Goal: Task Accomplishment & Management: Manage account settings

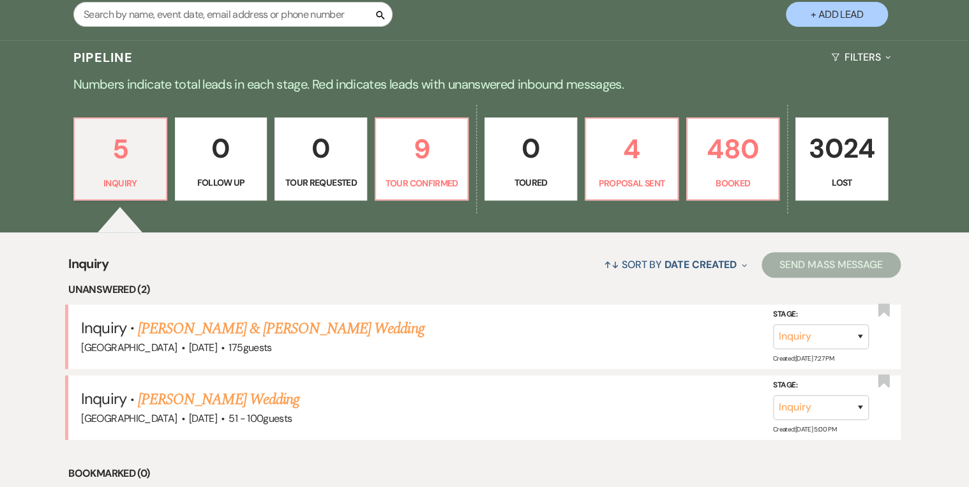
scroll to position [357, 0]
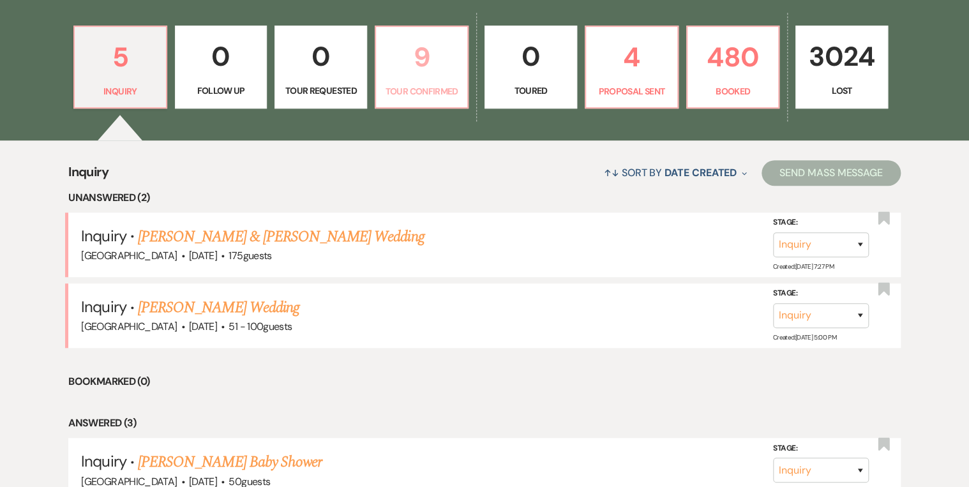
drag, startPoint x: 445, startPoint y: 98, endPoint x: 448, endPoint y: 108, distance: 10.1
click at [444, 98] on link "9 Tour Confirmed" at bounding box center [422, 67] width 94 height 83
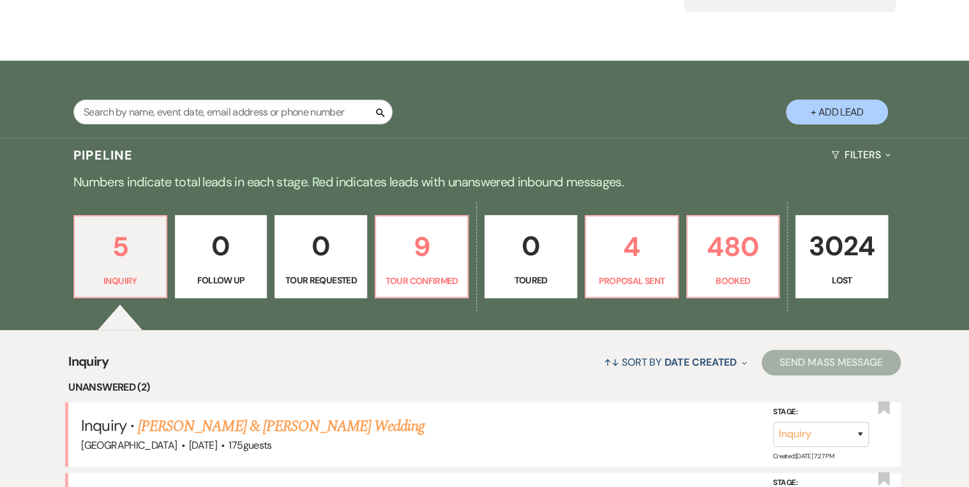
select select "4"
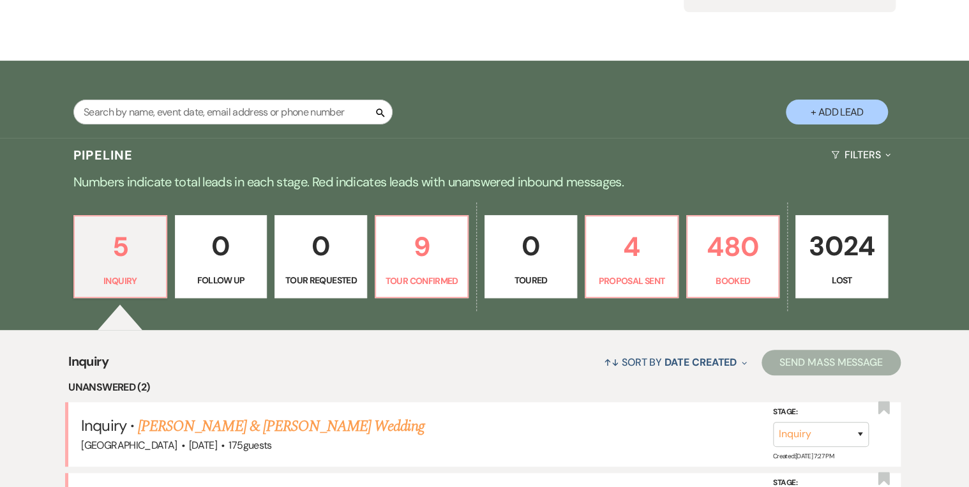
select select "4"
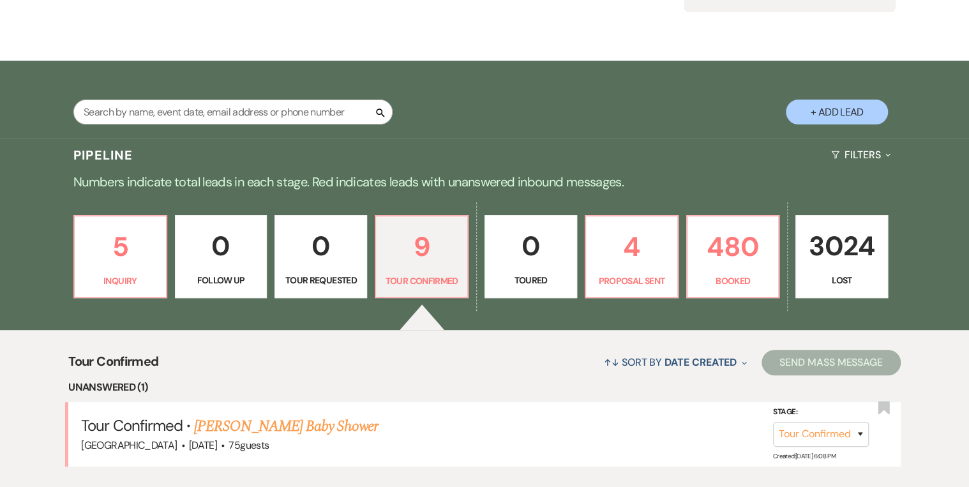
scroll to position [357, 0]
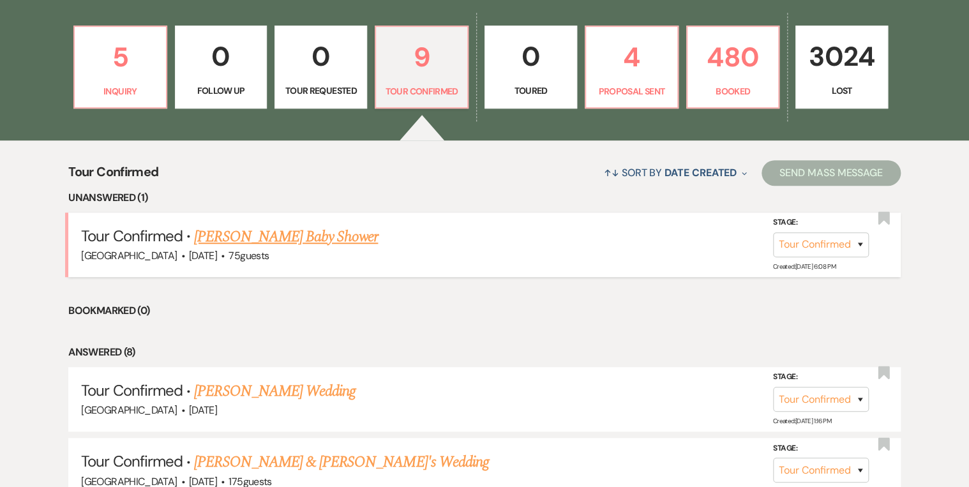
click at [266, 239] on link "[PERSON_NAME] Baby Shower" at bounding box center [286, 236] width 184 height 23
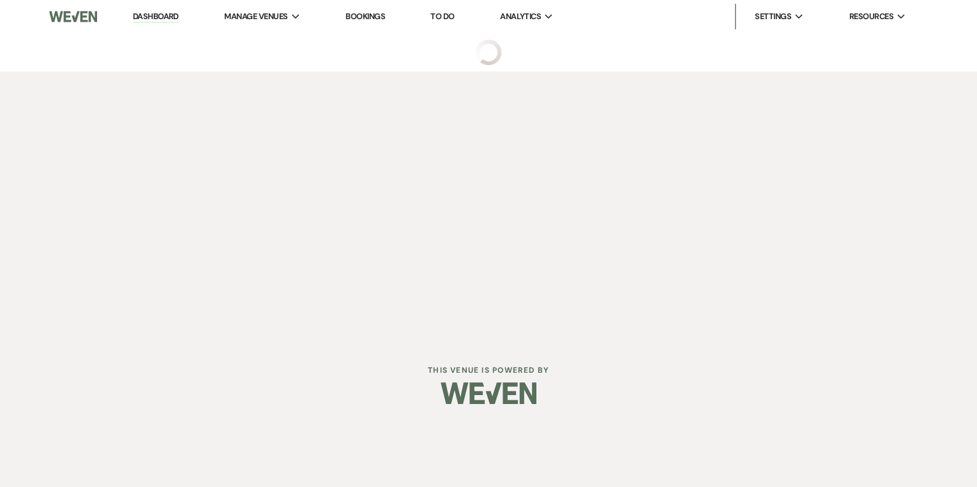
select select "4"
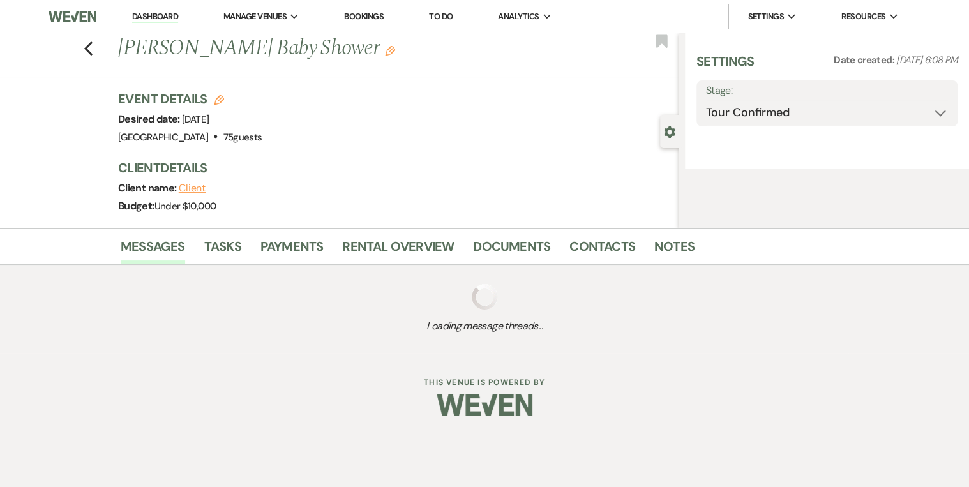
select select "5"
select select "3"
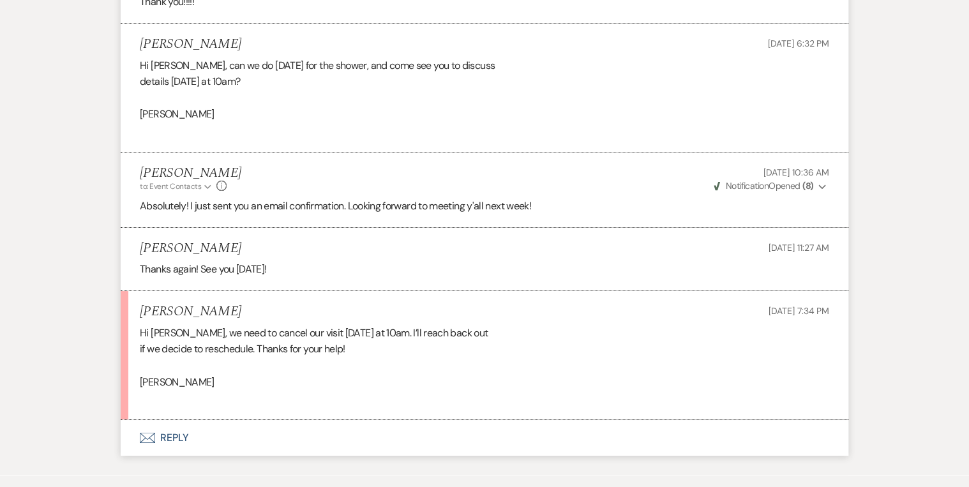
scroll to position [2360, 0]
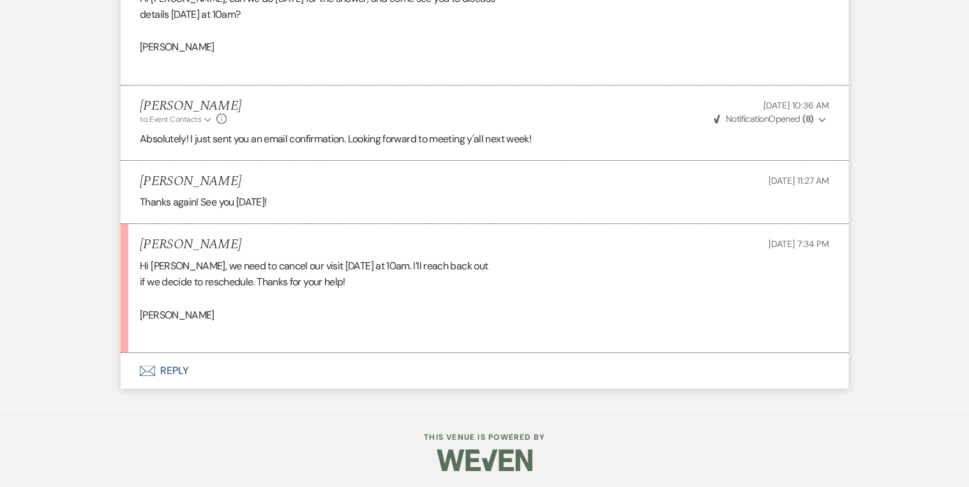
click at [178, 366] on button "Envelope Reply" at bounding box center [485, 371] width 728 height 36
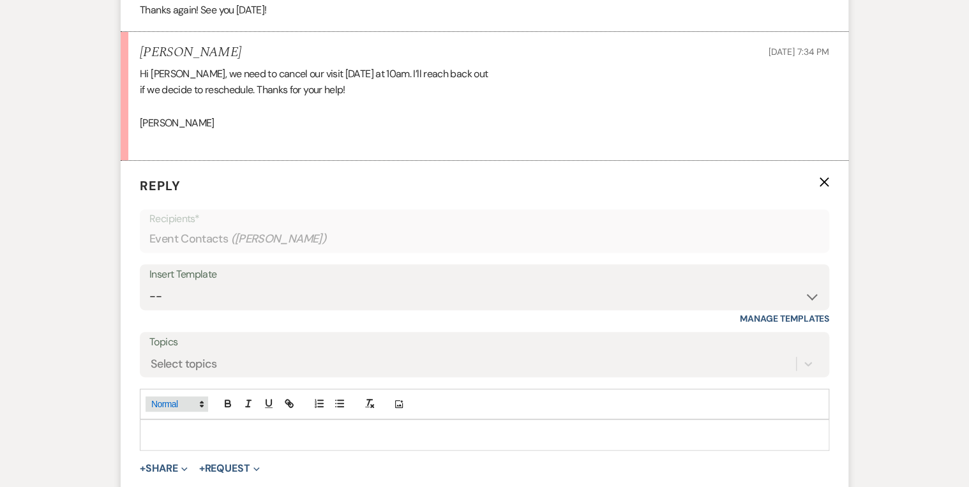
scroll to position [2598, 0]
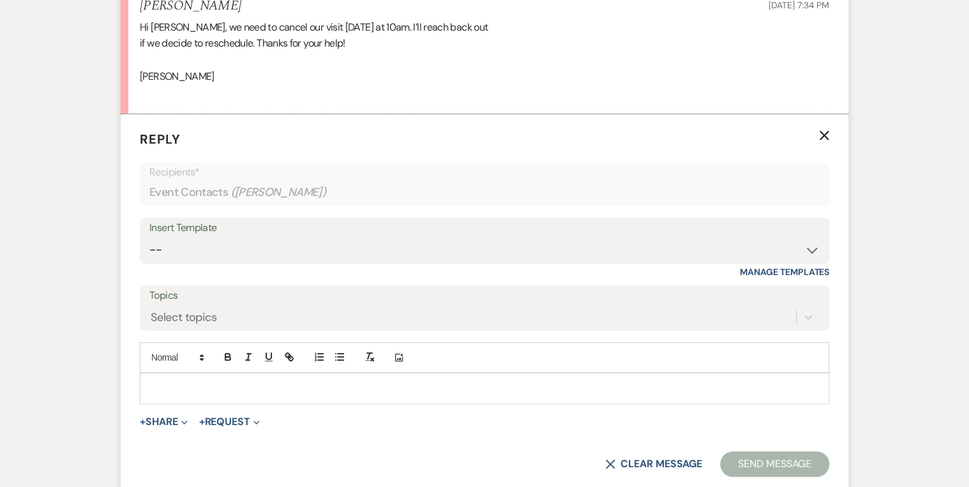
click at [186, 391] on p at bounding box center [484, 388] width 669 height 14
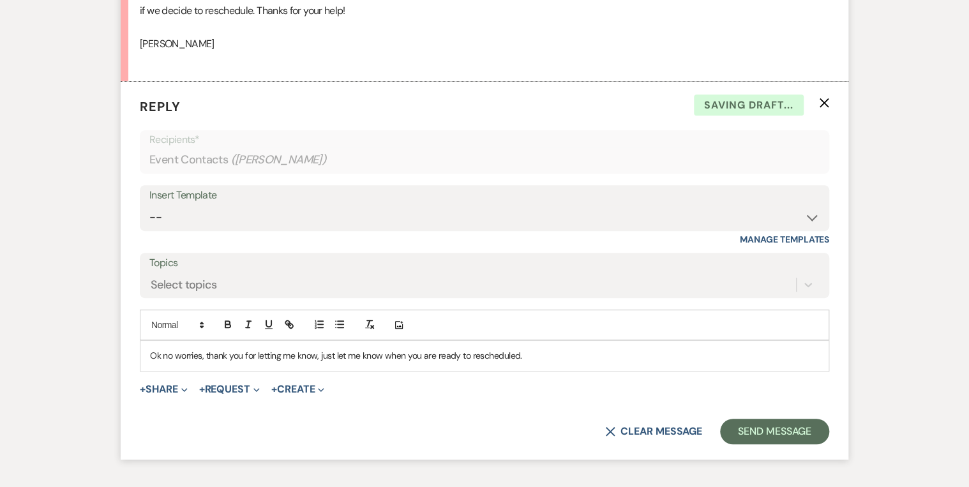
scroll to position [2649, 0]
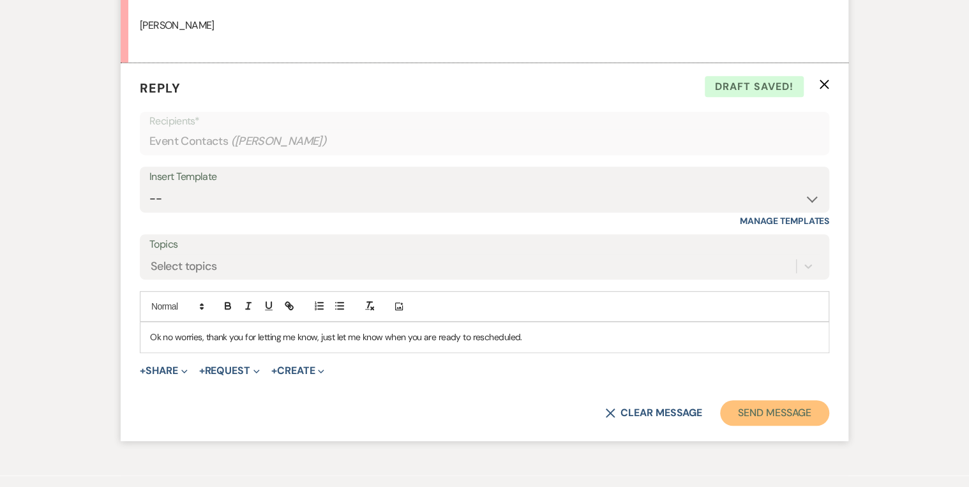
click at [774, 411] on button "Send Message" at bounding box center [774, 413] width 109 height 26
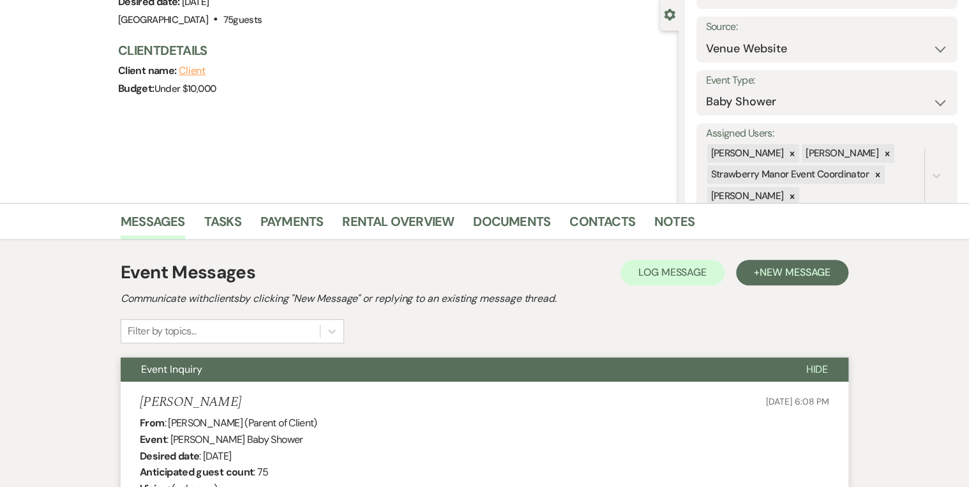
scroll to position [0, 0]
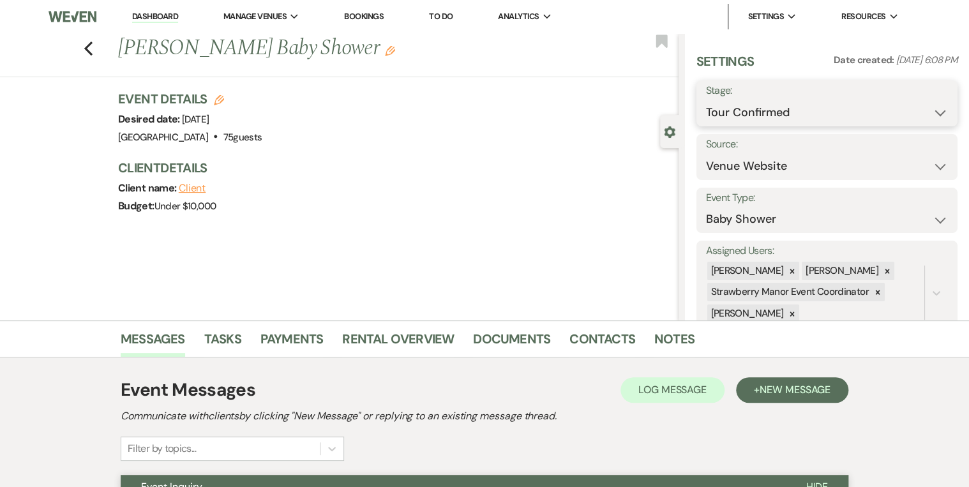
click at [926, 108] on select "Inquiry Follow Up Tour Requested Tour Confirmed Toured Proposal Sent Booked Lost" at bounding box center [827, 112] width 242 height 25
select select "8"
click at [706, 100] on select "Inquiry Follow Up Tour Requested Tour Confirmed Toured Proposal Sent Booked Lost" at bounding box center [827, 112] width 242 height 25
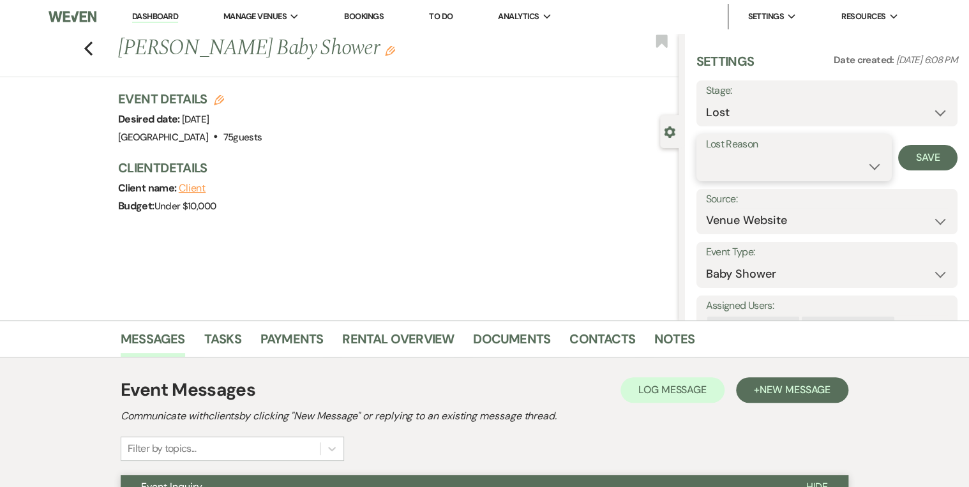
click at [871, 161] on select "Booked Elsewhere Budget Date Unavailable No Response Not a Good Match Capacity …" at bounding box center [794, 166] width 177 height 25
click at [706, 154] on select "Booked Elsewhere Budget Date Unavailable No Response Not a Good Match Capacity …" at bounding box center [794, 166] width 177 height 25
click at [835, 151] on label "Lost Reason" at bounding box center [794, 144] width 177 height 19
click at [833, 163] on select "Booked Elsewhere Budget Date Unavailable No Response Not a Good Match Capacity …" at bounding box center [794, 166] width 177 height 25
select select "8"
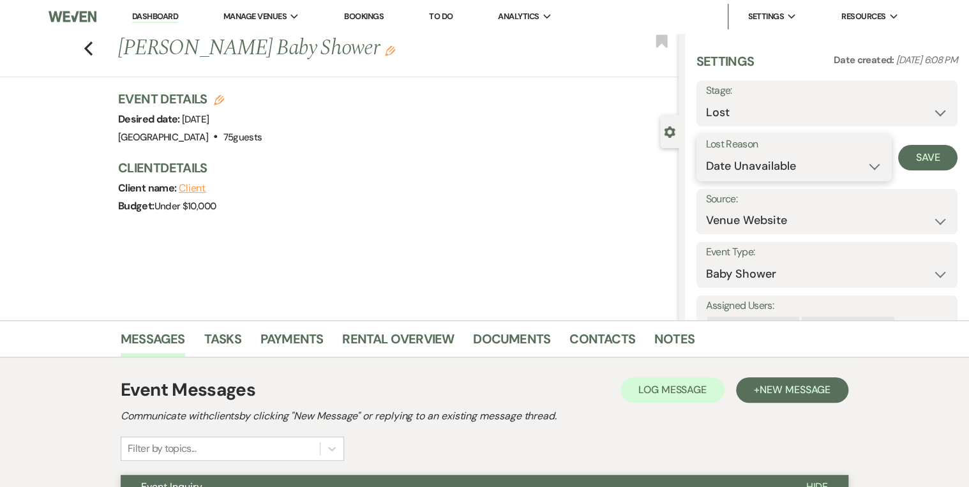
click at [706, 154] on select "Booked Elsewhere Budget Date Unavailable No Response Not a Good Match Capacity …" at bounding box center [794, 166] width 177 height 25
click at [919, 156] on button "Save" at bounding box center [927, 158] width 59 height 26
click at [87, 49] on icon "Previous" at bounding box center [89, 48] width 10 height 15
select select "4"
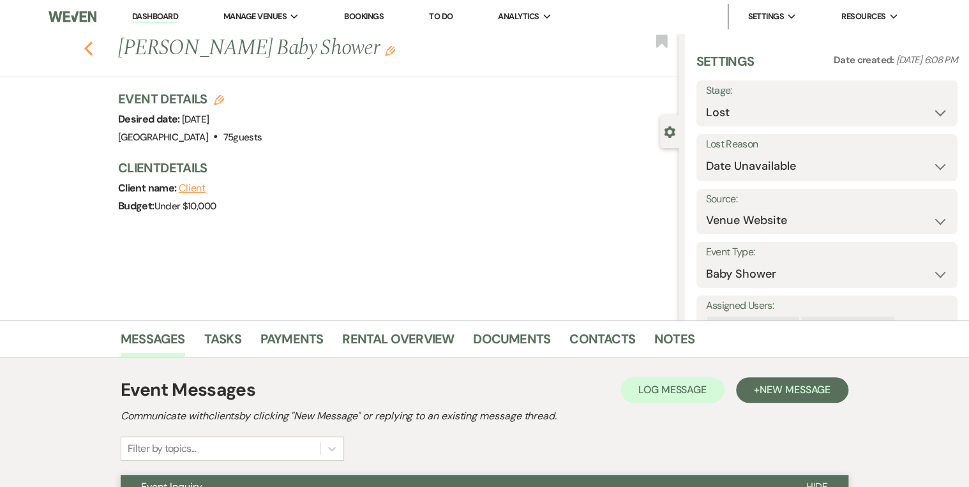
select select "4"
select select "8"
select select "4"
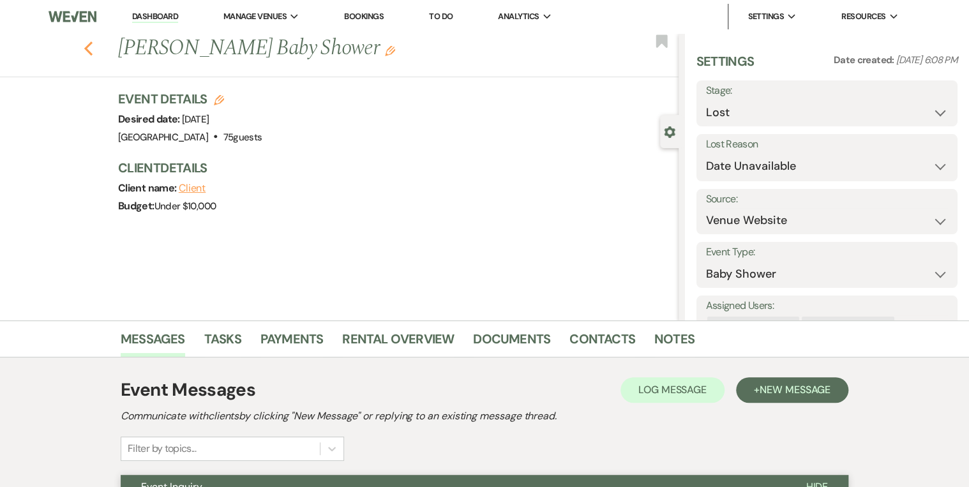
select select "4"
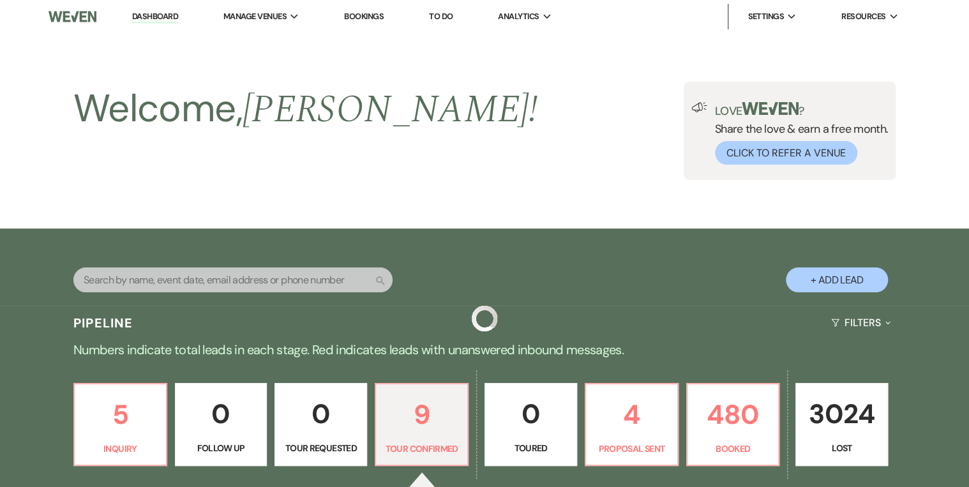
scroll to position [357, 0]
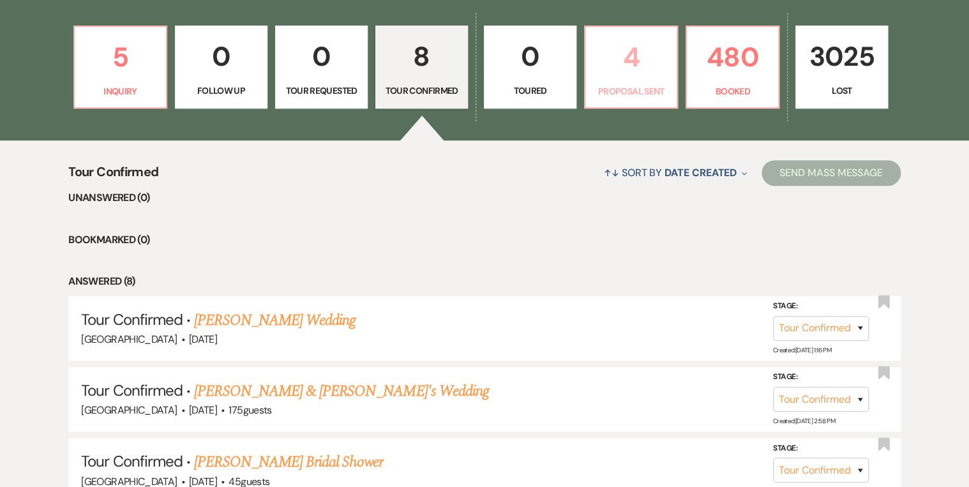
click at [602, 92] on p "Proposal Sent" at bounding box center [631, 91] width 76 height 14
select select "6"
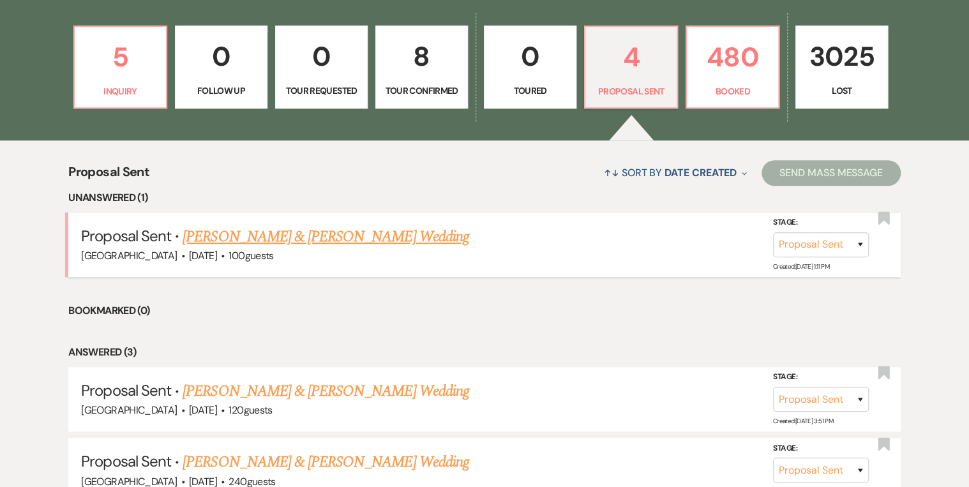
click at [344, 235] on link "[PERSON_NAME] & [PERSON_NAME] Wedding" at bounding box center [326, 236] width 286 height 23
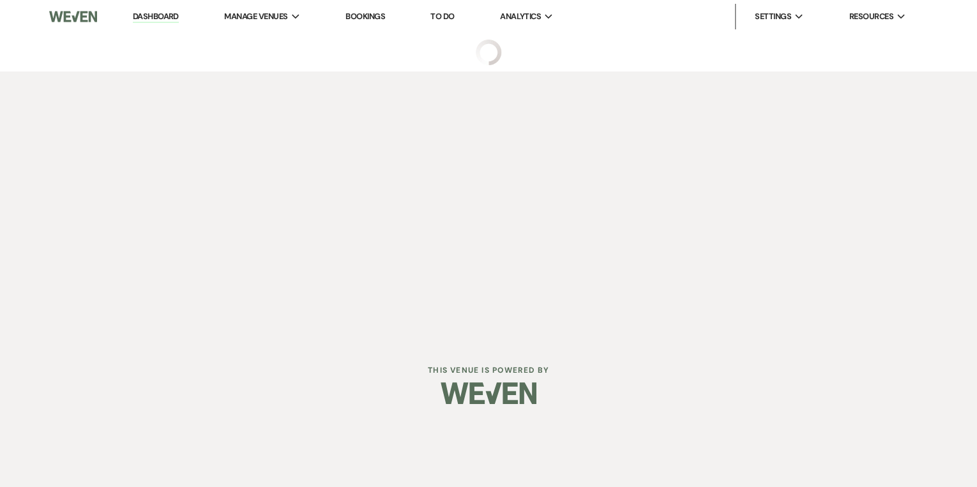
select select "6"
select select "5"
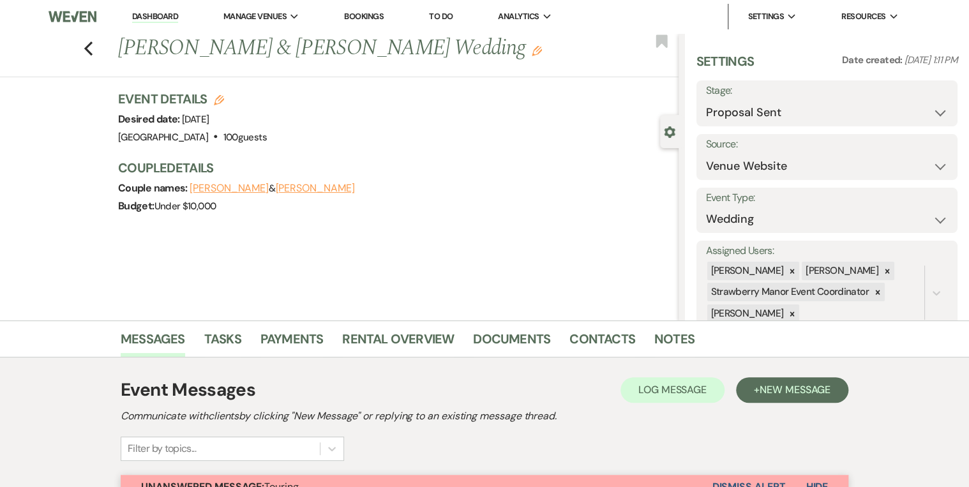
click at [146, 15] on link "Dashboard" at bounding box center [155, 17] width 46 height 12
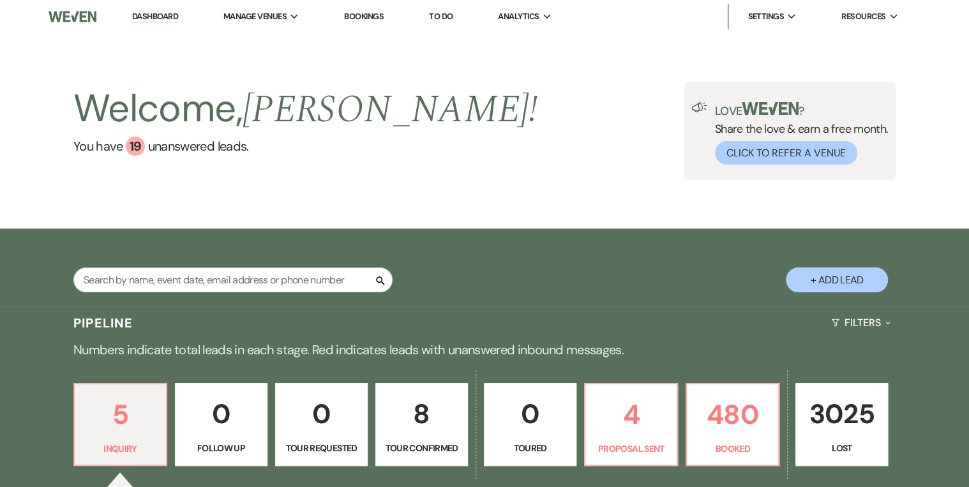
click at [837, 285] on button "+ Add Lead" at bounding box center [837, 279] width 102 height 25
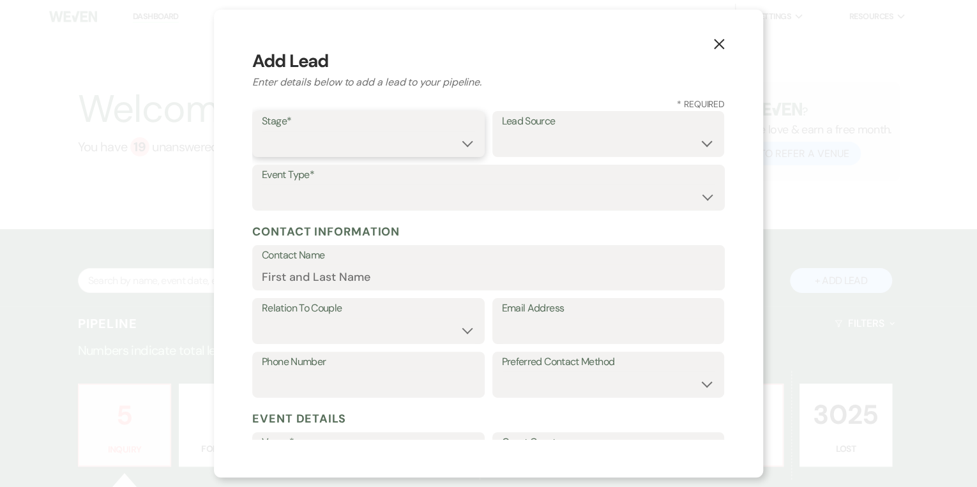
click at [331, 132] on select "Inquiry Follow Up Tour Requested Tour Confirmed Toured Proposal Sent Booked Lost" at bounding box center [368, 143] width 213 height 25
select select "1"
click at [262, 131] on select "Inquiry Follow Up Tour Requested Tour Confirmed Toured Proposal Sent Booked Lost" at bounding box center [368, 143] width 213 height 25
drag, startPoint x: 513, startPoint y: 139, endPoint x: 520, endPoint y: 154, distance: 16.6
click at [514, 139] on select "Weven Venue Website Instagram Facebook Pinterest Google The Knot Wedding Wire H…" at bounding box center [608, 143] width 213 height 25
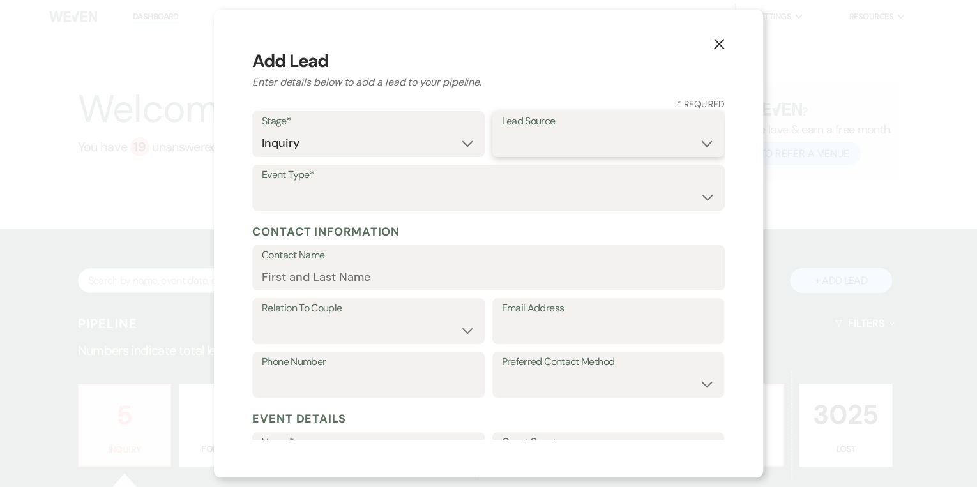
select select "20"
click at [502, 131] on select "Weven Venue Website Instagram Facebook Pinterest Google The Knot Wedding Wire H…" at bounding box center [608, 143] width 213 height 25
click at [336, 192] on select "Wedding Anniversary Party Baby Shower Bachelorette / Bachelor Party Birthday Pa…" at bounding box center [488, 196] width 453 height 25
select select "17"
click at [262, 184] on select "Wedding Anniversary Party Baby Shower Bachelorette / Bachelor Party Birthday Pa…" at bounding box center [488, 196] width 453 height 25
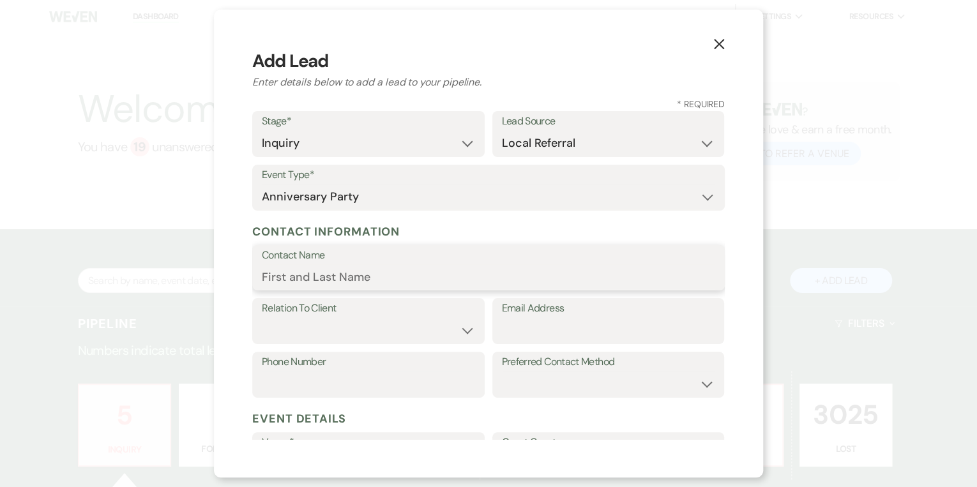
click at [309, 267] on input "Contact Name" at bounding box center [488, 276] width 453 height 25
type input "[PERSON_NAME]"
click at [389, 334] on select "Client Event Planner Parent of Client Family Member Friend Other" at bounding box center [368, 330] width 213 height 25
select select "2"
click at [262, 318] on select "Client Event Planner Parent of Client Family Member Friend Other" at bounding box center [368, 330] width 213 height 25
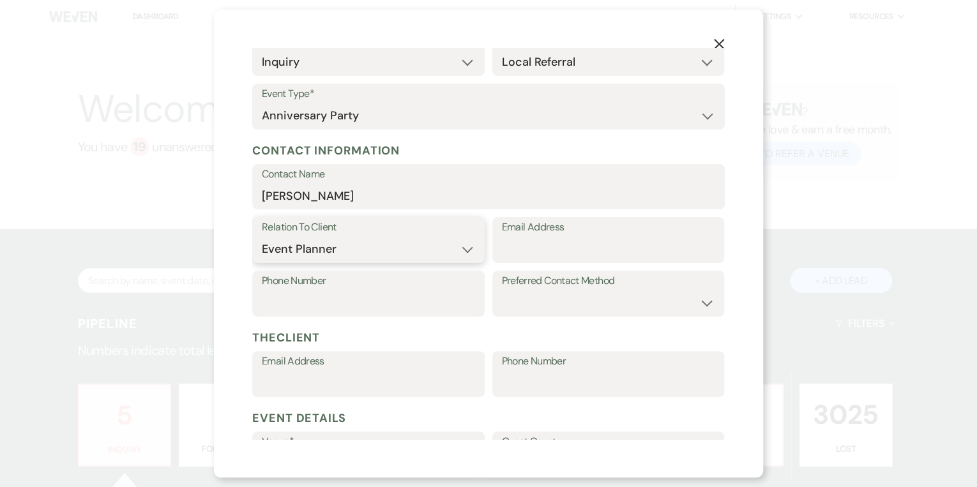
scroll to position [102, 0]
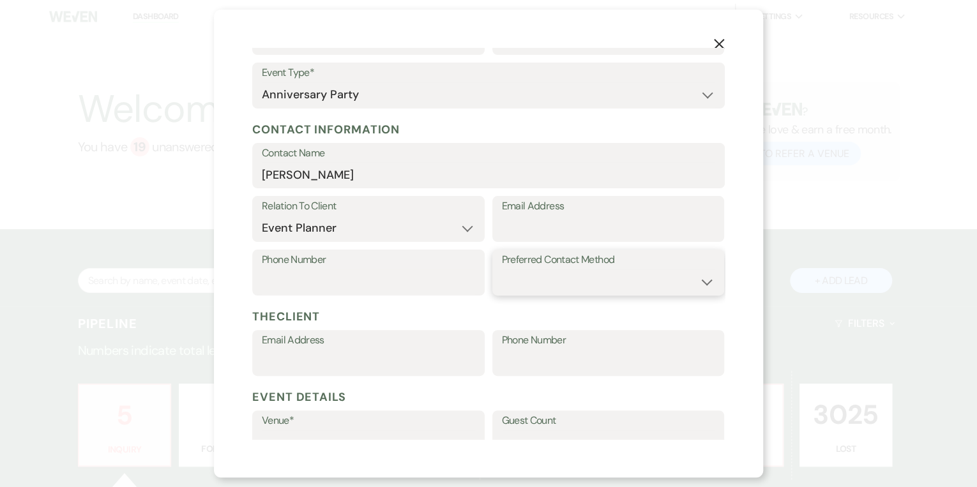
click at [600, 281] on select "Email Phone Text" at bounding box center [608, 281] width 213 height 25
select select "email"
click at [502, 269] on select "Email Phone Text" at bounding box center [608, 281] width 213 height 25
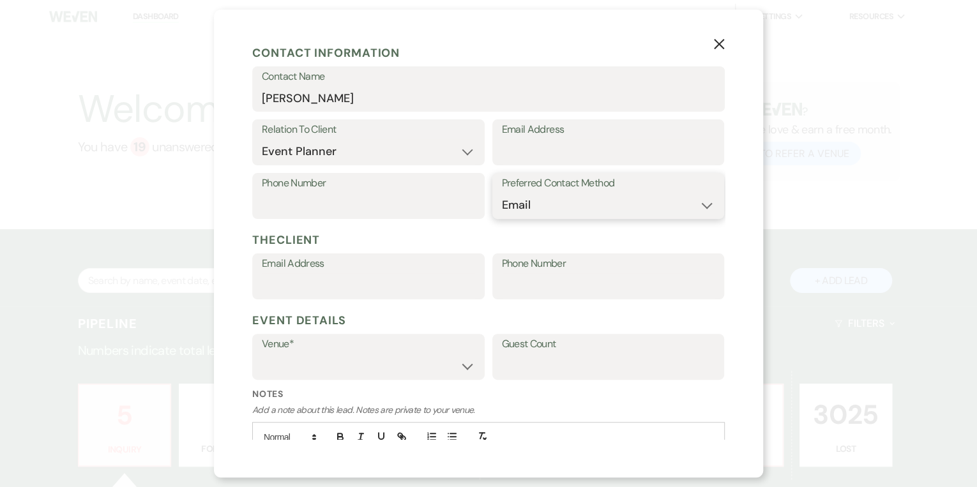
scroll to position [255, 0]
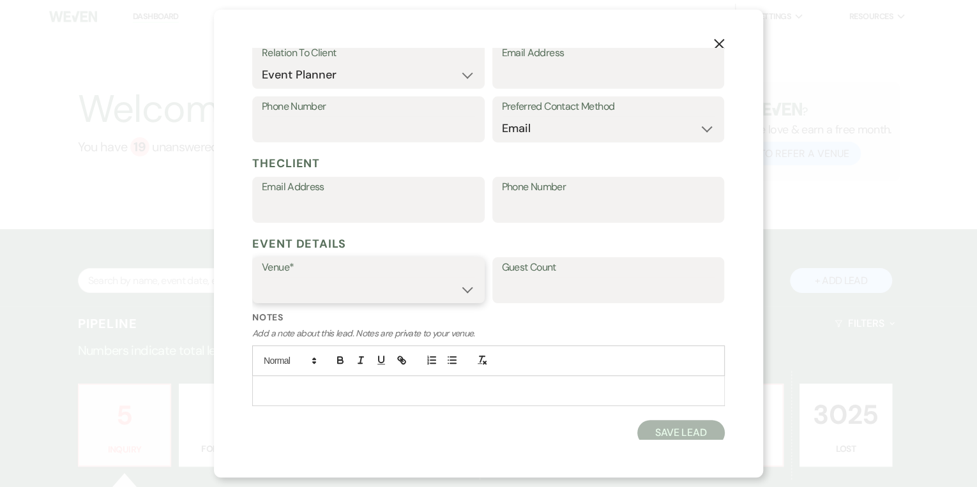
click at [460, 294] on select "[GEOGRAPHIC_DATA] [GEOGRAPHIC_DATA] Events" at bounding box center [368, 289] width 213 height 25
select select "597"
click at [262, 277] on select "[GEOGRAPHIC_DATA] [GEOGRAPHIC_DATA] Events" at bounding box center [368, 289] width 213 height 25
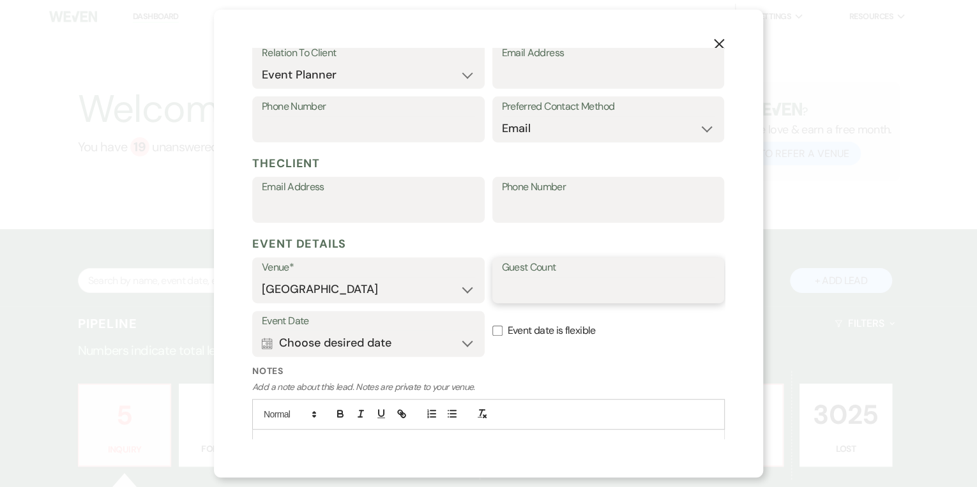
click at [535, 282] on input "Guest Count" at bounding box center [608, 289] width 213 height 25
type input "50"
click at [463, 347] on button "Calendar Choose desired date Expand" at bounding box center [368, 343] width 213 height 26
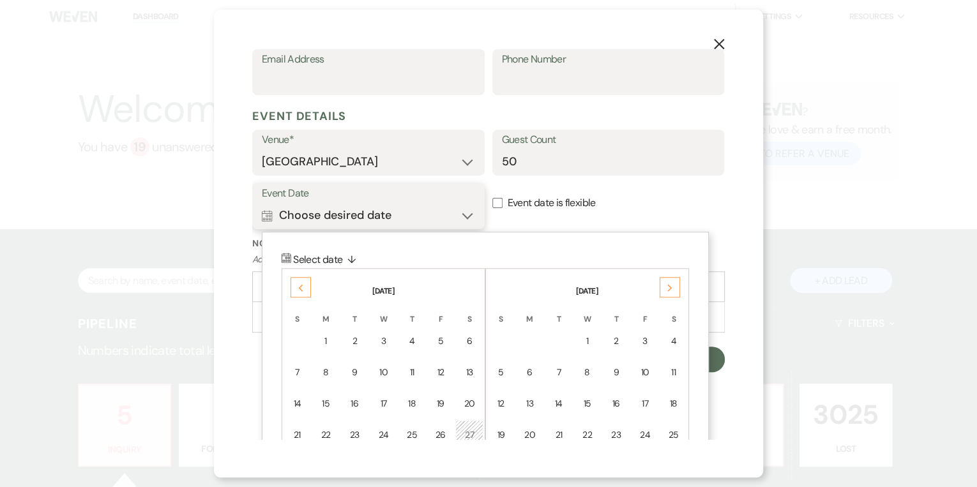
scroll to position [467, 0]
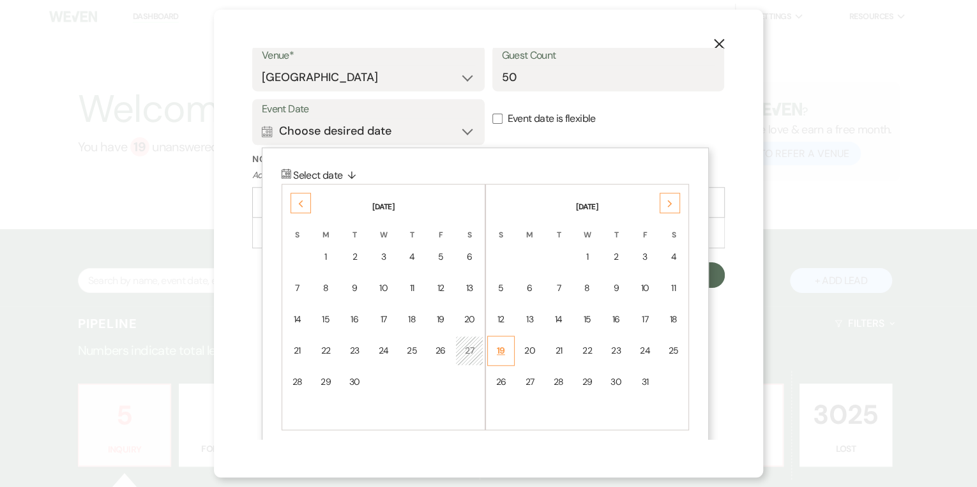
click at [500, 350] on div "19" at bounding box center [500, 350] width 11 height 13
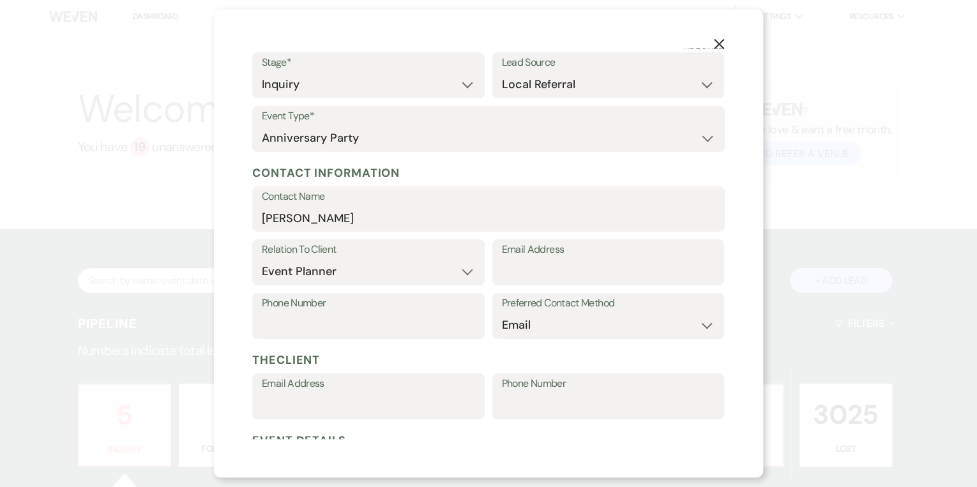
scroll to position [0, 0]
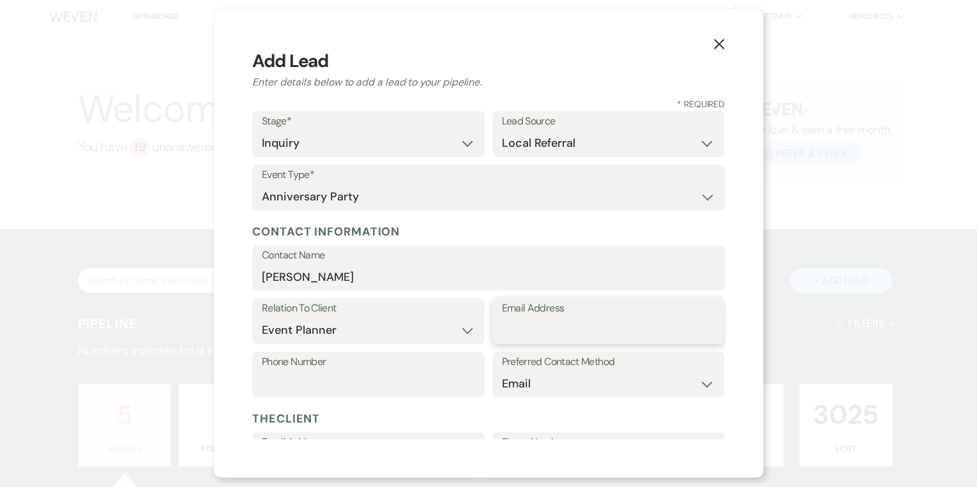
click at [534, 329] on input "Email Address" at bounding box center [608, 330] width 213 height 25
type input "[EMAIL_ADDRESS][DOMAIN_NAME]"
click at [303, 277] on input "[PERSON_NAME]" at bounding box center [488, 276] width 453 height 25
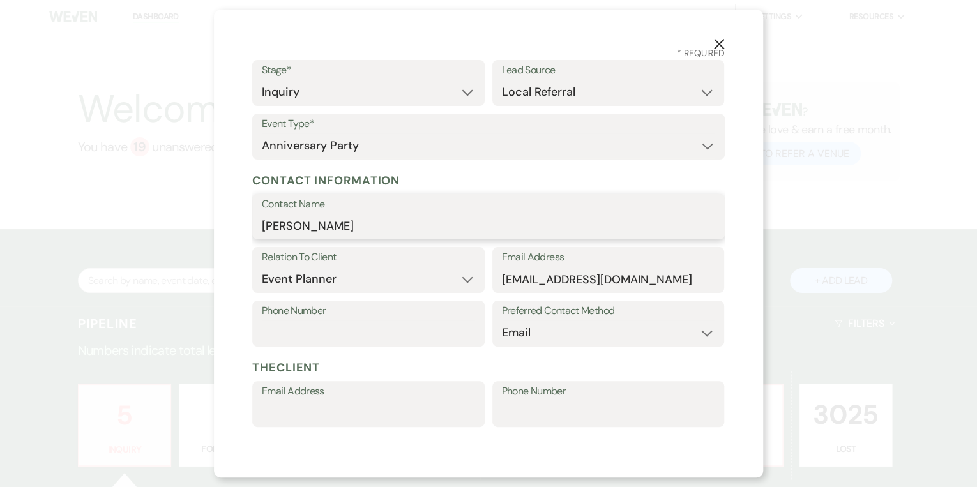
type input "[PERSON_NAME]"
click at [318, 322] on input "Phone Number" at bounding box center [368, 332] width 213 height 25
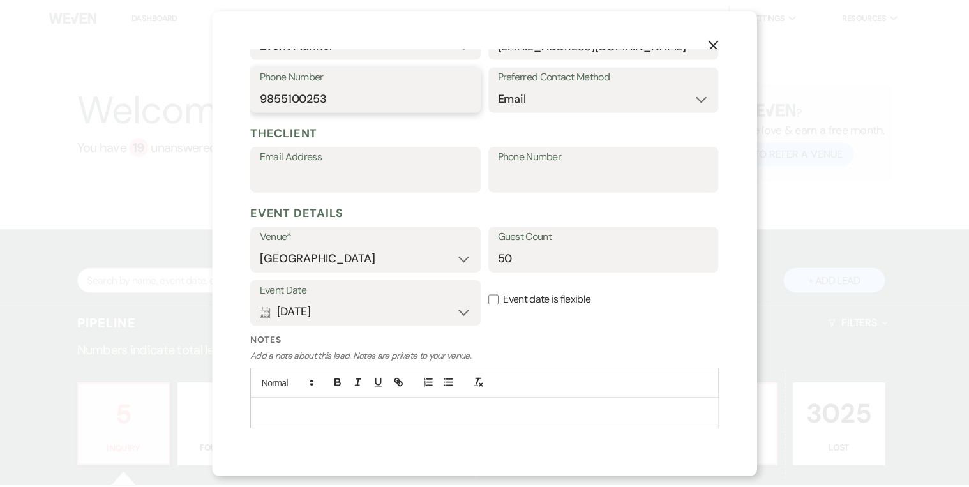
scroll to position [314, 0]
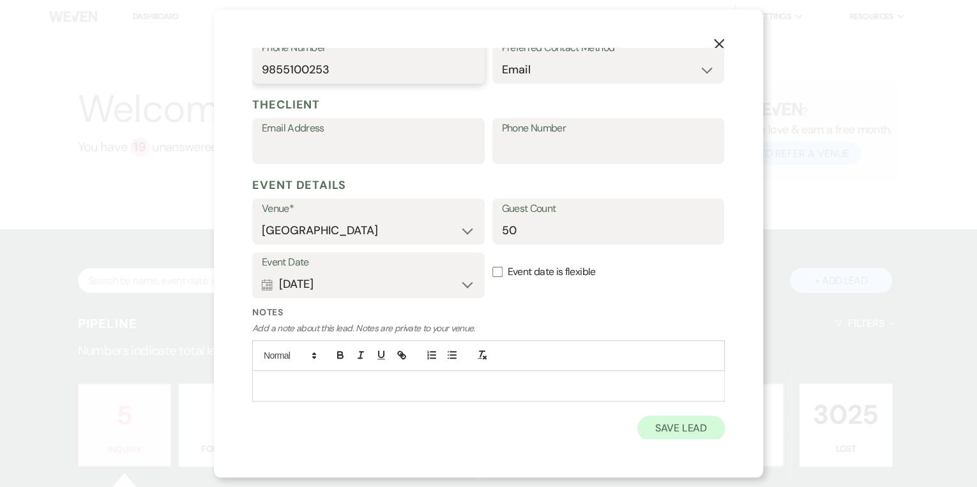
type input "9855100253"
click at [655, 434] on button "Save Lead" at bounding box center [680, 428] width 87 height 26
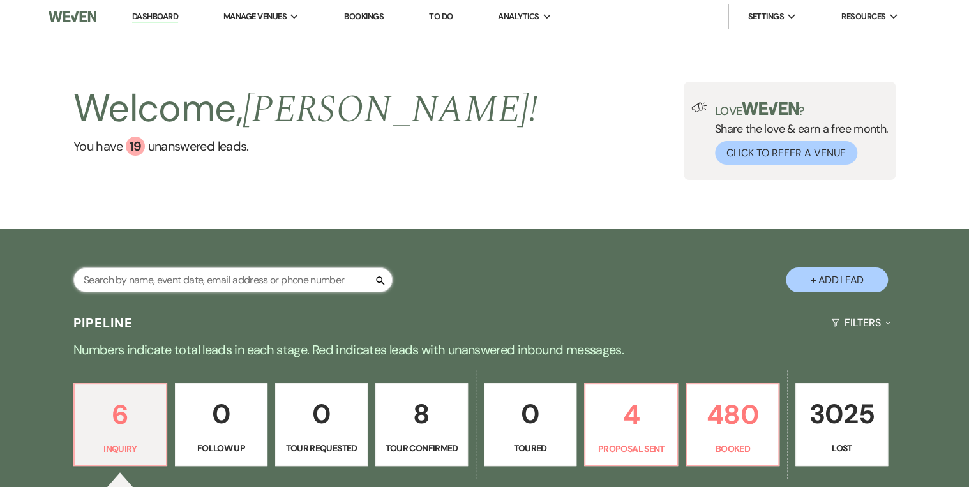
click at [115, 281] on input "text" at bounding box center [232, 279] width 319 height 25
type input "cade"
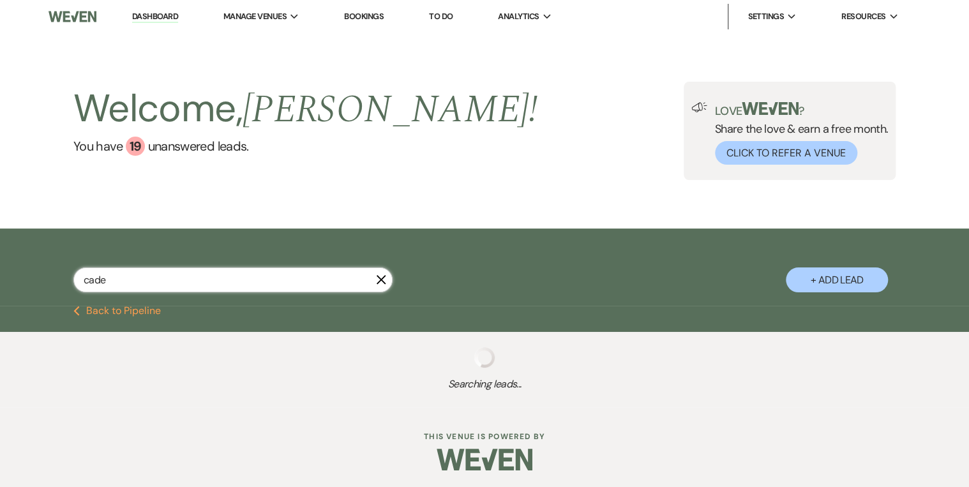
select select "8"
select select "5"
select select "8"
select select "5"
select select "8"
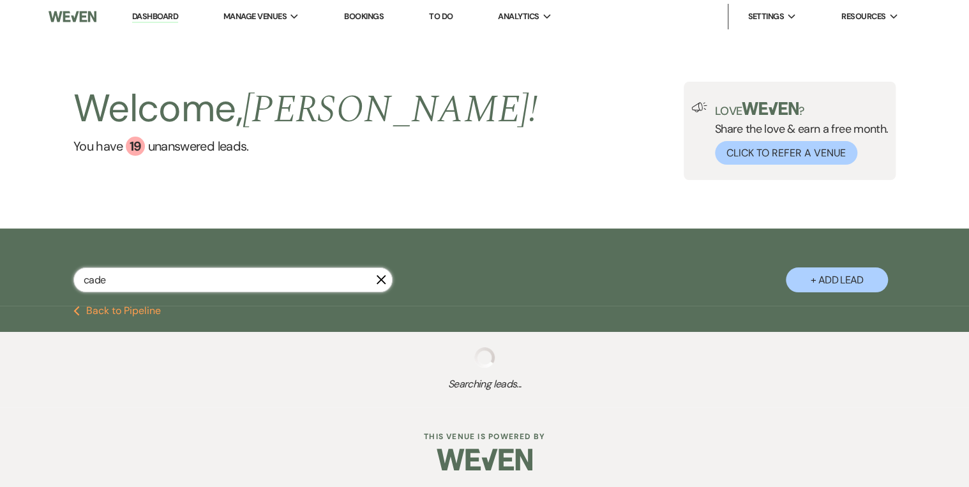
select select "5"
select select "8"
select select "5"
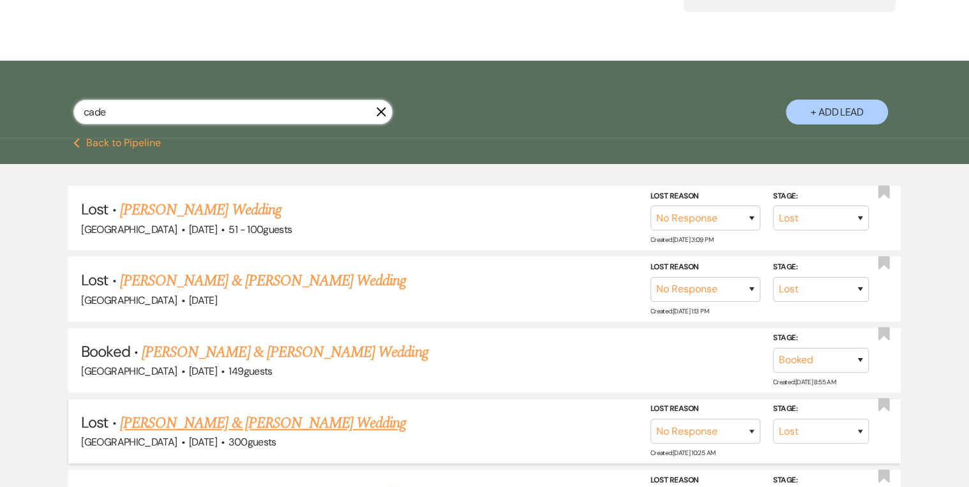
scroll to position [153, 0]
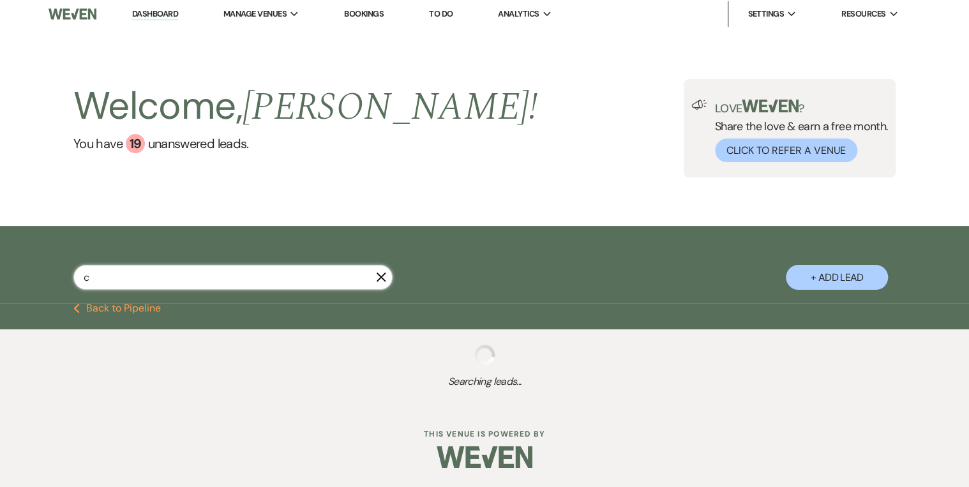
scroll to position [3, 0]
type input "can"
select select "4"
select select "8"
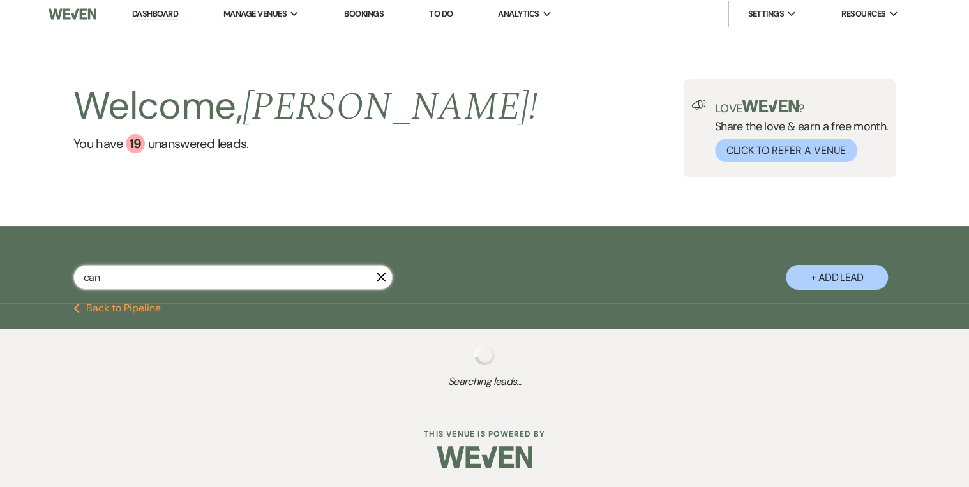
select select "5"
select select "8"
select select "5"
select select "8"
select select "3"
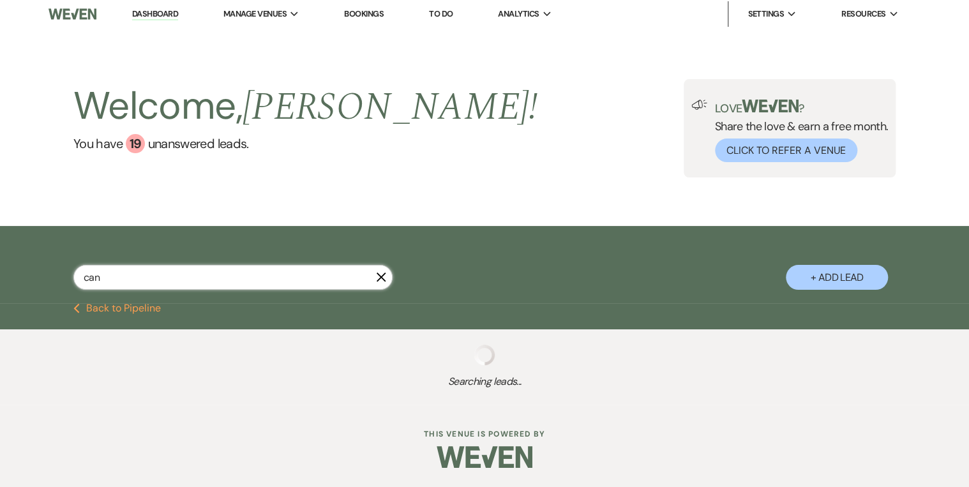
select select "8"
select select "5"
select select "8"
select select "3"
select select "8"
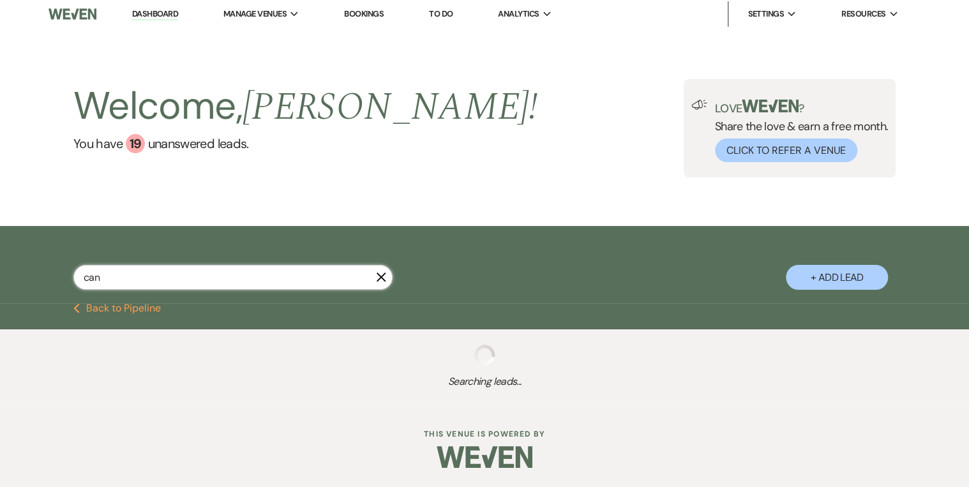
select select "5"
select select "8"
select select "5"
select select "8"
select select "5"
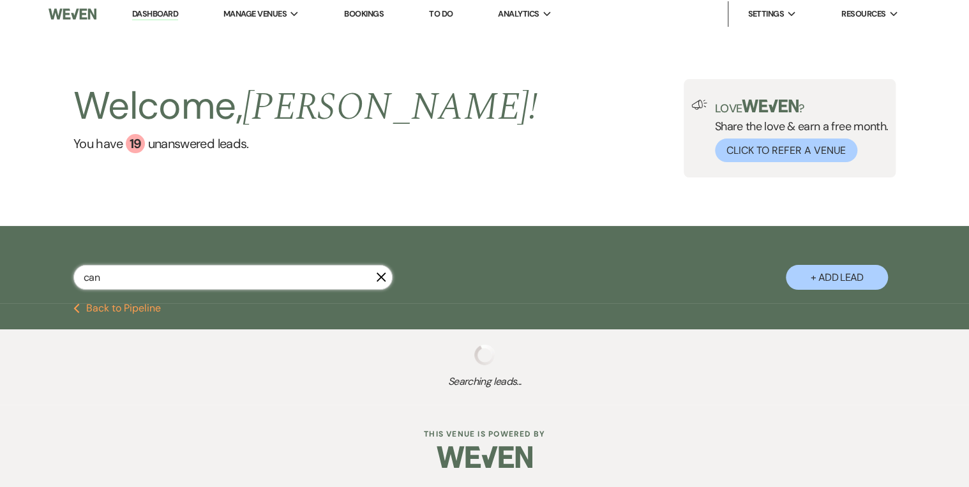
select select "8"
select select "5"
select select "8"
select select "5"
select select "8"
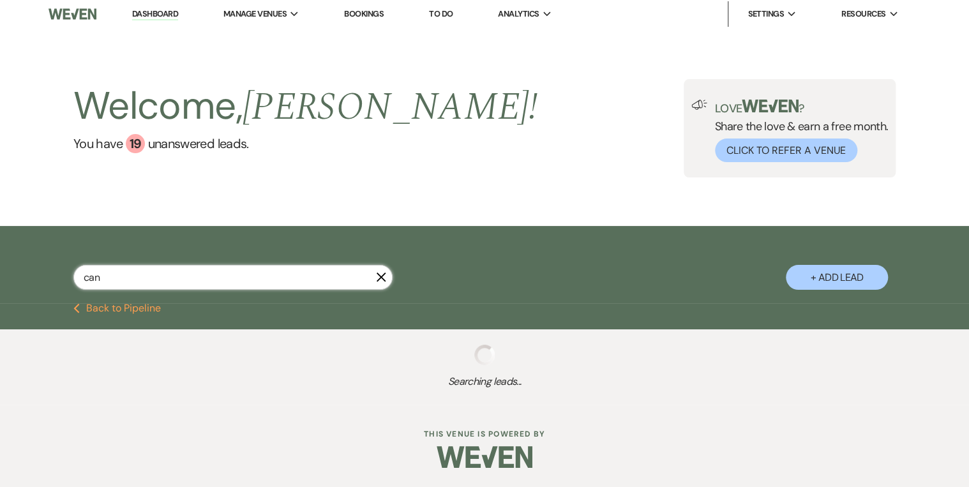
select select "5"
select select "8"
select select "5"
select select "8"
select select "4"
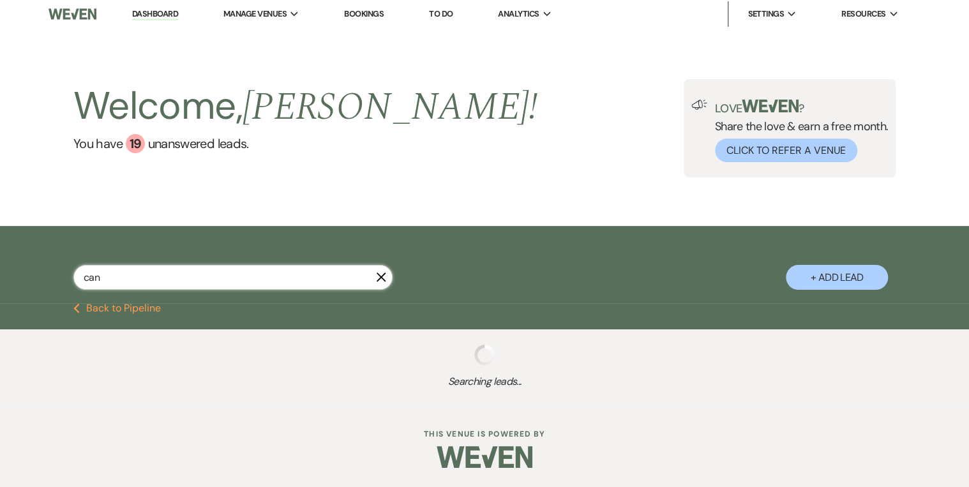
select select "8"
select select "5"
select select "8"
select select "5"
select select "8"
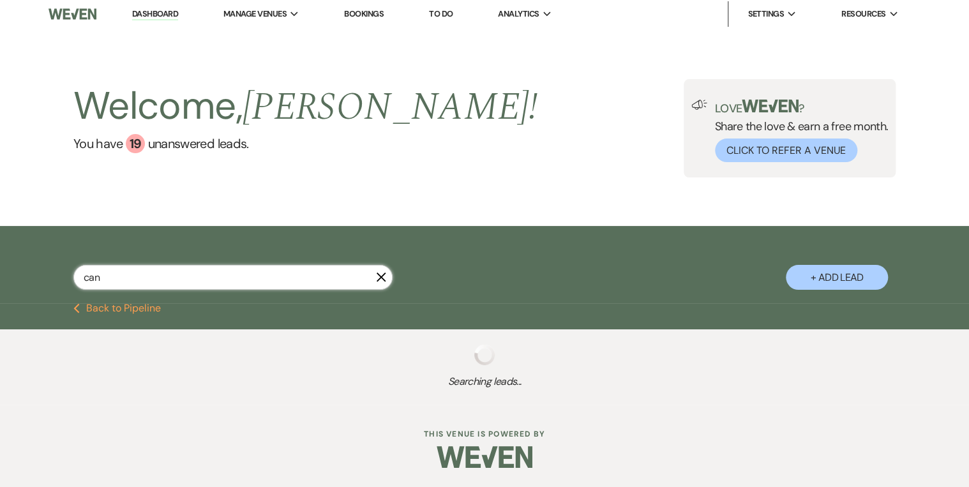
select select "5"
select select "8"
select select "5"
select select "8"
select select "5"
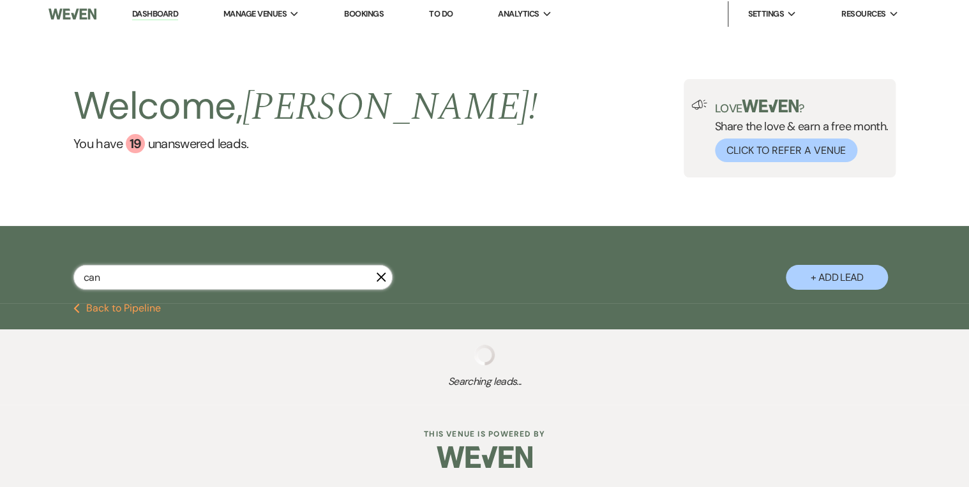
select select "8"
select select "5"
select select "8"
select select "5"
select select "8"
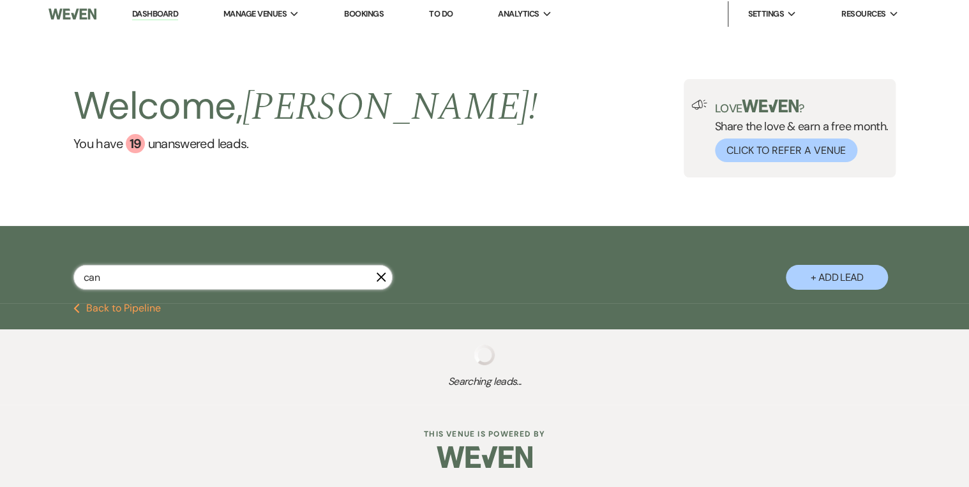
select select "5"
select select "8"
select select "5"
select select "8"
select select "5"
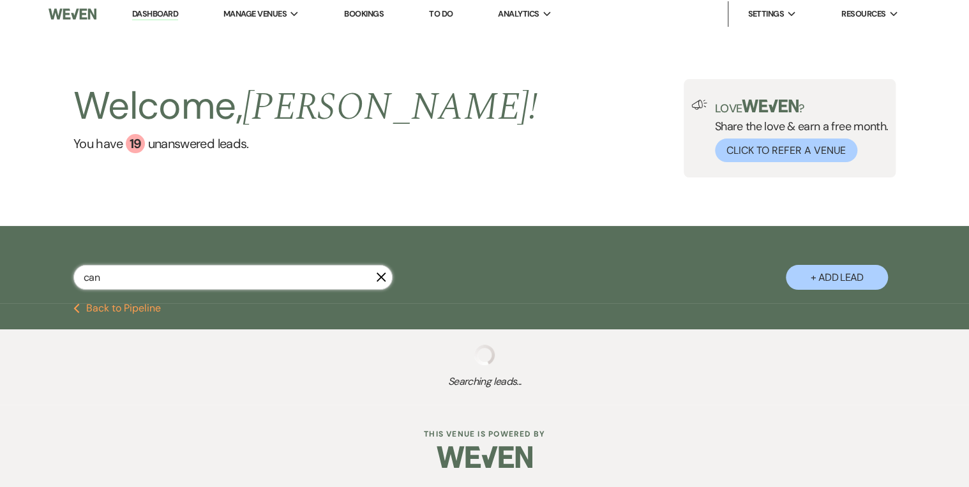
select select "8"
select select "5"
select select "8"
select select "5"
select select "8"
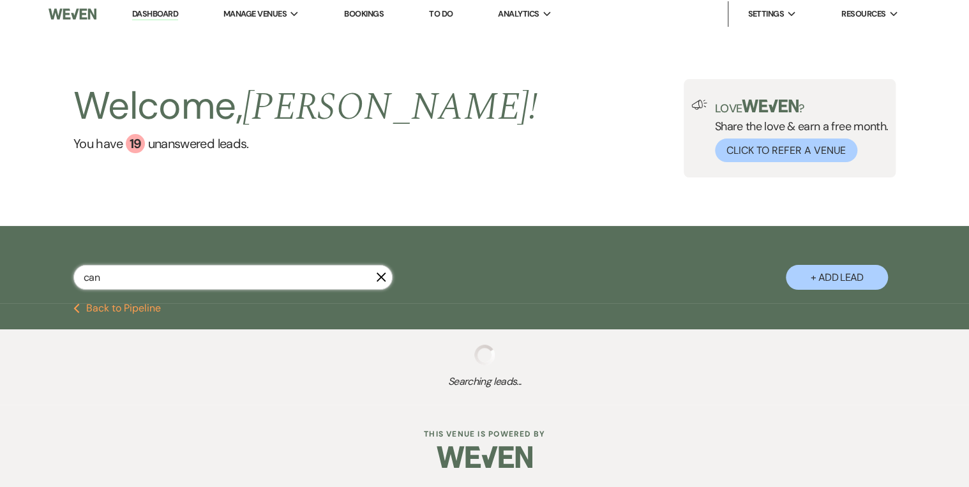
select select "5"
select select "8"
select select "5"
select select "8"
select select "5"
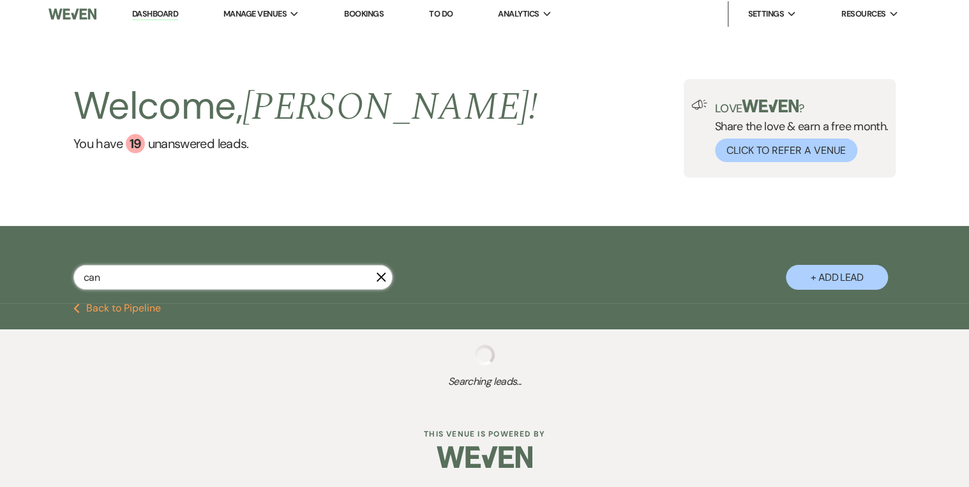
select select "8"
select select "5"
select select "8"
select select "5"
select select "8"
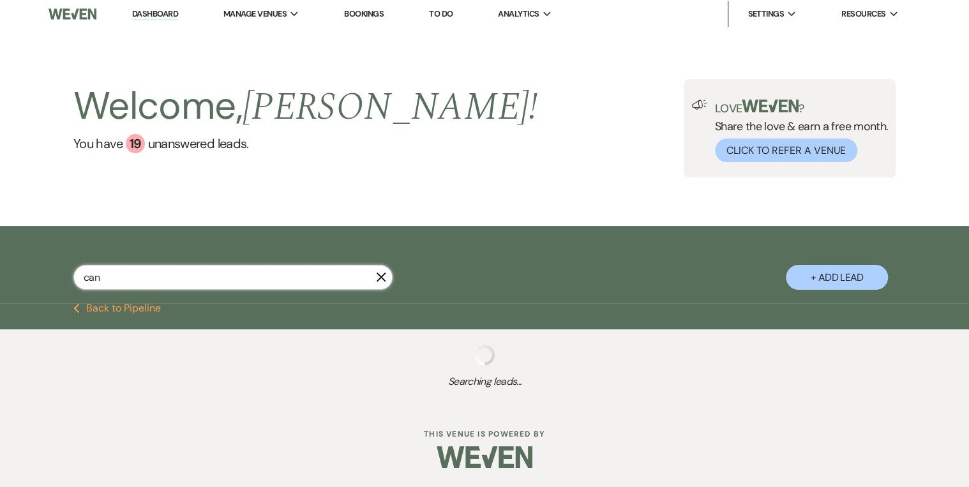
select select "8"
select select "4"
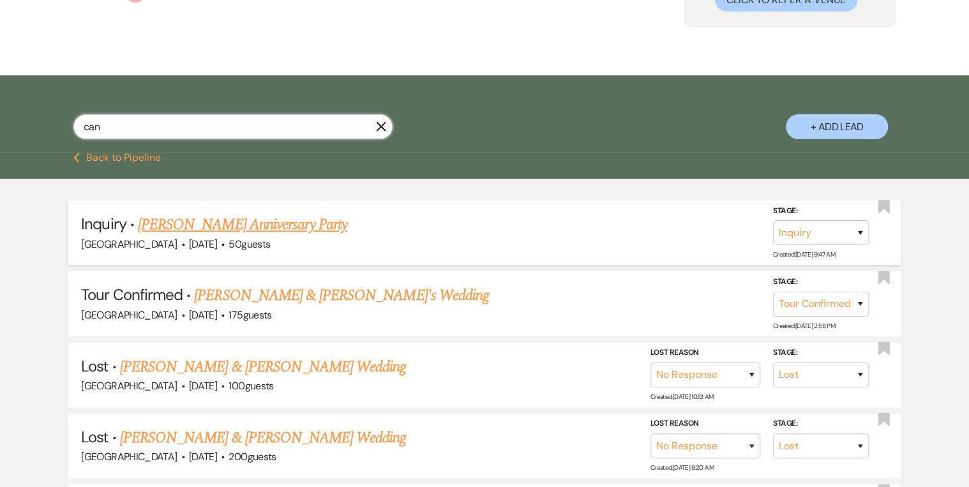
type input "can"
click at [257, 232] on link "[PERSON_NAME] Anniversary Party" at bounding box center [242, 224] width 209 height 23
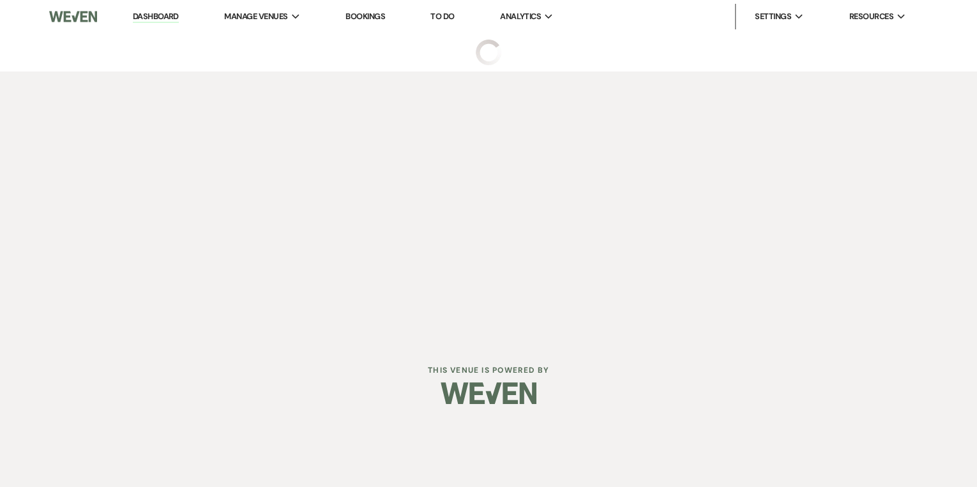
select select "20"
select select "17"
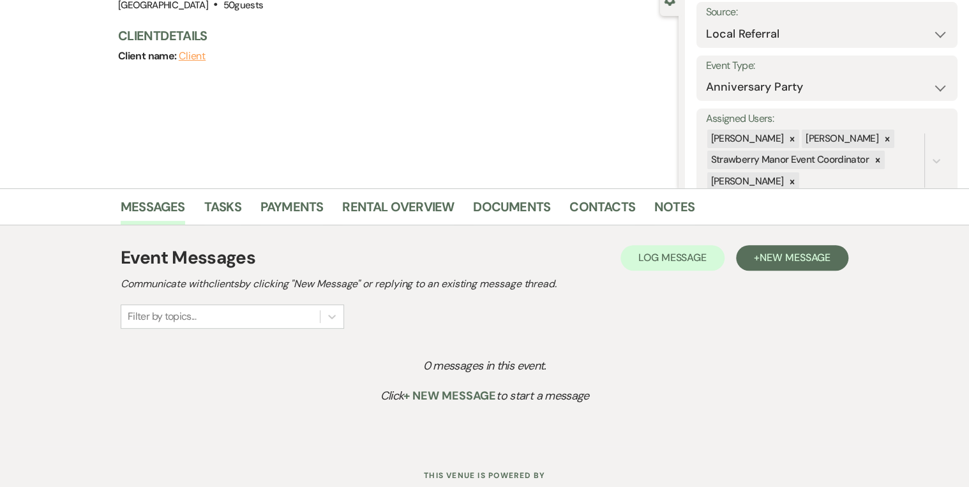
scroll to position [173, 0]
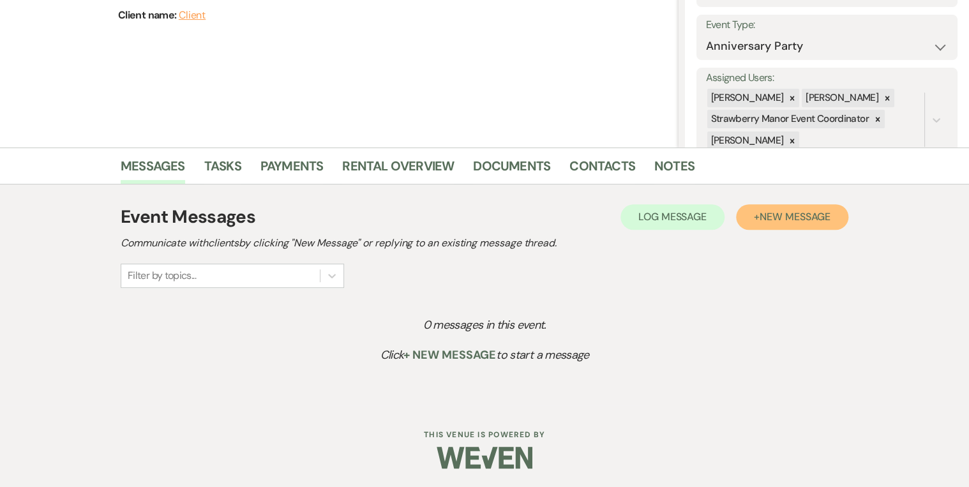
click at [768, 217] on span "New Message" at bounding box center [795, 216] width 71 height 13
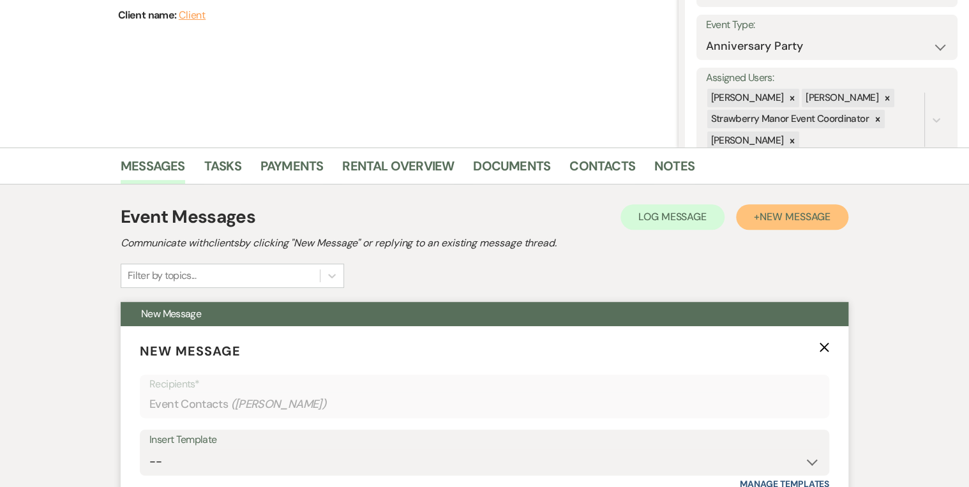
scroll to position [479, 0]
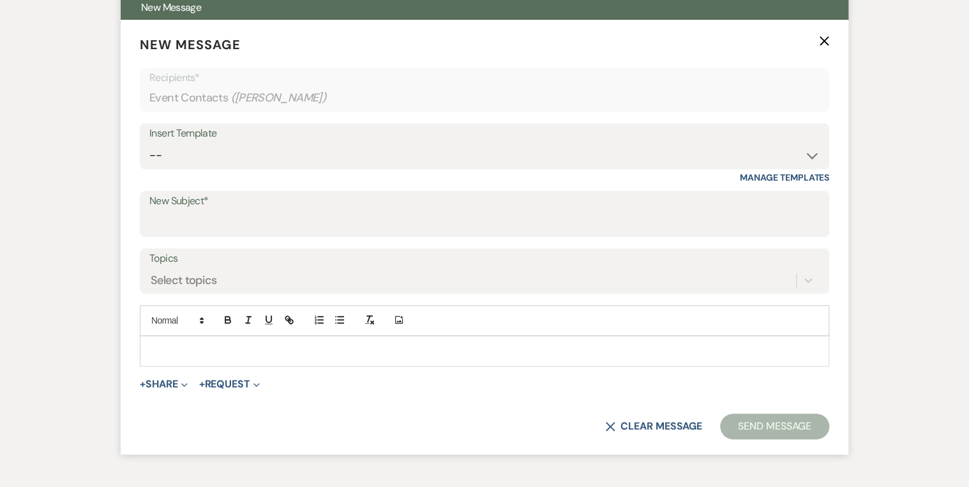
click at [227, 351] on p at bounding box center [484, 351] width 669 height 14
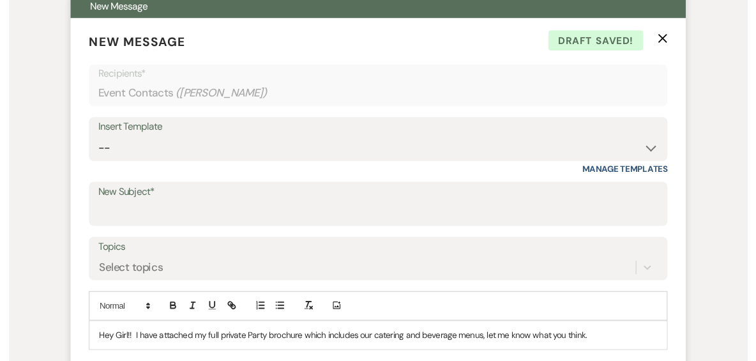
scroll to position [684, 0]
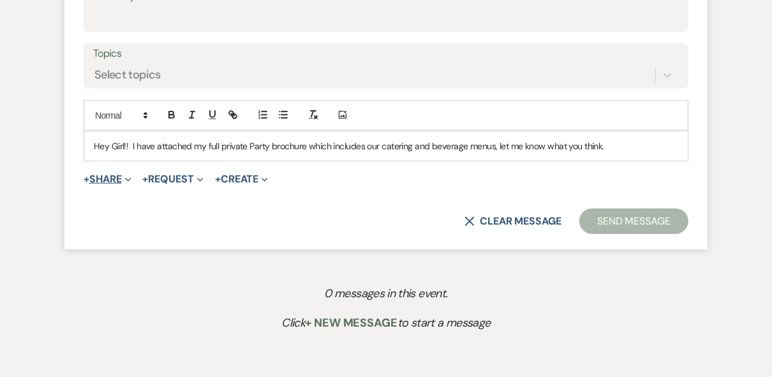
click at [96, 175] on button "+ Share Expand" at bounding box center [108, 179] width 48 height 10
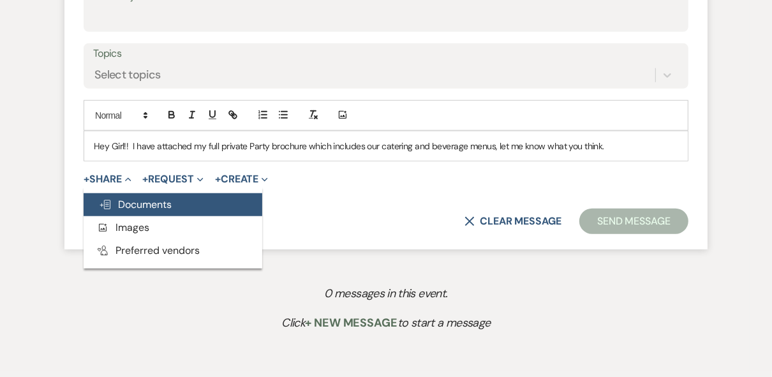
click at [184, 211] on button "Doc Upload Documents" at bounding box center [173, 204] width 179 height 23
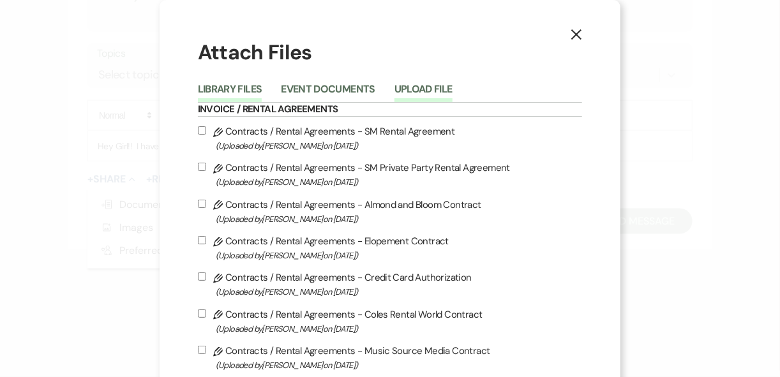
click at [411, 87] on button "Upload File" at bounding box center [423, 93] width 58 height 18
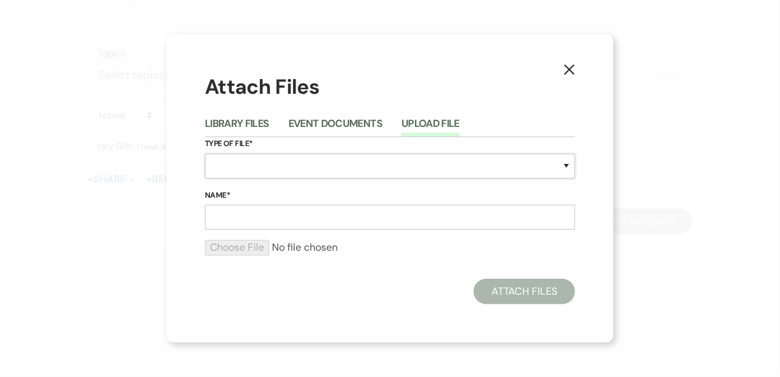
click at [246, 167] on select "Special Event Insurance Vendor Certificate of Insurance Contracts / Rental Agre…" at bounding box center [390, 166] width 370 height 25
select select "43"
click at [246, 167] on select "Special Event Insurance Vendor Certificate of Insurance Contracts / Rental Agre…" at bounding box center [390, 166] width 370 height 25
drag, startPoint x: 231, startPoint y: 227, endPoint x: 229, endPoint y: 220, distance: 6.7
click at [231, 227] on input "Name*" at bounding box center [390, 217] width 370 height 25
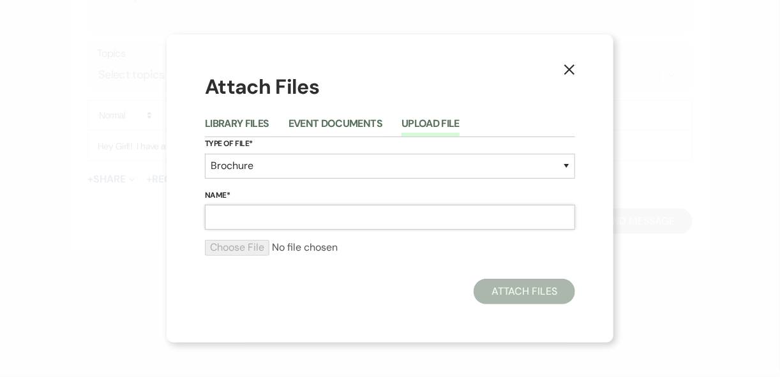
type input "Private Party Packet"
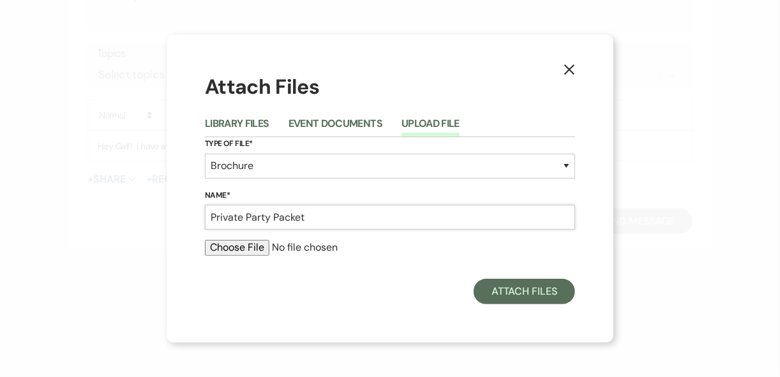
type input "C:\fakepath\Private Party Packet.pdf"
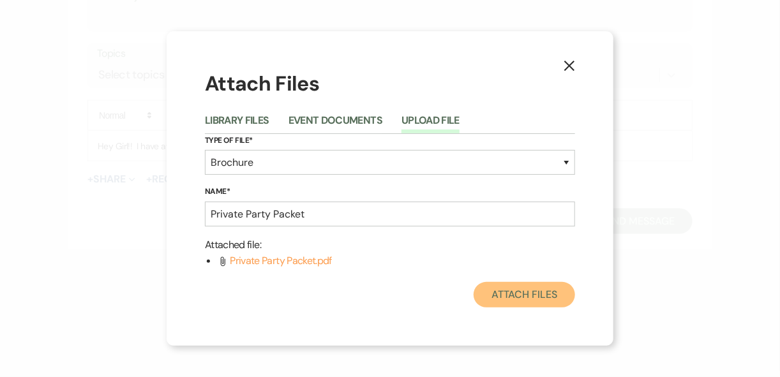
click at [521, 297] on button "Attach Files" at bounding box center [524, 295] width 101 height 26
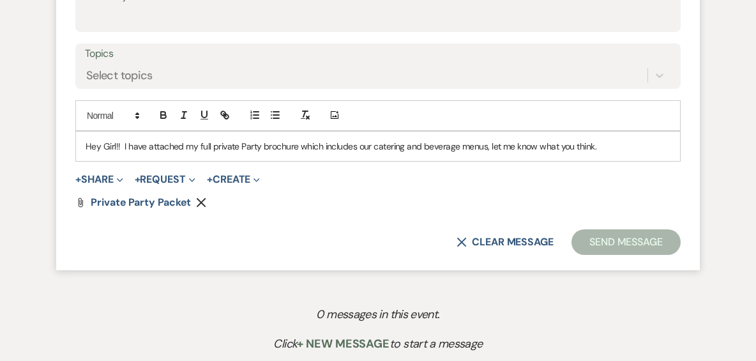
click at [123, 144] on p "Hey Girl!! I have attached my full private Party brochure which includes our ca…" at bounding box center [378, 146] width 585 height 14
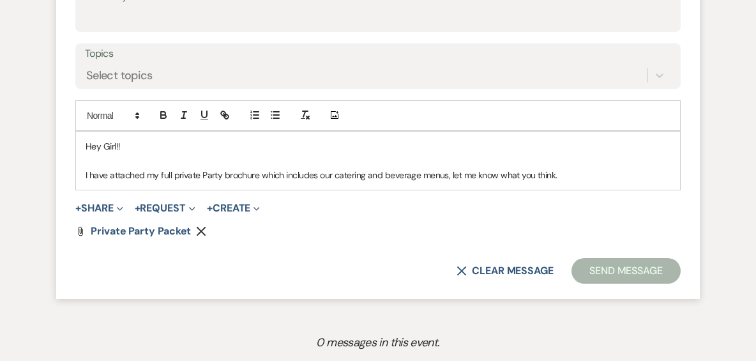
click at [588, 169] on p "I have attached my full private Party brochure which includes our catering and …" at bounding box center [378, 175] width 585 height 14
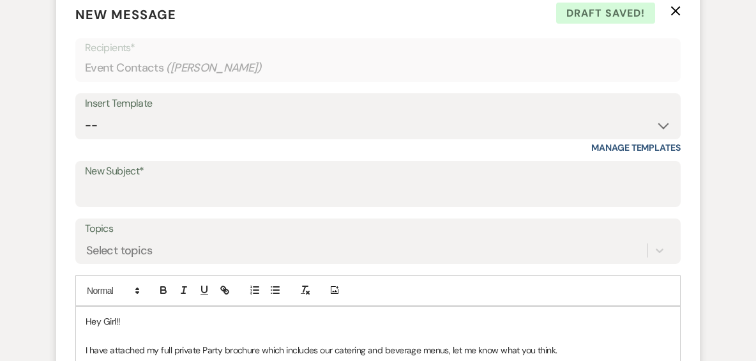
scroll to position [429, 0]
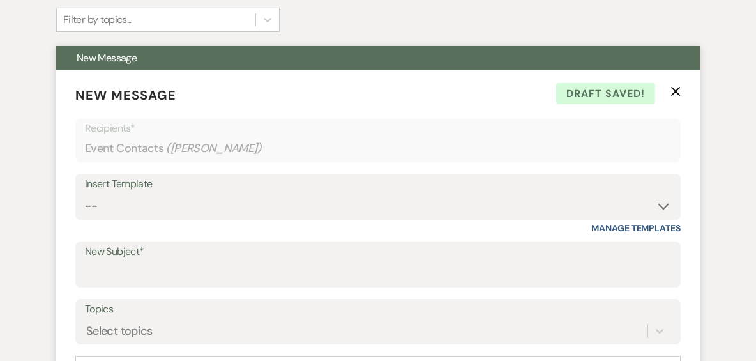
click at [163, 255] on label "New Subject*" at bounding box center [378, 252] width 586 height 19
click at [163, 261] on input "New Subject*" at bounding box center [378, 273] width 586 height 25
click at [163, 262] on input "New Subject*" at bounding box center [378, 273] width 586 height 25
type input "Private Party"
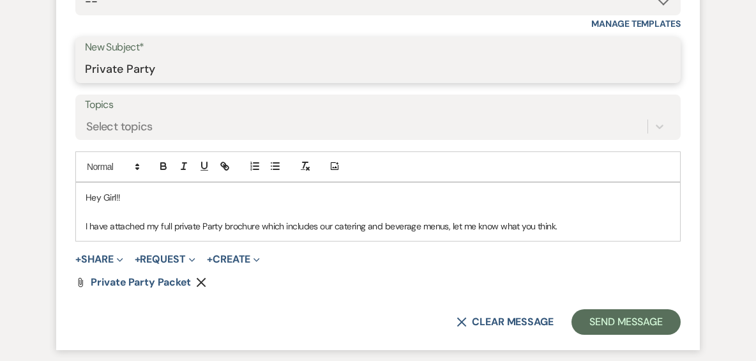
scroll to position [825, 0]
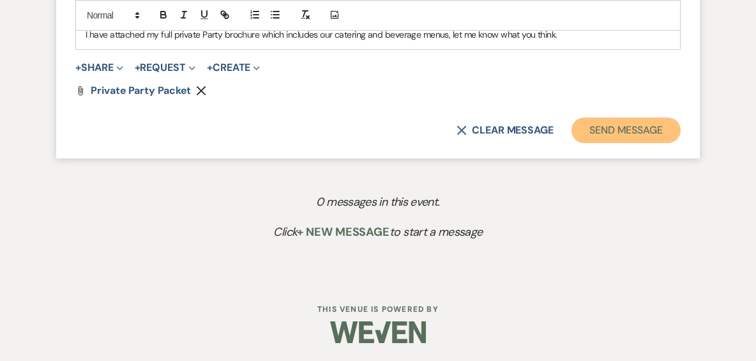
click at [623, 132] on button "Send Message" at bounding box center [625, 130] width 109 height 26
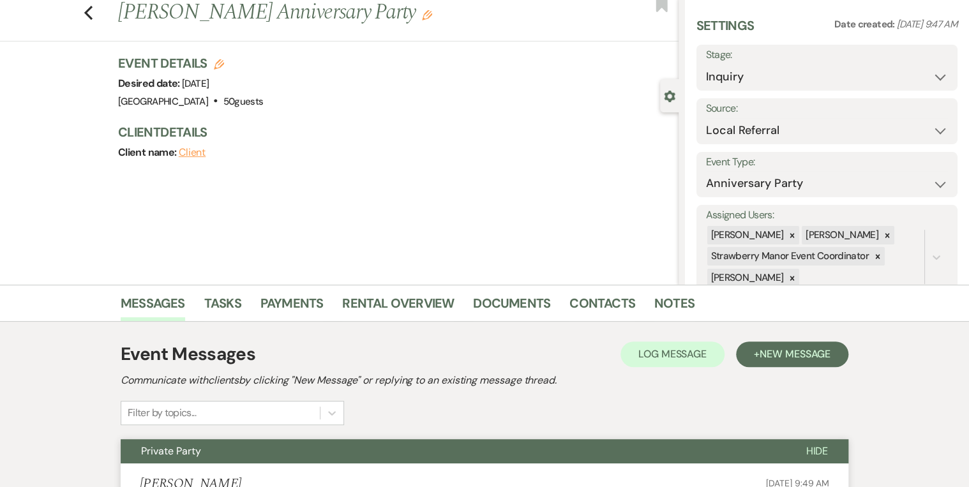
scroll to position [0, 0]
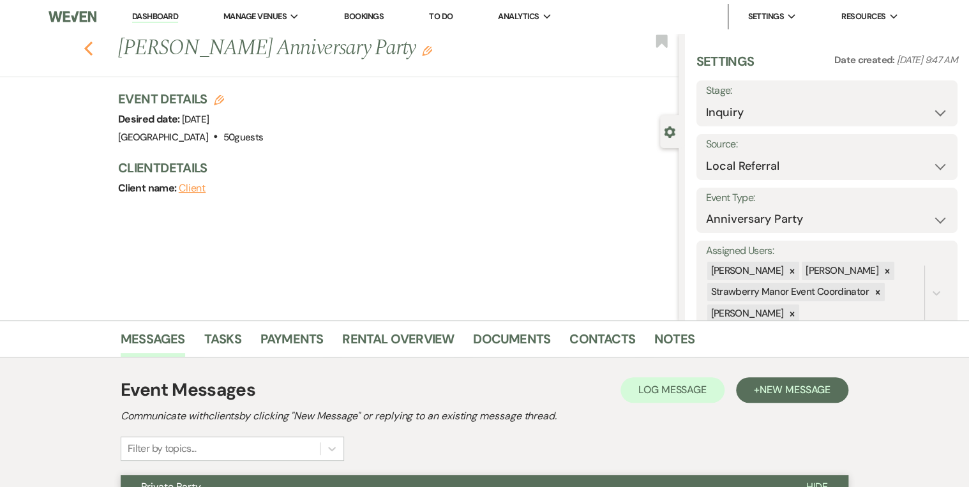
click at [93, 47] on icon "Previous" at bounding box center [89, 48] width 10 height 15
select select "4"
select select "8"
select select "5"
select select "8"
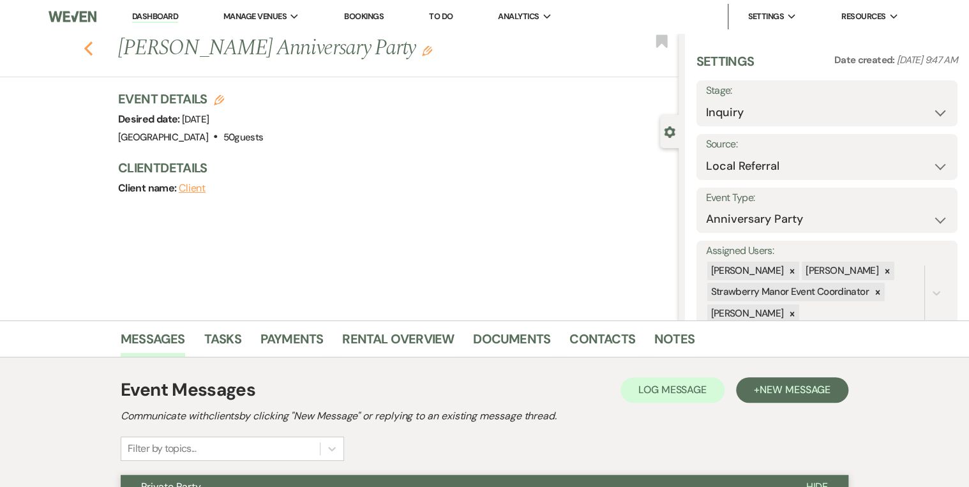
select select "5"
select select "8"
select select "3"
select select "8"
select select "5"
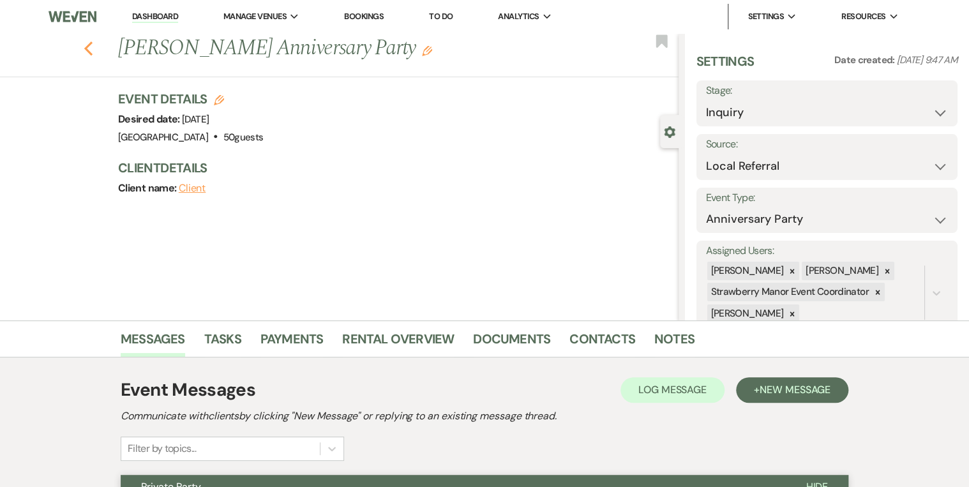
select select "8"
select select "3"
select select "8"
select select "5"
select select "8"
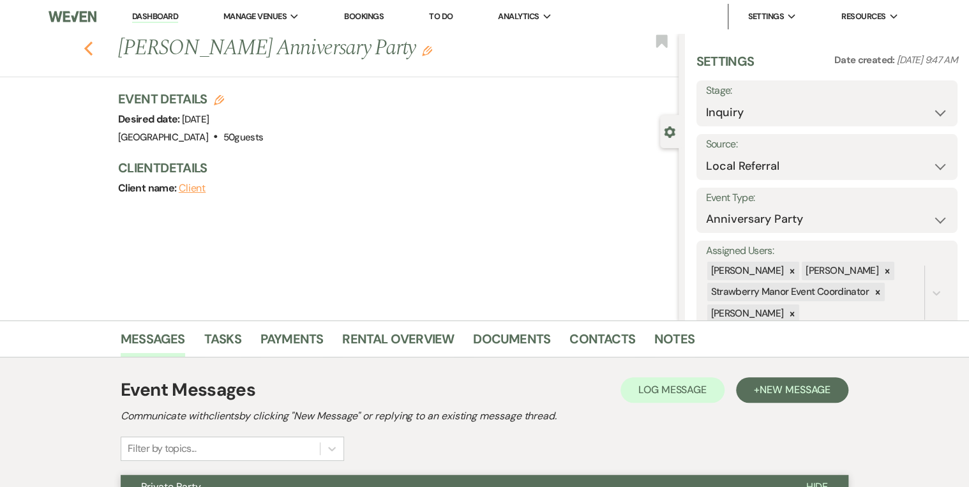
select select "5"
select select "8"
select select "5"
select select "8"
select select "5"
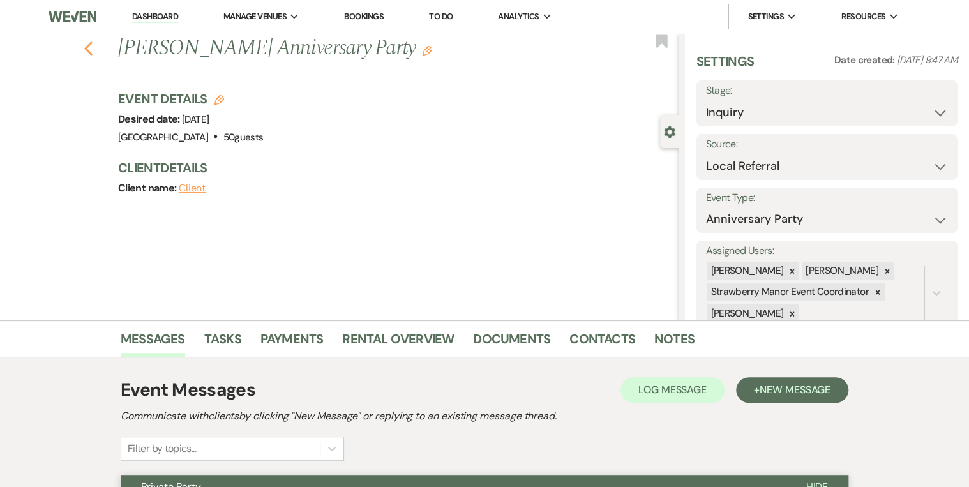
select select "8"
select select "5"
select select "8"
select select "5"
select select "8"
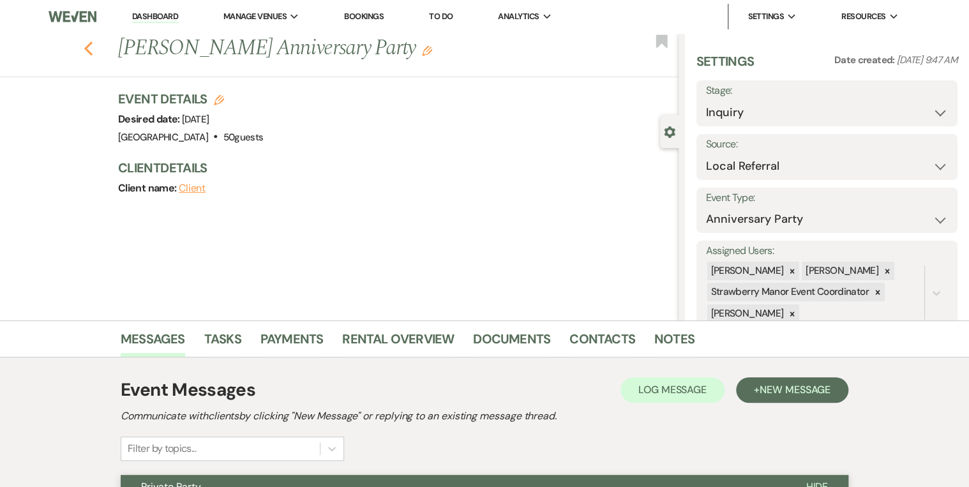
select select "5"
select select "8"
select select "4"
select select "8"
select select "5"
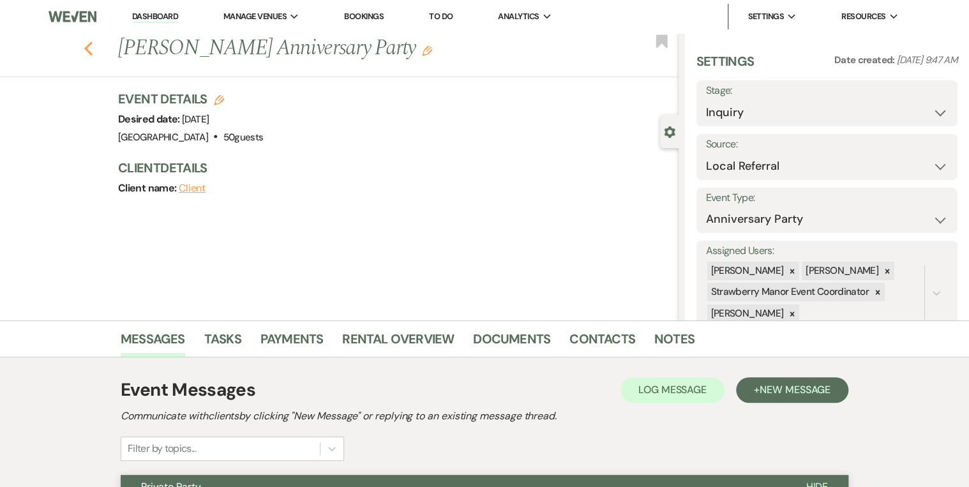
select select "8"
select select "5"
select select "8"
select select "5"
select select "8"
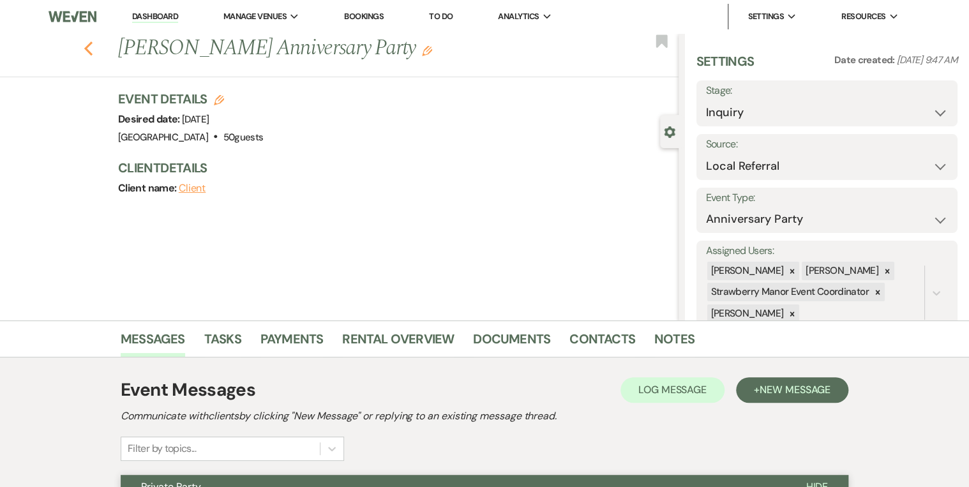
select select "5"
select select "8"
select select "5"
select select "8"
select select "5"
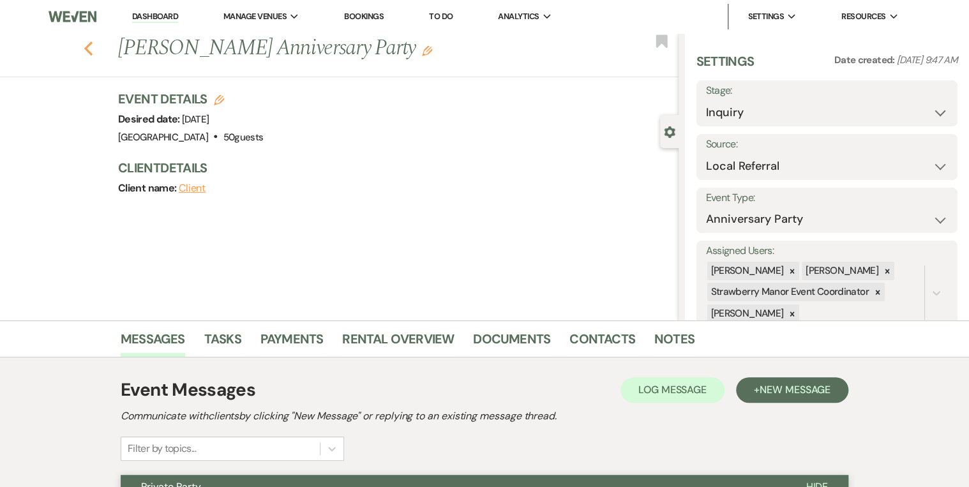
select select "8"
select select "5"
select select "8"
select select "5"
select select "8"
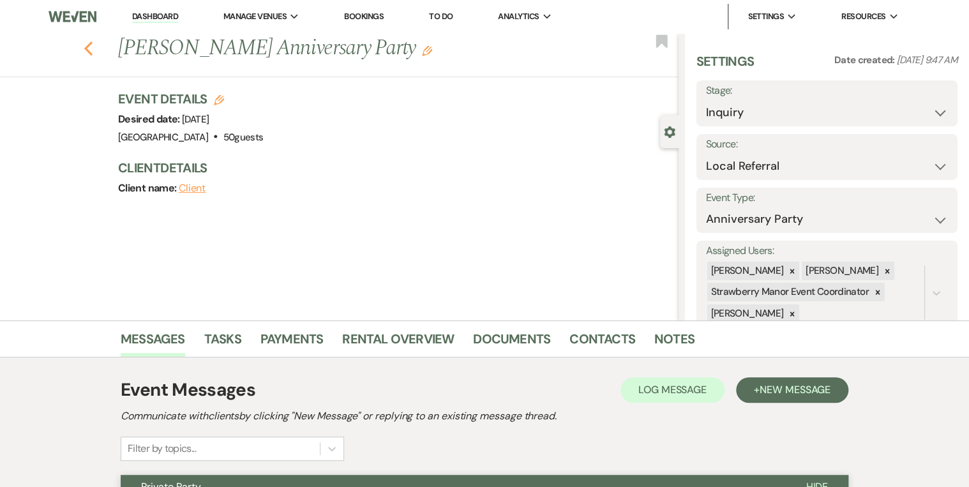
select select "5"
select select "8"
select select "5"
select select "8"
select select "5"
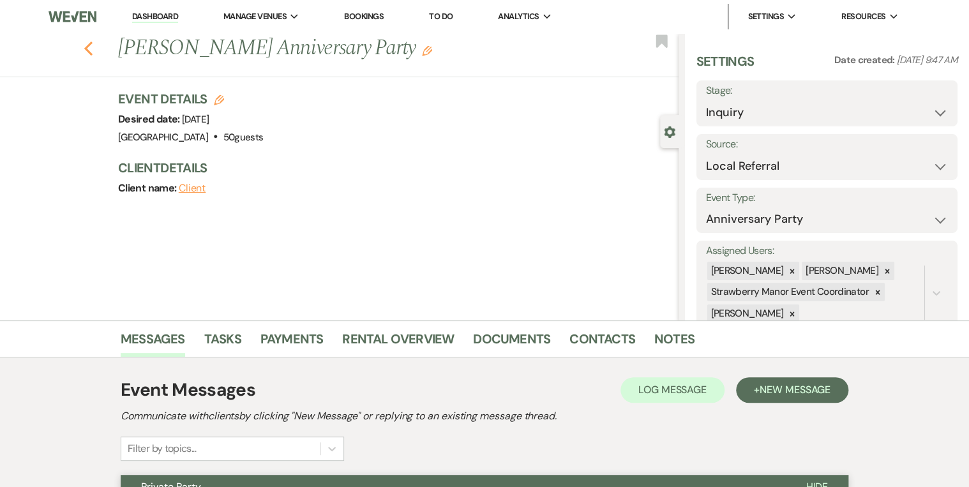
select select "8"
select select "5"
select select "8"
select select "5"
select select "8"
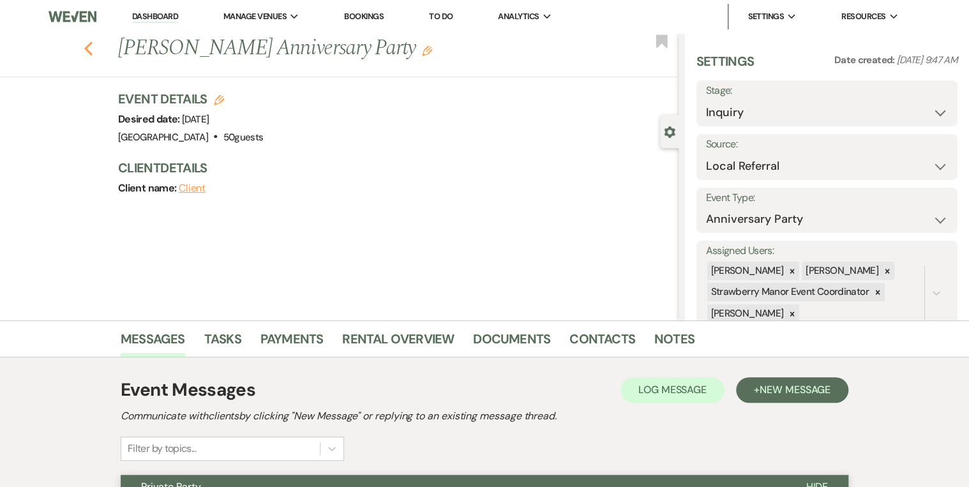
select select "5"
select select "8"
select select "5"
select select "8"
select select "5"
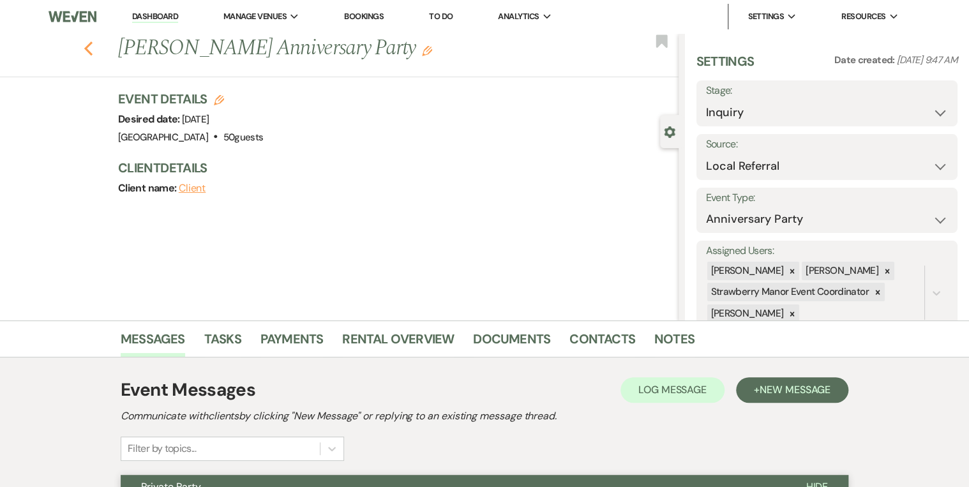
select select "8"
select select "5"
select select "8"
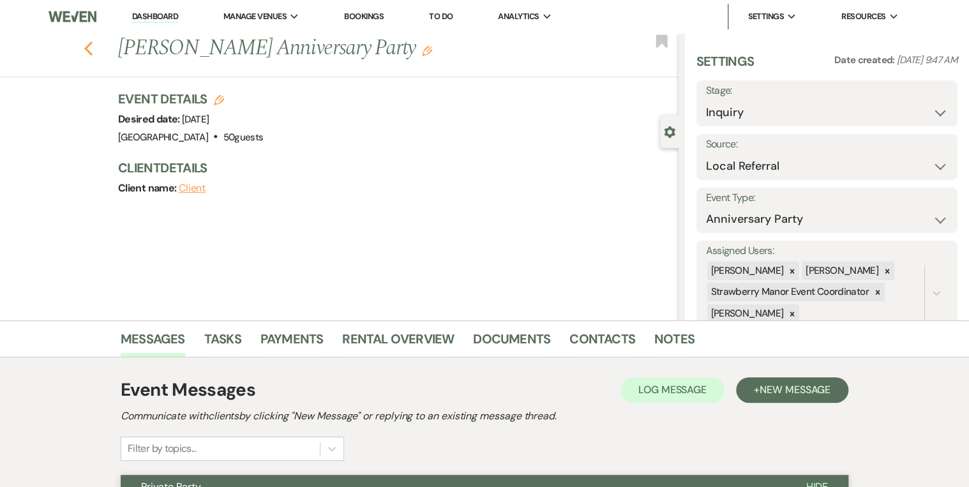
select select "8"
select select "4"
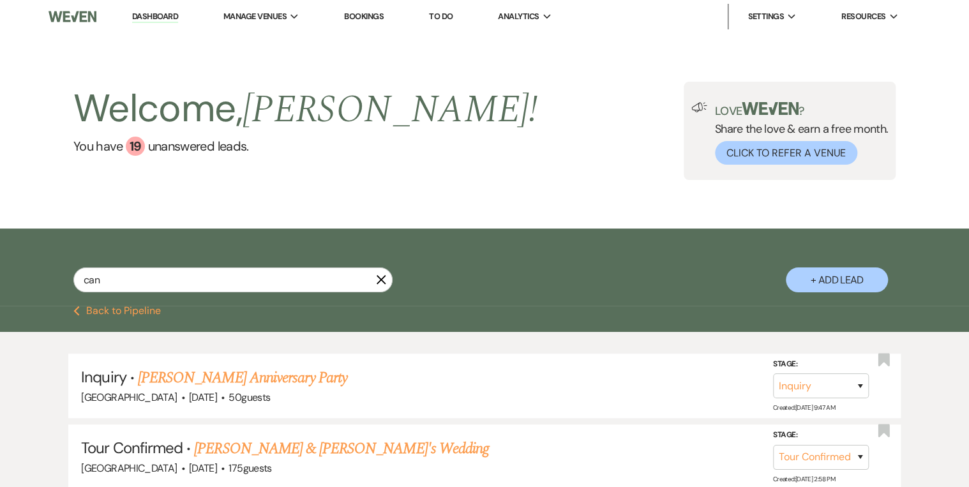
click at [165, 16] on link "Dashboard" at bounding box center [155, 17] width 46 height 12
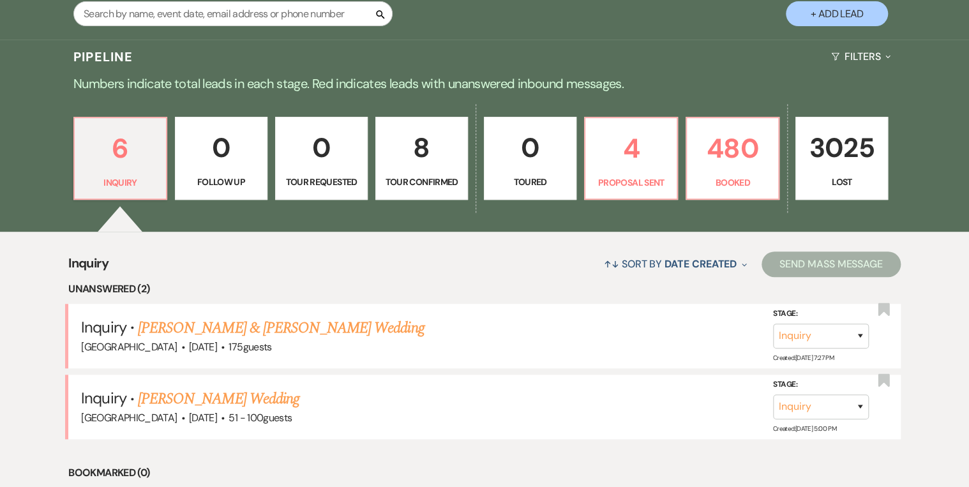
scroll to position [255, 0]
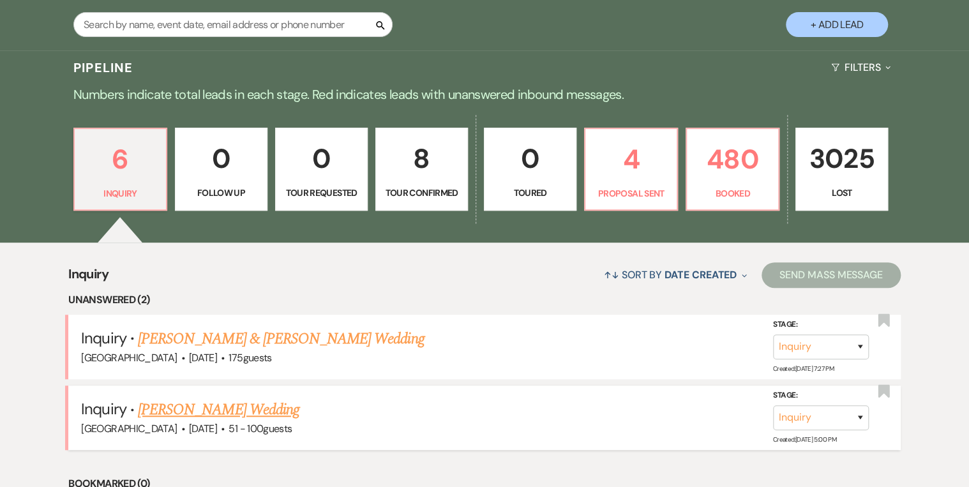
click at [197, 411] on link "[PERSON_NAME] Wedding" at bounding box center [218, 409] width 161 height 23
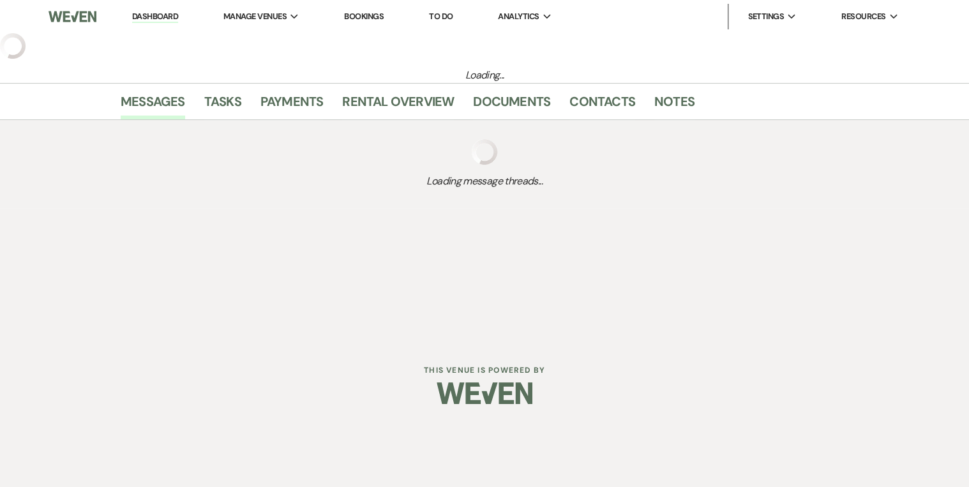
select select "2"
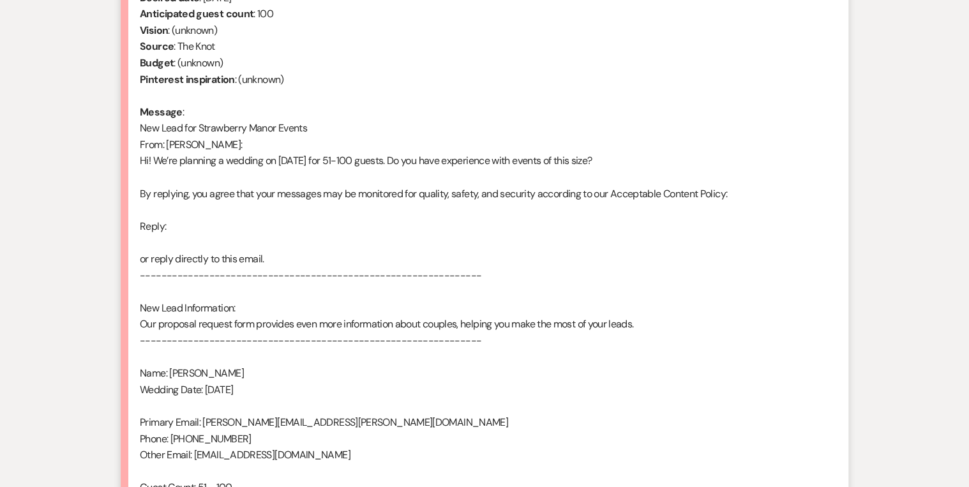
scroll to position [799, 0]
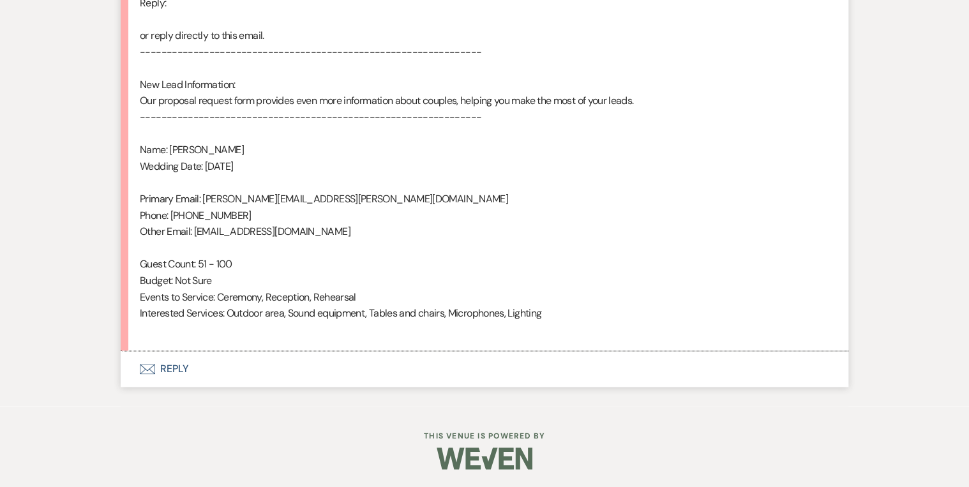
click at [174, 373] on button "Envelope Reply" at bounding box center [485, 369] width 728 height 36
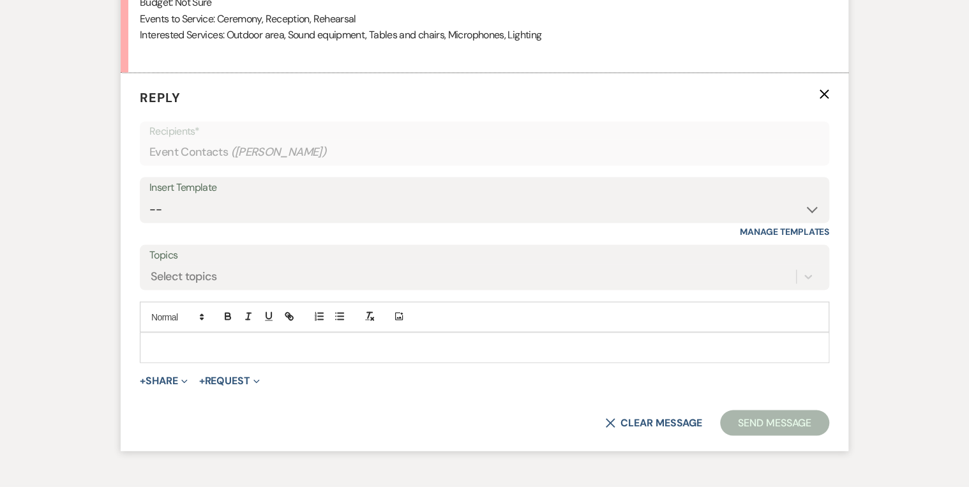
scroll to position [1095, 0]
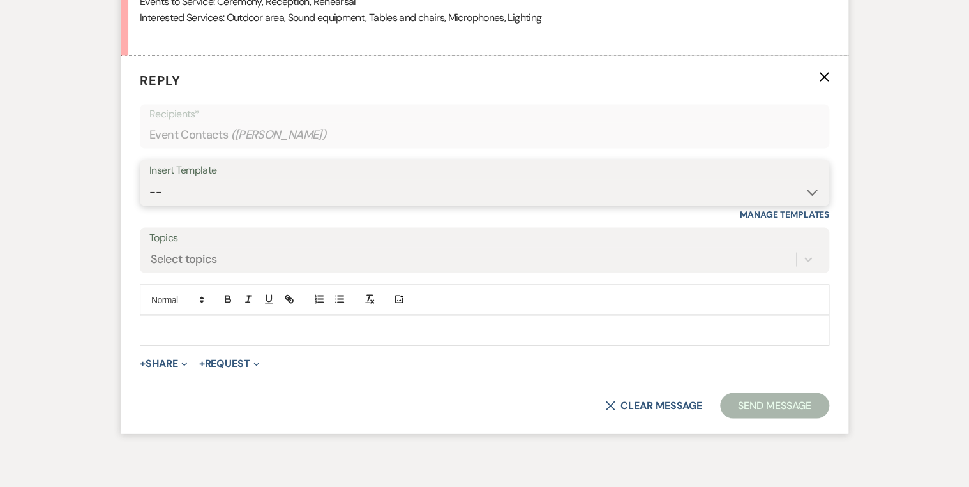
click at [194, 190] on select "-- Weven Planning Portal Introduction (Booked Events) Private Party Inquiry Res…" at bounding box center [484, 191] width 670 height 25
select select "5376"
click at [149, 179] on select "-- Weven Planning Portal Introduction (Booked Events) Private Party Inquiry Res…" at bounding box center [484, 191] width 670 height 25
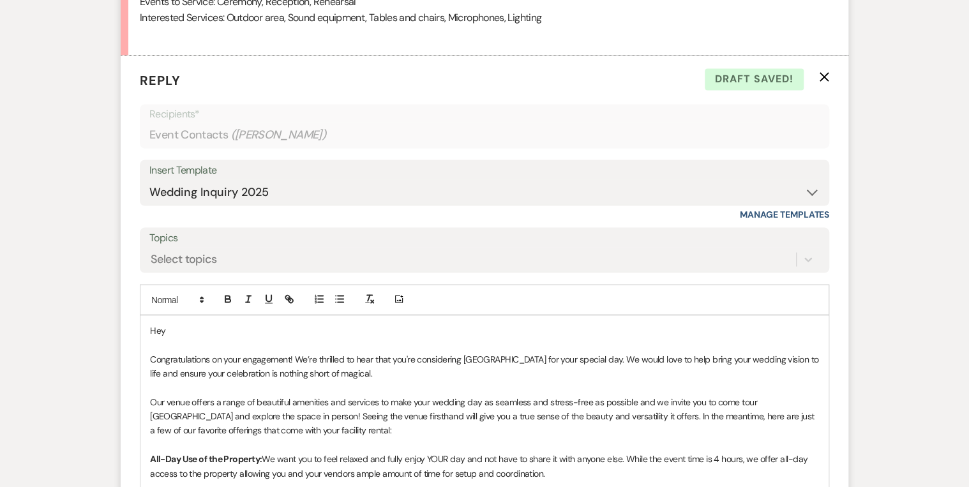
click at [190, 325] on p "Hey" at bounding box center [484, 330] width 669 height 14
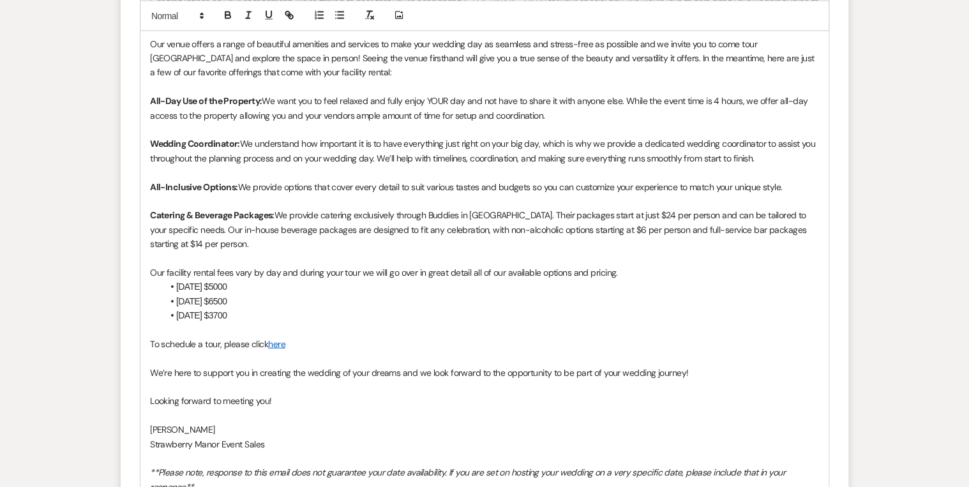
scroll to position [1670, 0]
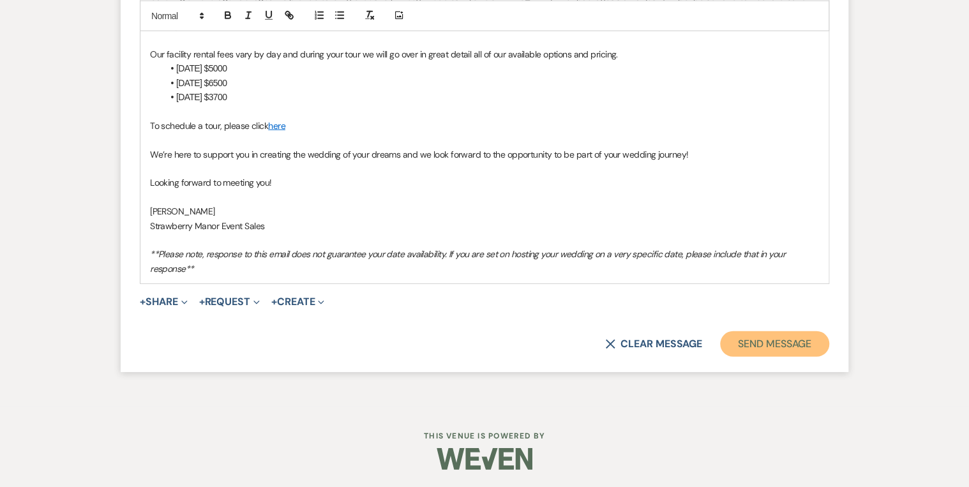
click at [779, 337] on button "Send Message" at bounding box center [774, 344] width 109 height 26
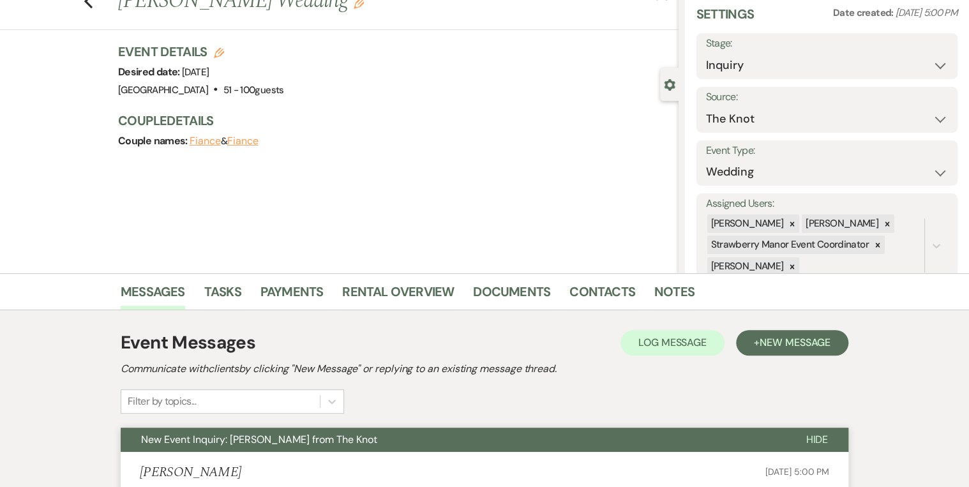
scroll to position [0, 0]
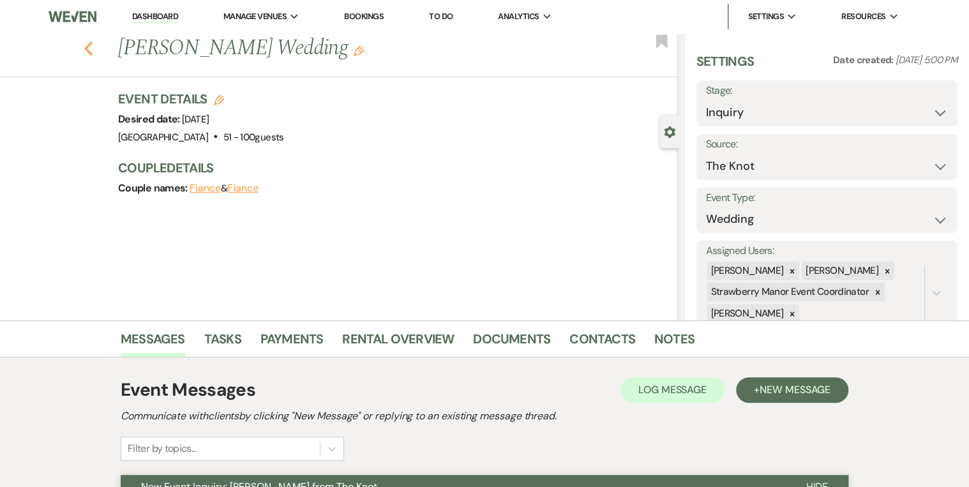
click at [93, 47] on icon "Previous" at bounding box center [89, 48] width 10 height 15
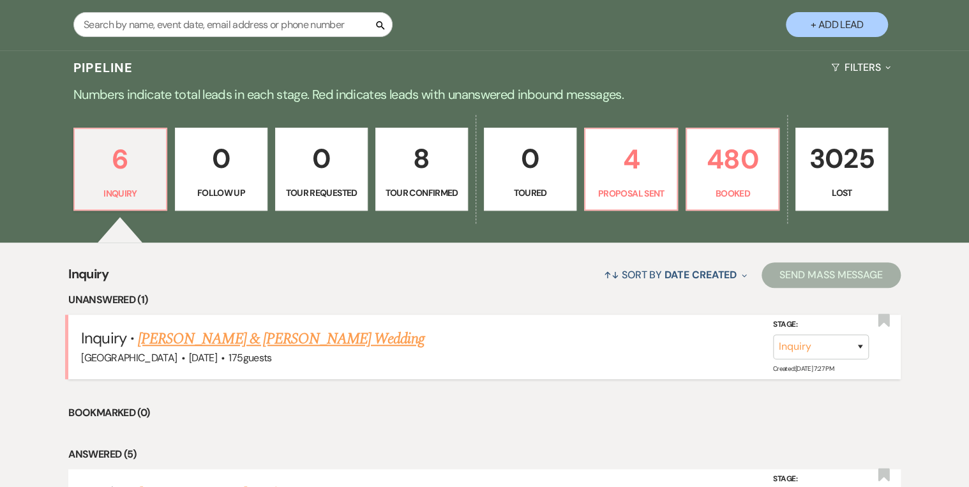
click at [263, 338] on link "[PERSON_NAME] & [PERSON_NAME] Wedding" at bounding box center [281, 338] width 286 height 23
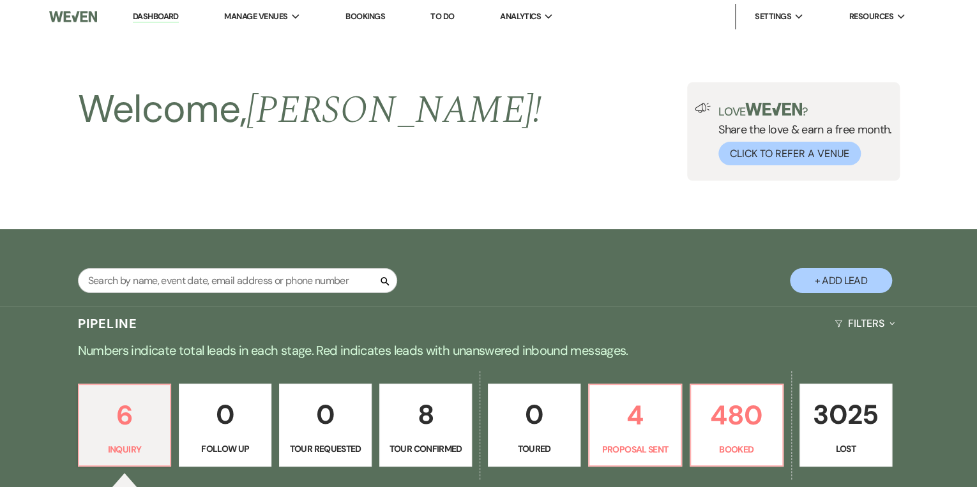
select select "5"
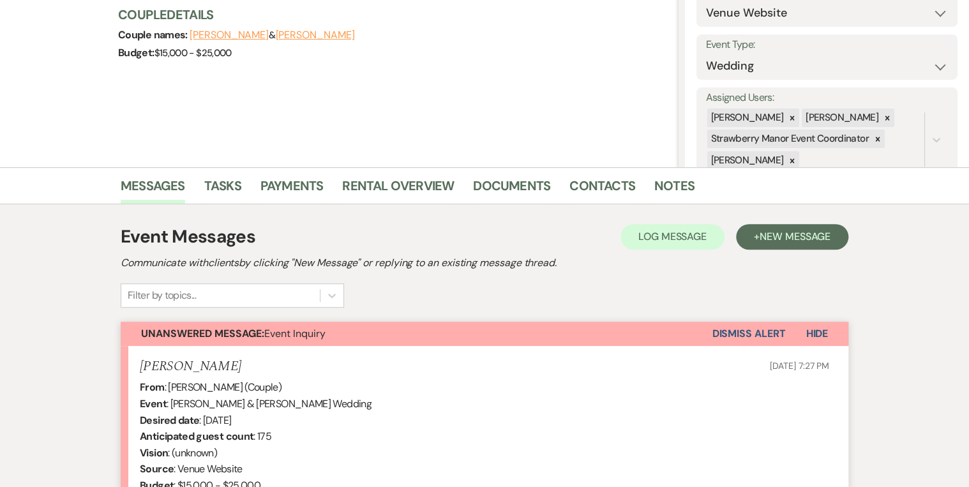
scroll to position [424, 0]
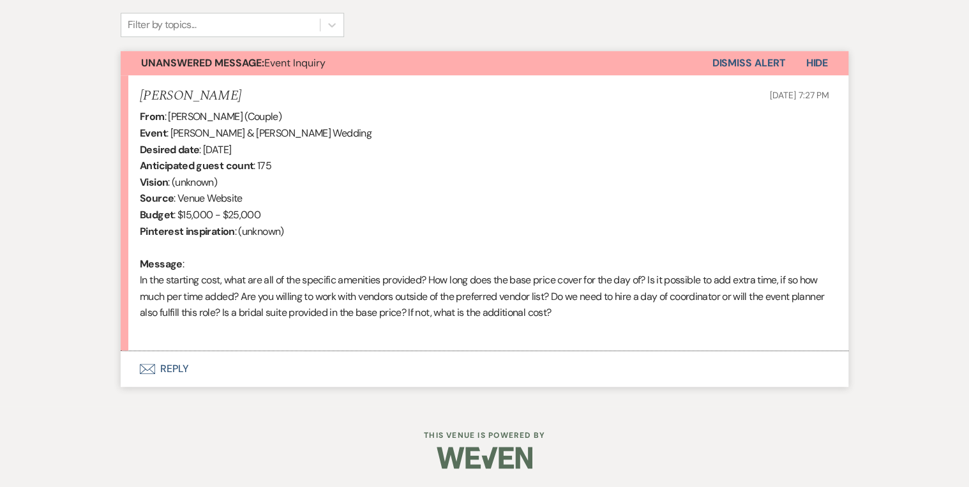
click at [177, 373] on button "Envelope Reply" at bounding box center [485, 369] width 728 height 36
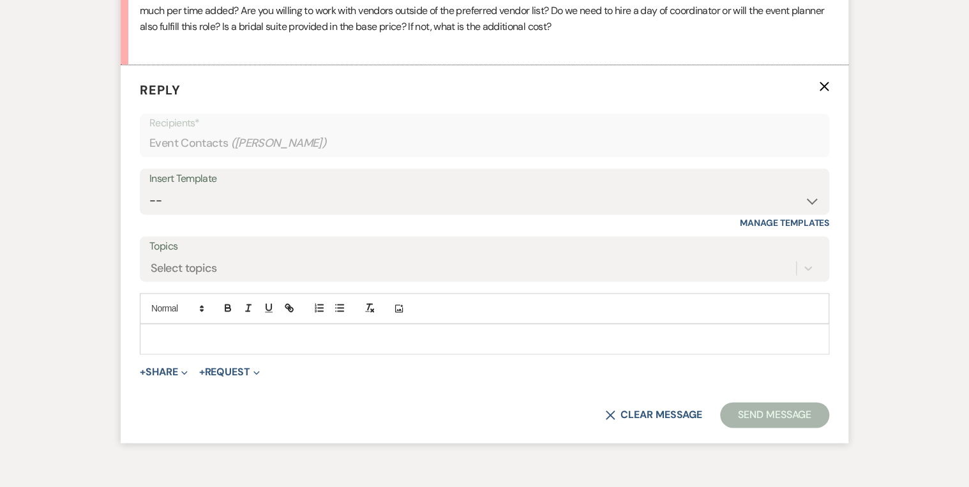
scroll to position [719, 0]
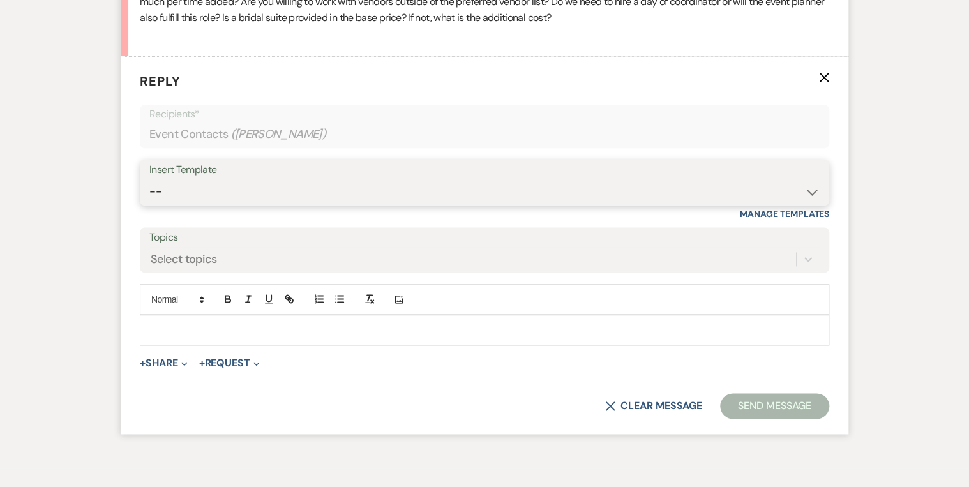
click at [201, 197] on select "-- Weven Planning Portal Introduction (Booked Events) Private Party Inquiry Res…" at bounding box center [484, 191] width 670 height 25
select select "5376"
click at [149, 179] on select "-- Weven Planning Portal Introduction (Booked Events) Private Party Inquiry Res…" at bounding box center [484, 191] width 670 height 25
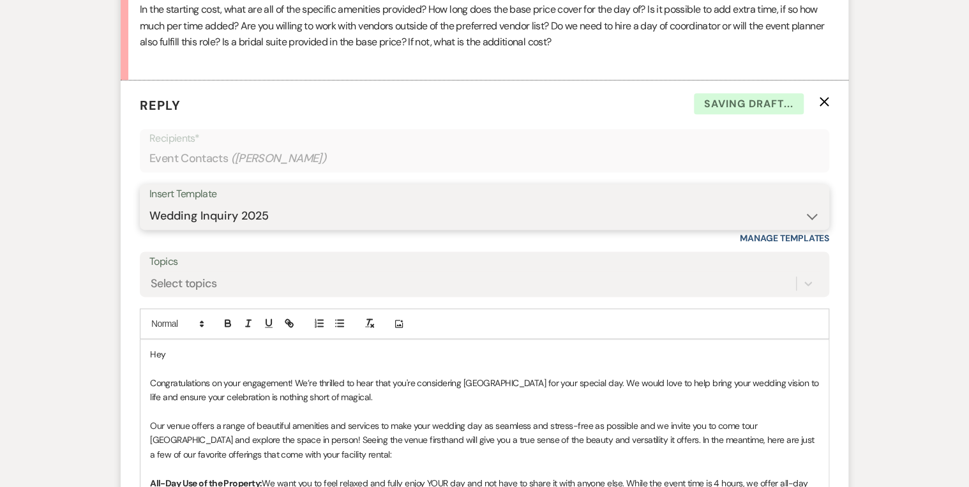
scroll to position [770, 0]
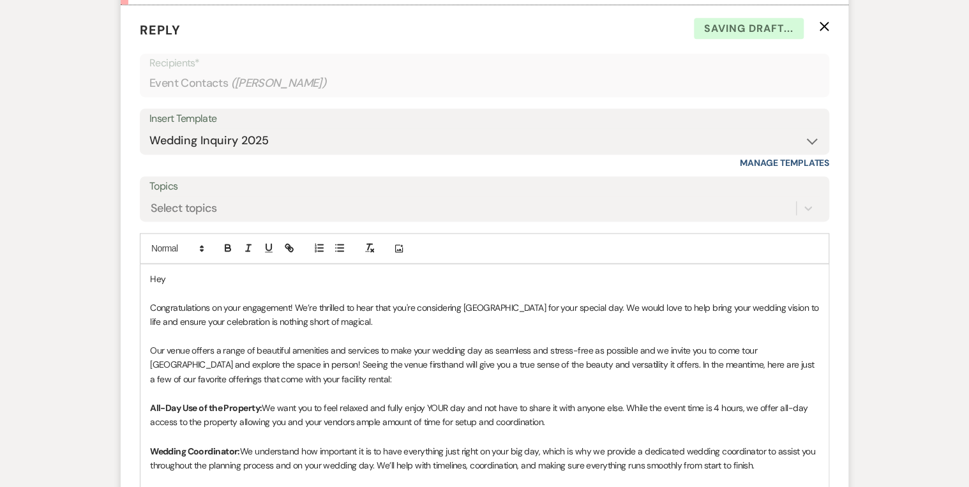
click at [199, 281] on p "Hey" at bounding box center [484, 279] width 669 height 14
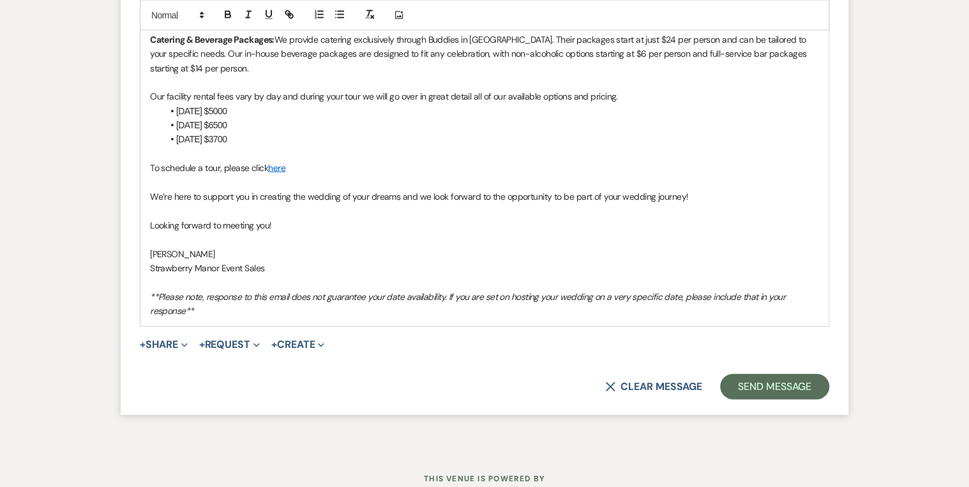
scroll to position [1294, 0]
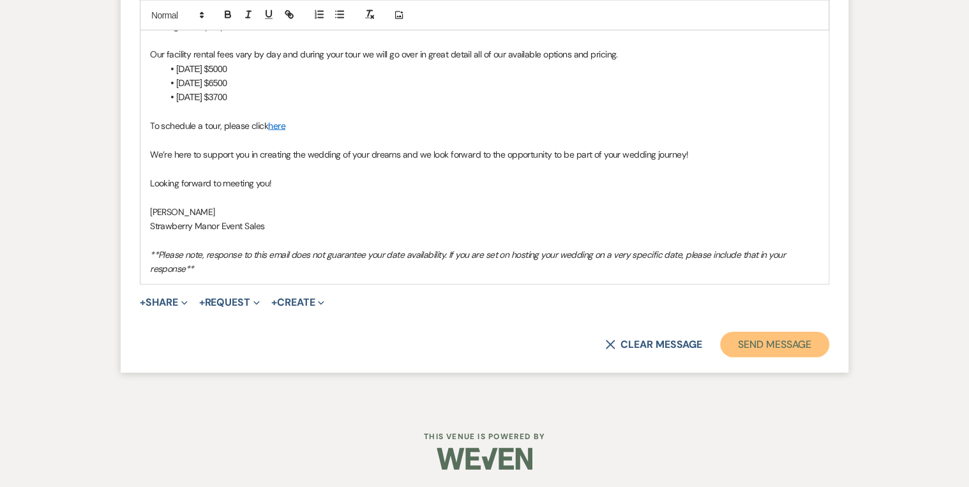
click at [737, 349] on button "Send Message" at bounding box center [774, 345] width 109 height 26
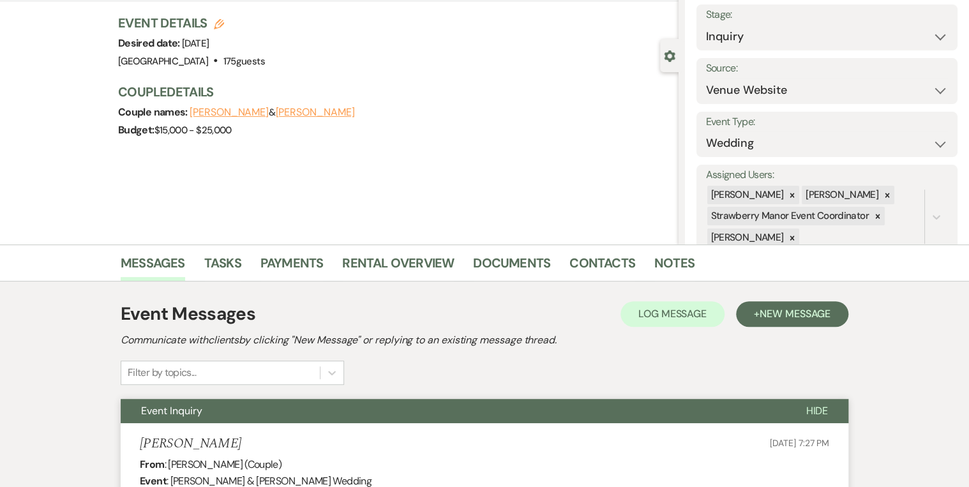
scroll to position [0, 0]
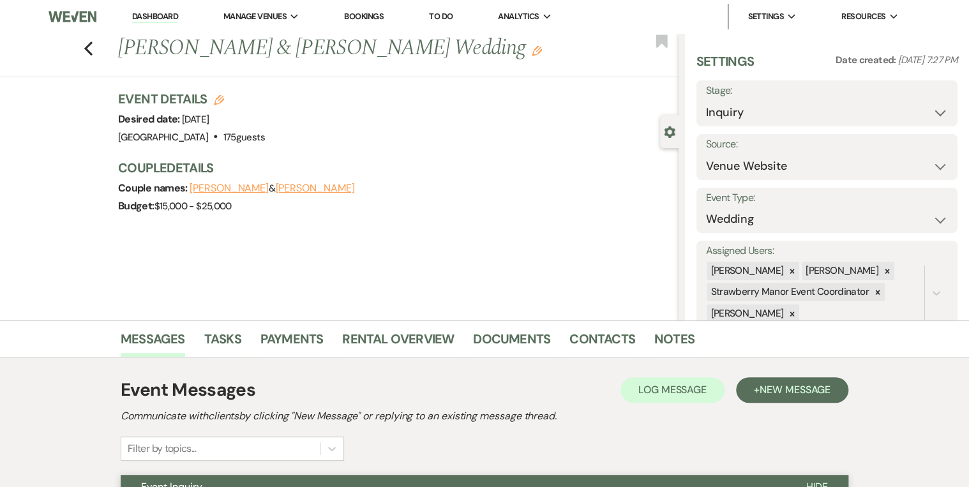
click at [140, 15] on link "Dashboard" at bounding box center [155, 17] width 46 height 12
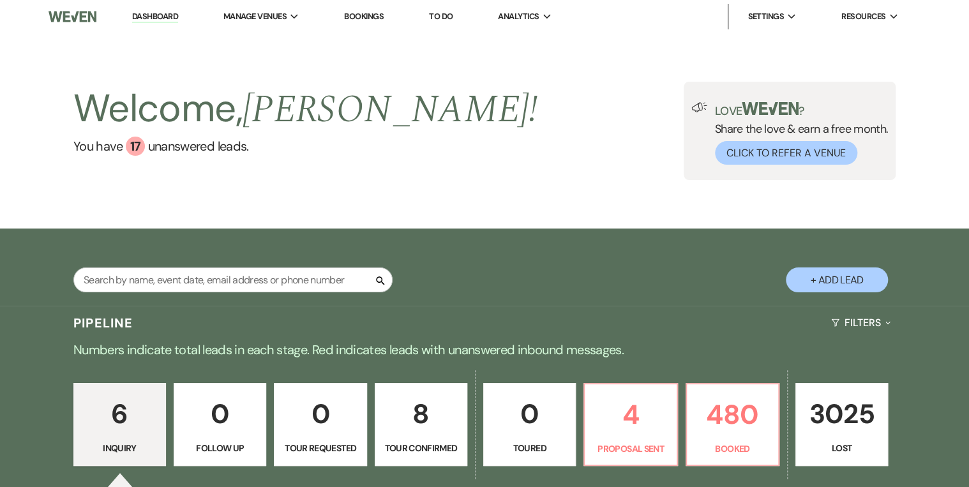
click at [511, 214] on div "Welcome, [PERSON_NAME] ! You have 17 unanswered lead s . Love ? Share the love …" at bounding box center [484, 130] width 969 height 195
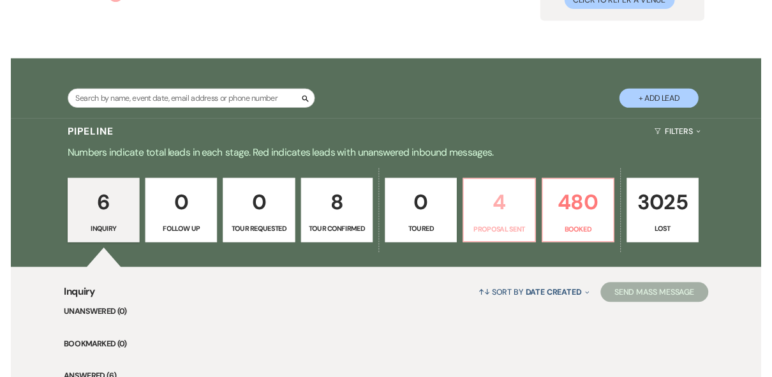
scroll to position [204, 0]
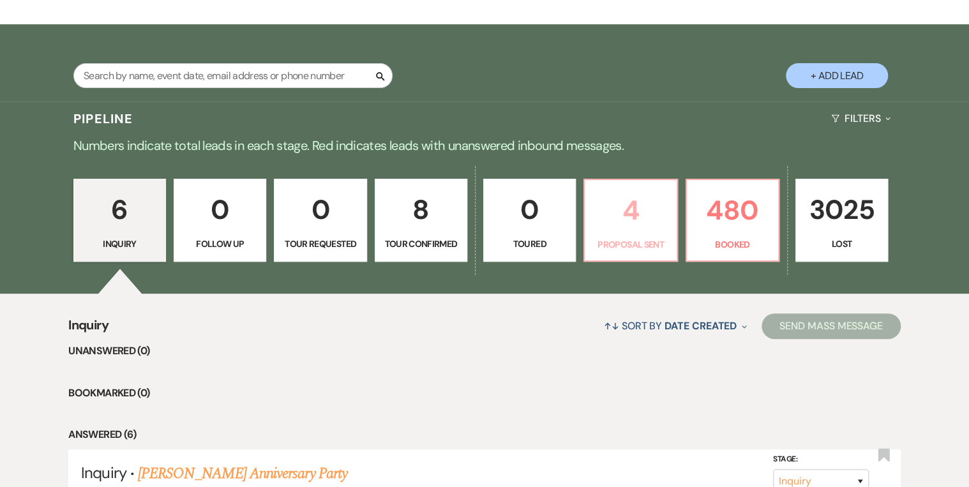
click at [654, 241] on p "Proposal Sent" at bounding box center [630, 244] width 76 height 14
select select "6"
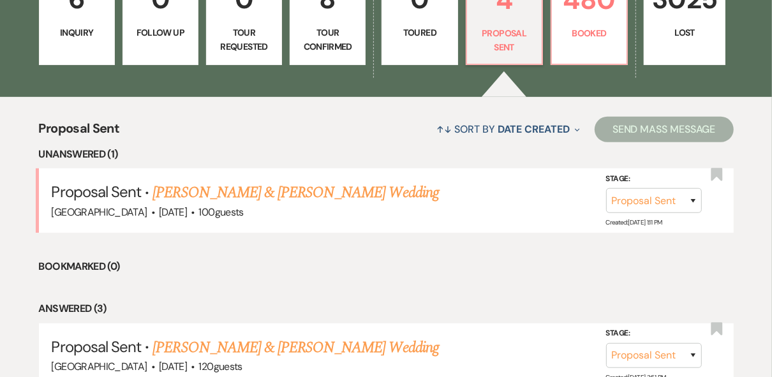
scroll to position [408, 0]
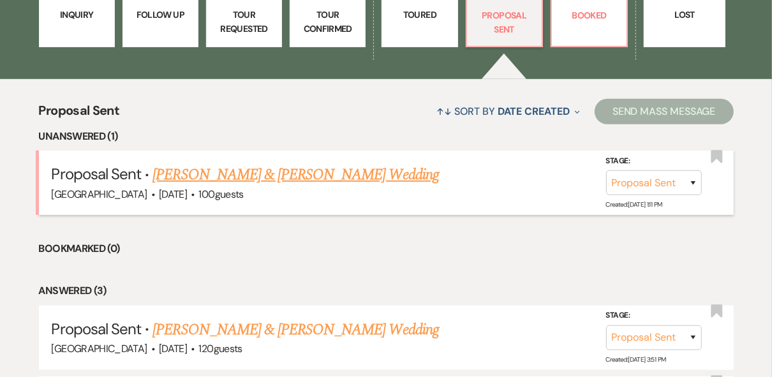
click at [234, 178] on link "[PERSON_NAME] & [PERSON_NAME] Wedding" at bounding box center [296, 174] width 286 height 23
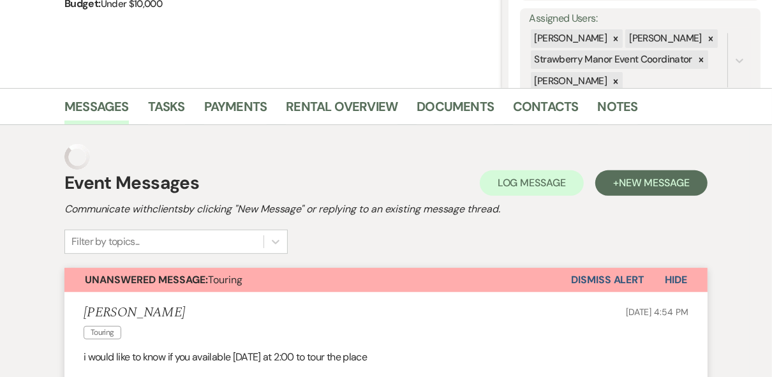
click at [234, 178] on div "Event Messages Log Log Message + New Message" at bounding box center [385, 183] width 643 height 27
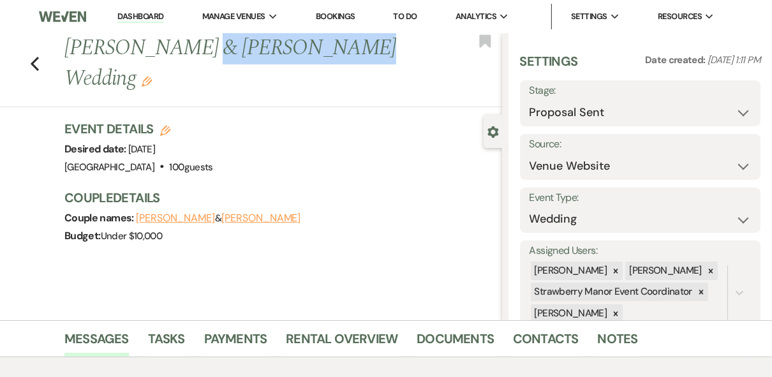
drag, startPoint x: 333, startPoint y: 45, endPoint x: 204, endPoint y: 50, distance: 129.0
click at [204, 50] on h1 "[PERSON_NAME] & [PERSON_NAME] Wedding Edit" at bounding box center [236, 63] width 345 height 61
copy h1 "[PERSON_NAME]'"
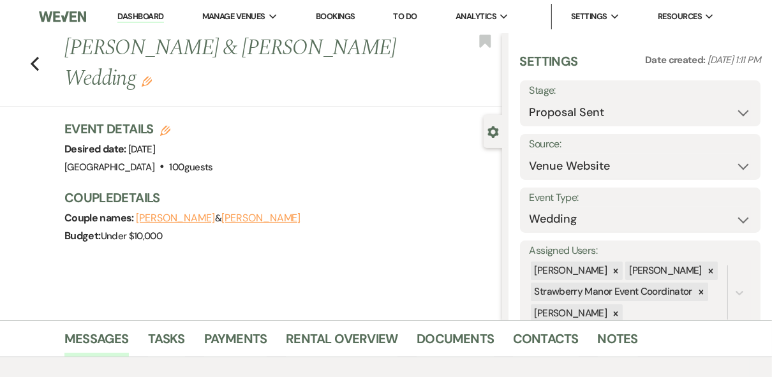
click at [352, 161] on div "Event Details Edit Desired date: [DATE] Venue: [GEOGRAPHIC_DATA] . 100 guests V…" at bounding box center [276, 148] width 425 height 56
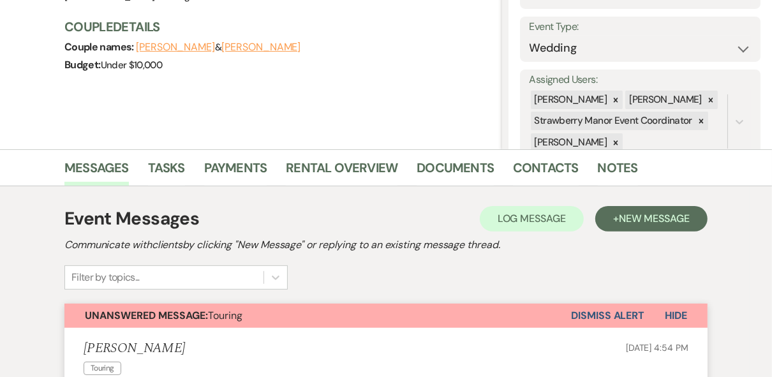
scroll to position [204, 0]
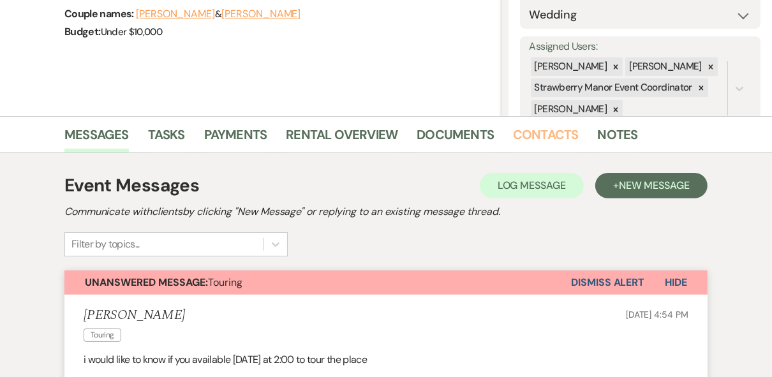
click at [543, 132] on link "Contacts" at bounding box center [546, 138] width 66 height 28
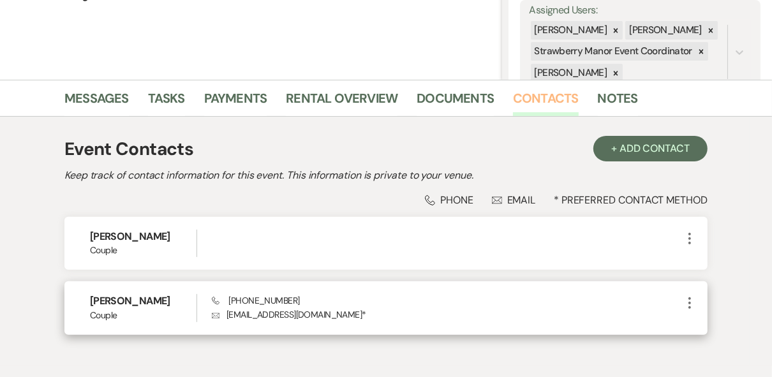
scroll to position [311, 0]
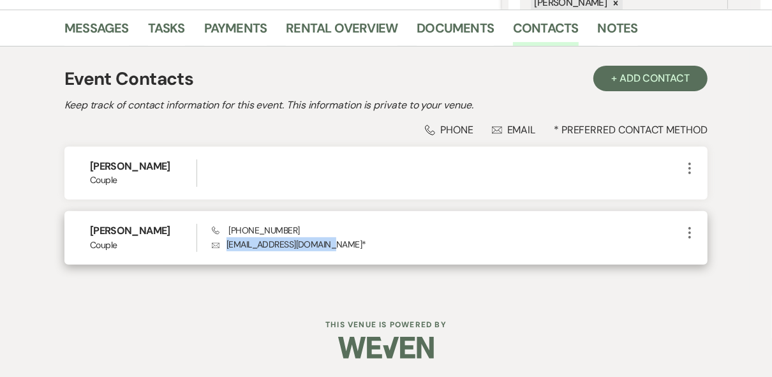
drag, startPoint x: 327, startPoint y: 243, endPoint x: 221, endPoint y: 243, distance: 105.9
click at [221, 243] on p "Envelope [EMAIL_ADDRESS][DOMAIN_NAME] *" at bounding box center [447, 244] width 470 height 14
drag, startPoint x: 221, startPoint y: 243, endPoint x: 237, endPoint y: 246, distance: 16.3
copy p "[EMAIL_ADDRESS][DOMAIN_NAME]"
click at [421, 244] on p "Envelope [EMAIL_ADDRESS][DOMAIN_NAME] *" at bounding box center [447, 244] width 470 height 14
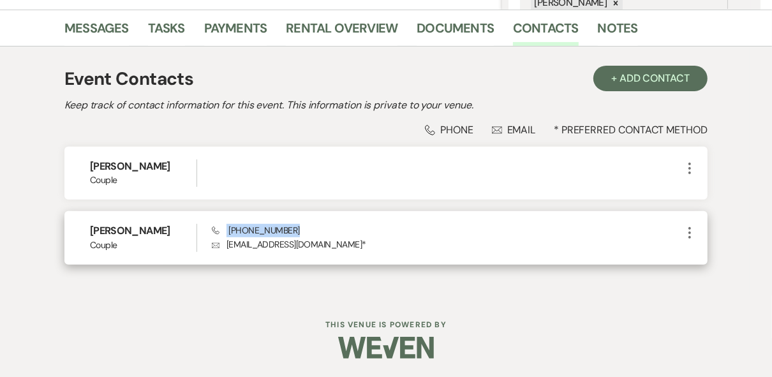
drag, startPoint x: 278, startPoint y: 232, endPoint x: 227, endPoint y: 232, distance: 51.1
click at [227, 232] on div "Phone [PHONE_NUMBER] Envelope [EMAIL_ADDRESS][DOMAIN_NAME] *" at bounding box center [447, 237] width 470 height 27
drag, startPoint x: 227, startPoint y: 232, endPoint x: 236, endPoint y: 233, distance: 9.0
copy span "[PHONE_NUMBER]"
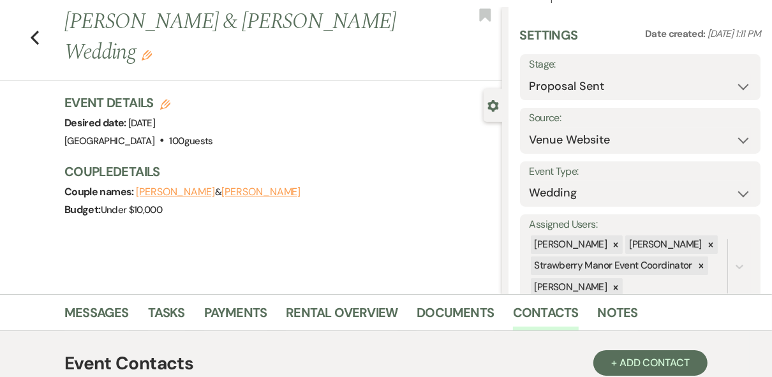
scroll to position [0, 0]
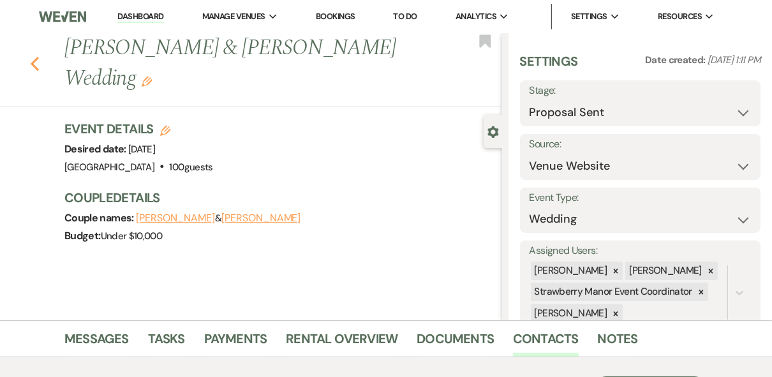
click at [40, 64] on icon "Previous" at bounding box center [35, 63] width 10 height 15
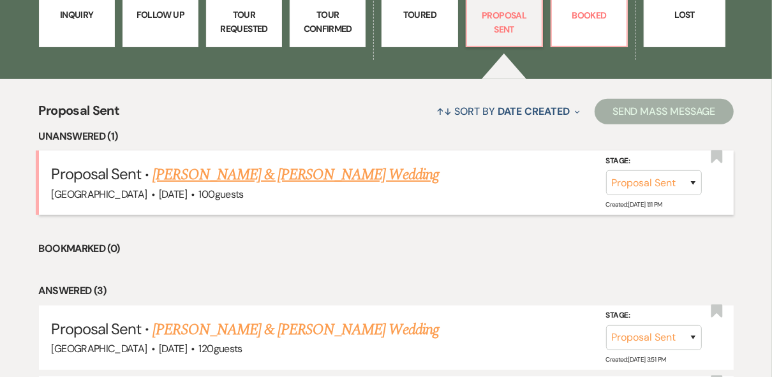
click at [326, 175] on link "[PERSON_NAME] & [PERSON_NAME] Wedding" at bounding box center [296, 174] width 286 height 23
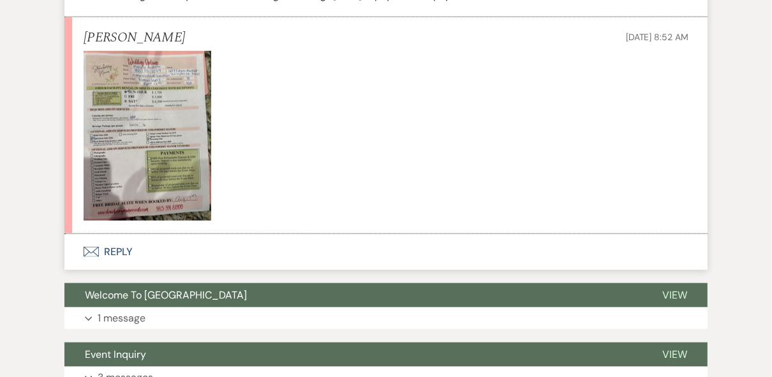
scroll to position [1027, 0]
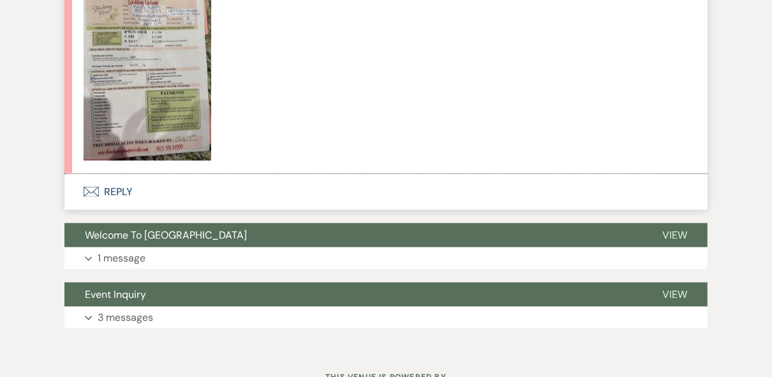
click at [109, 183] on button "Envelope Reply" at bounding box center [385, 192] width 643 height 36
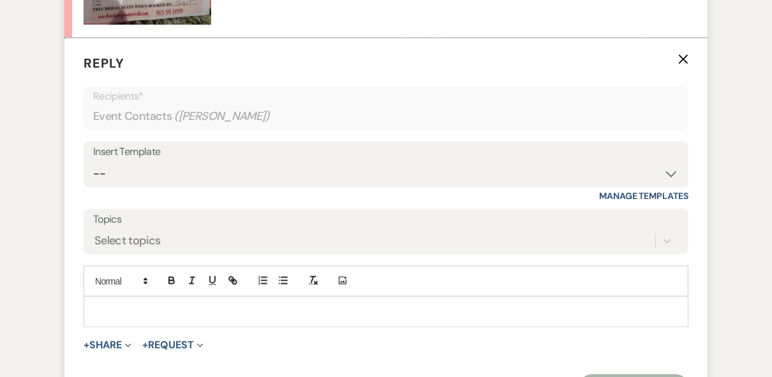
scroll to position [1199, 0]
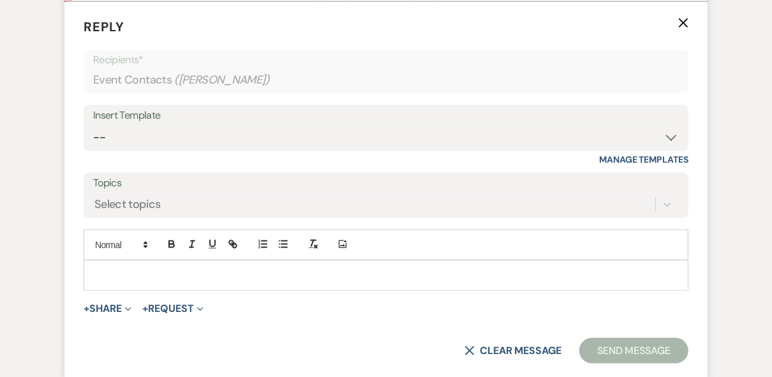
click at [133, 265] on div at bounding box center [386, 275] width 604 height 29
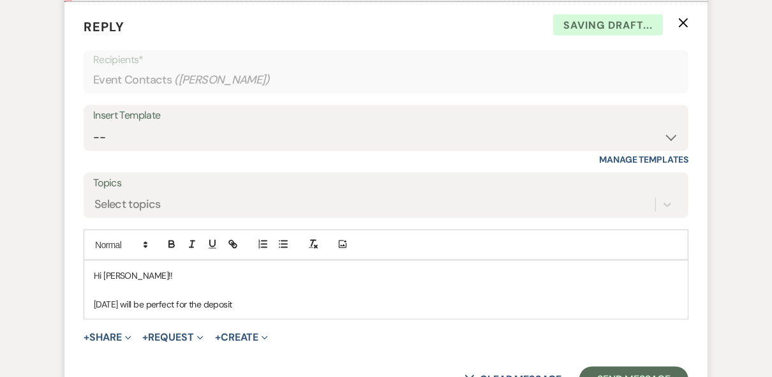
click at [273, 292] on p at bounding box center [386, 290] width 585 height 14
click at [251, 303] on p "[DATE] will be perfect for the deposit" at bounding box center [386, 304] width 585 height 14
click at [374, 302] on p "[DATE] will be perfect for the deposit, I have attached your initial estimate" at bounding box center [386, 304] width 585 height 14
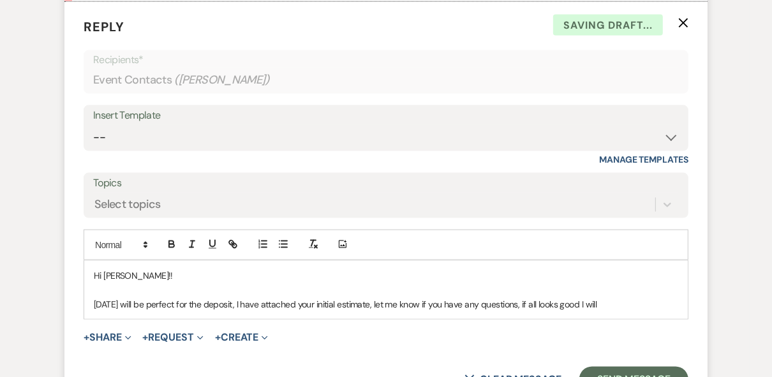
click at [597, 299] on p "[DATE] will be perfect for the deposit, I have attached your initial estimate, …" at bounding box center [386, 304] width 585 height 14
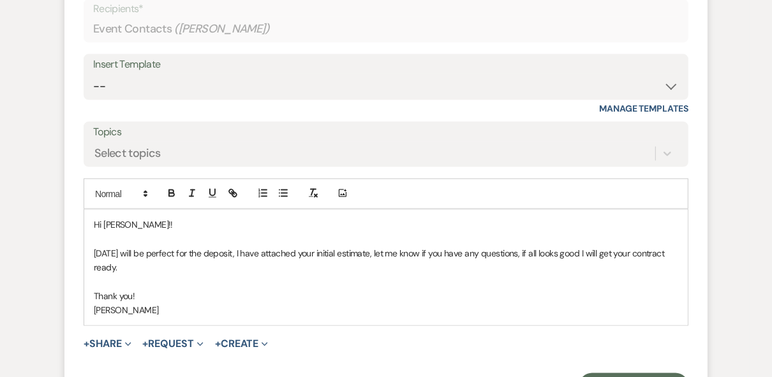
scroll to position [1301, 0]
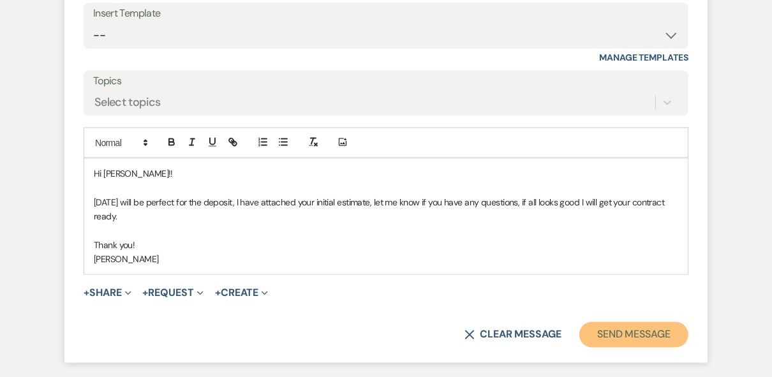
click at [598, 334] on button "Send Message" at bounding box center [634, 335] width 109 height 26
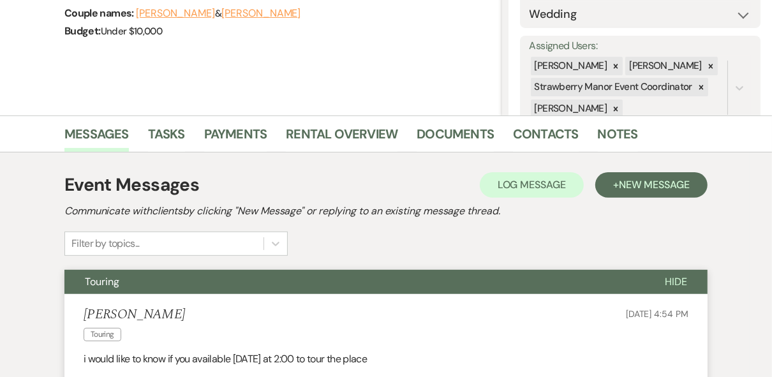
scroll to position [0, 0]
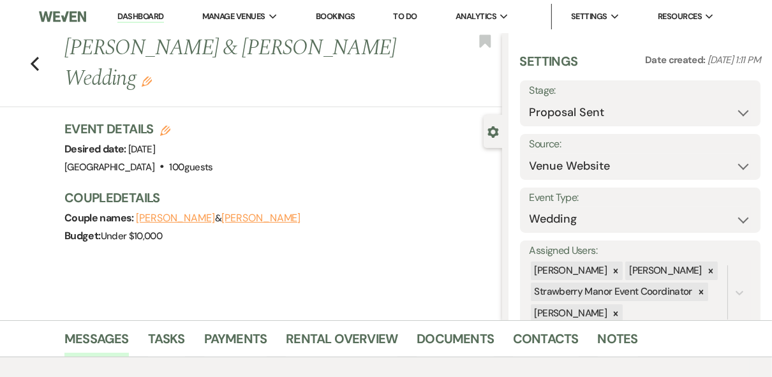
click at [137, 16] on link "Dashboard" at bounding box center [140, 17] width 46 height 12
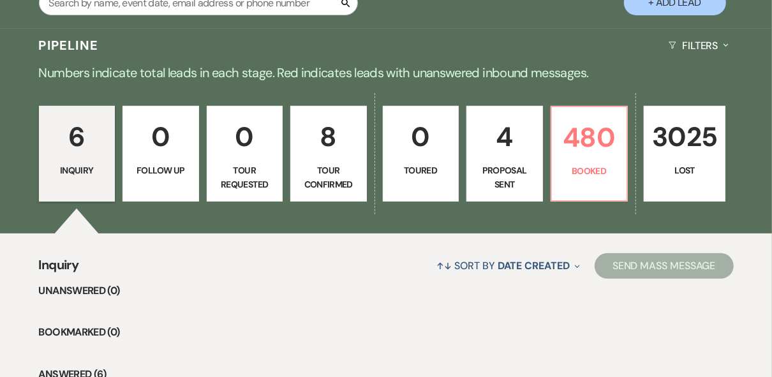
scroll to position [255, 0]
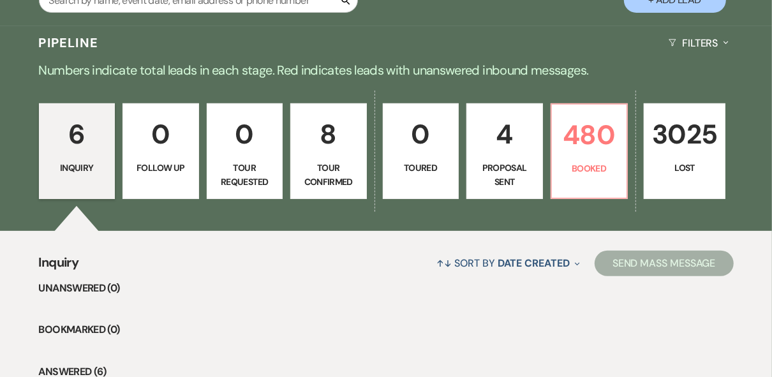
click at [514, 167] on p "Proposal Sent" at bounding box center [505, 175] width 60 height 29
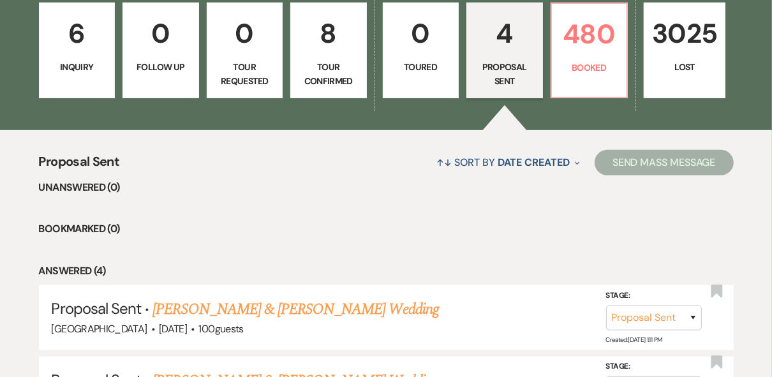
scroll to position [511, 0]
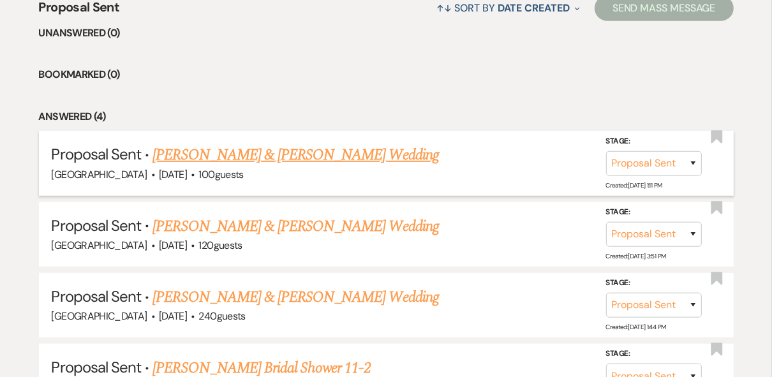
click at [291, 150] on link "[PERSON_NAME] & [PERSON_NAME] Wedding" at bounding box center [296, 155] width 286 height 23
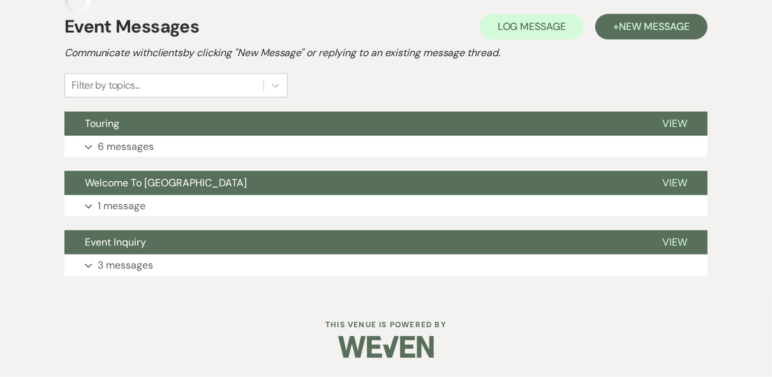
scroll to position [334, 0]
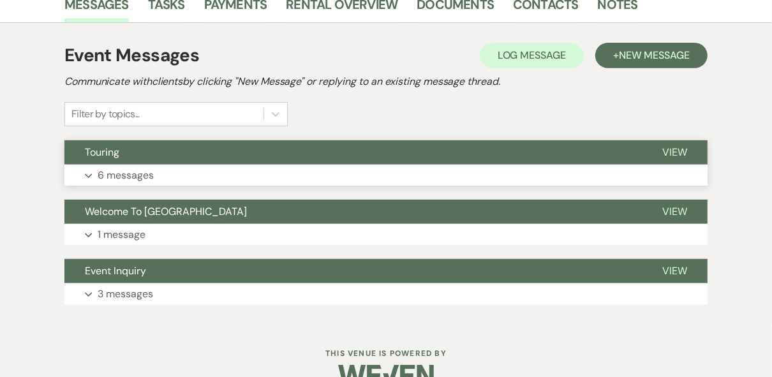
click at [680, 148] on span "View" at bounding box center [674, 152] width 25 height 13
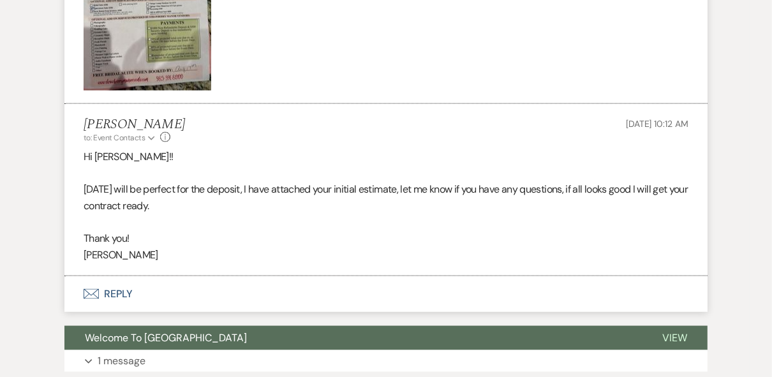
scroll to position [1046, 0]
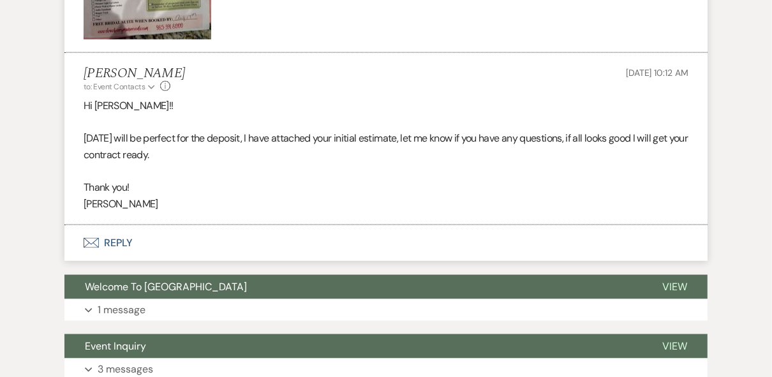
click at [124, 240] on button "Envelope Reply" at bounding box center [385, 243] width 643 height 36
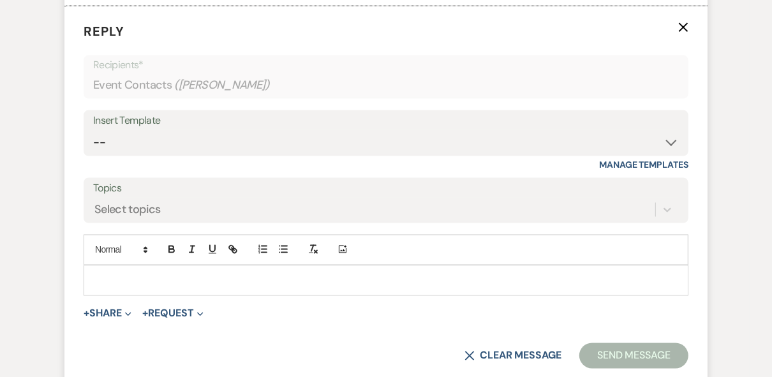
scroll to position [1372, 0]
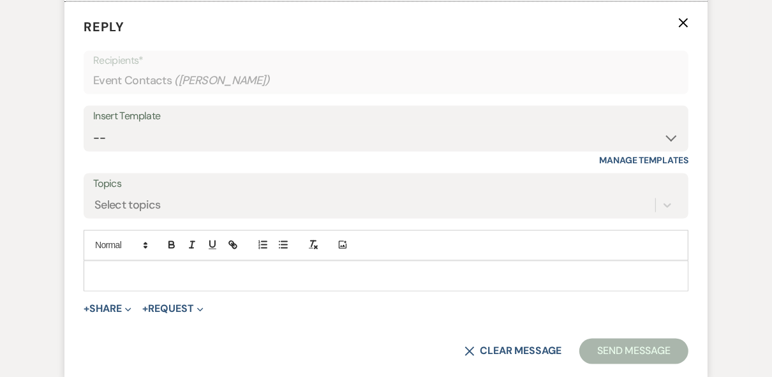
click at [145, 266] on div at bounding box center [386, 276] width 604 height 29
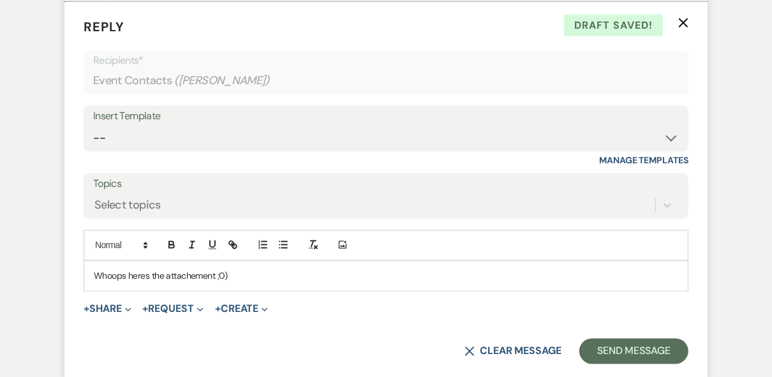
drag, startPoint x: 133, startPoint y: 274, endPoint x: 339, endPoint y: 253, distance: 206.5
click at [341, 252] on div "Add Photo" at bounding box center [386, 245] width 605 height 31
click at [105, 306] on button "+ Share Expand" at bounding box center [108, 309] width 48 height 10
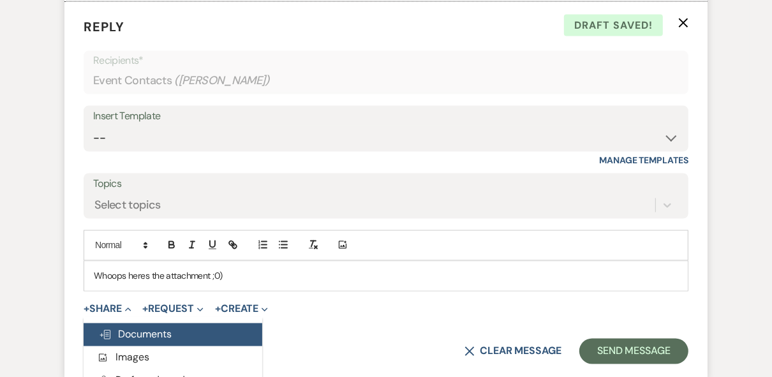
click at [130, 333] on span "Doc Upload Documents" at bounding box center [135, 334] width 73 height 13
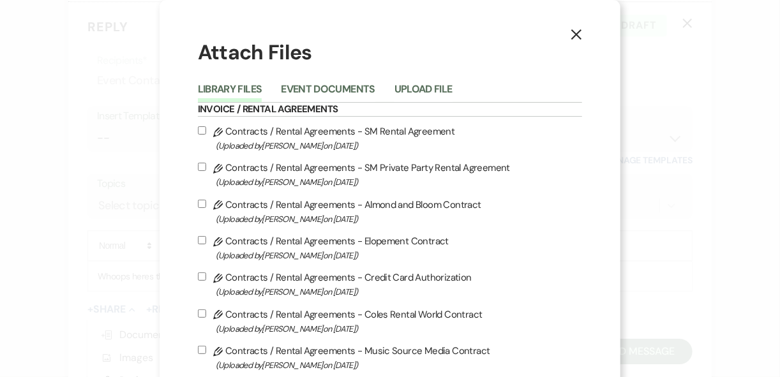
click at [409, 84] on button "Upload File" at bounding box center [423, 93] width 58 height 18
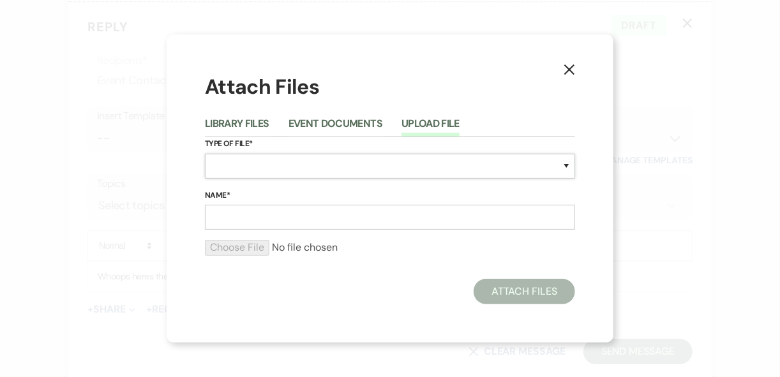
click at [230, 167] on select "Special Event Insurance Vendor Certificate of Insurance Contracts / Rental Agre…" at bounding box center [390, 166] width 370 height 25
click at [241, 169] on select "Special Event Insurance Vendor Certificate of Insurance Contracts / Rental Agre…" at bounding box center [390, 166] width 370 height 25
click at [239, 213] on input "Name*" at bounding box center [390, 217] width 370 height 25
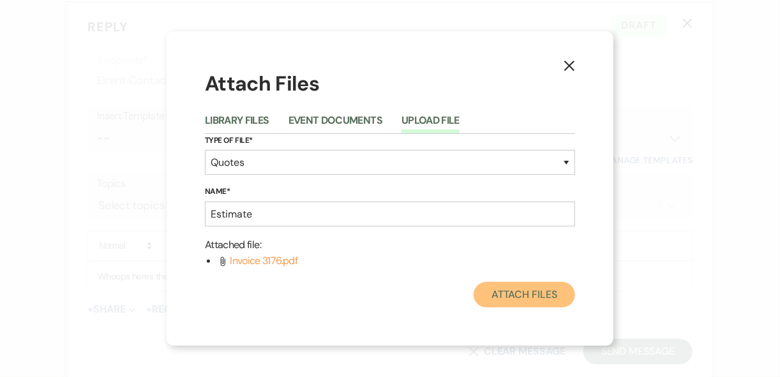
click at [504, 306] on button "Attach Files" at bounding box center [524, 295] width 101 height 26
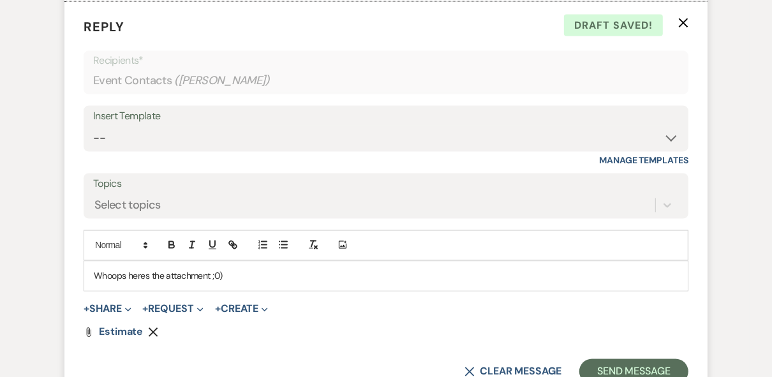
drag, startPoint x: 144, startPoint y: 275, endPoint x: 378, endPoint y: 292, distance: 234.8
click at [387, 292] on form "Reply X Draft saved! Recipients* Event Contacts ( [PERSON_NAME] ) Insert Templa…" at bounding box center [385, 201] width 643 height 398
drag, startPoint x: 147, startPoint y: 273, endPoint x: 184, endPoint y: 274, distance: 36.4
drag, startPoint x: 336, startPoint y: 271, endPoint x: 328, endPoint y: 271, distance: 7.7
click at [336, 271] on p "Whoops heres the attachment ;0)" at bounding box center [386, 276] width 585 height 14
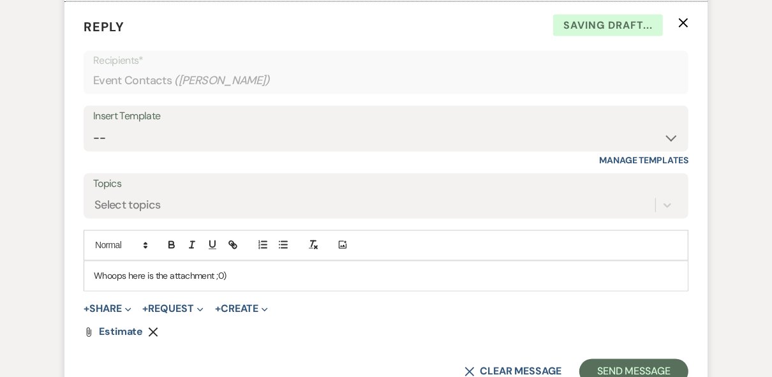
click at [417, 275] on p "Whoops here is the attachment ;0)" at bounding box center [386, 276] width 585 height 14
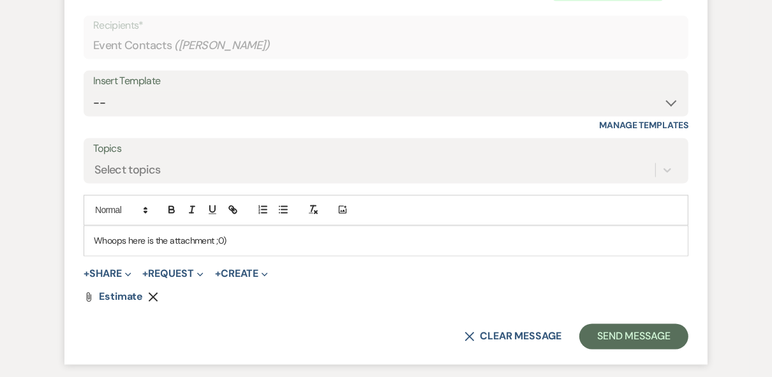
scroll to position [1423, 0]
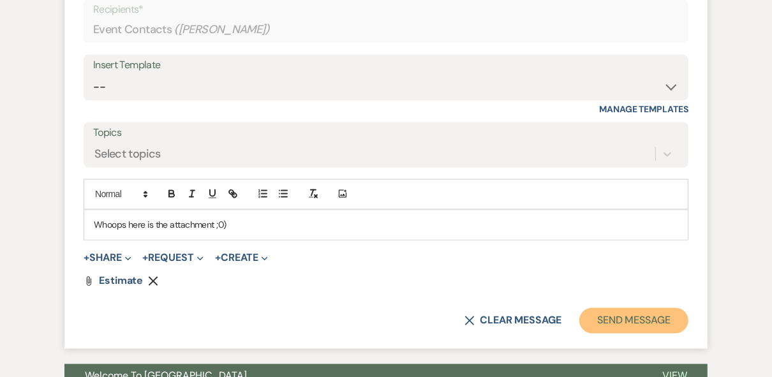
click at [638, 318] on button "Send Message" at bounding box center [634, 321] width 109 height 26
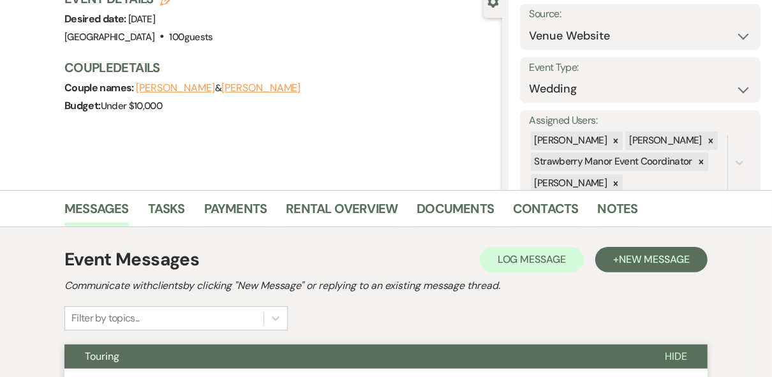
scroll to position [0, 0]
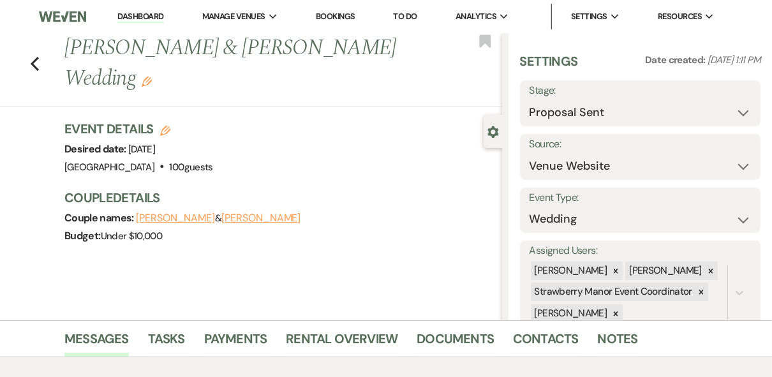
click at [151, 13] on link "Dashboard" at bounding box center [140, 17] width 46 height 12
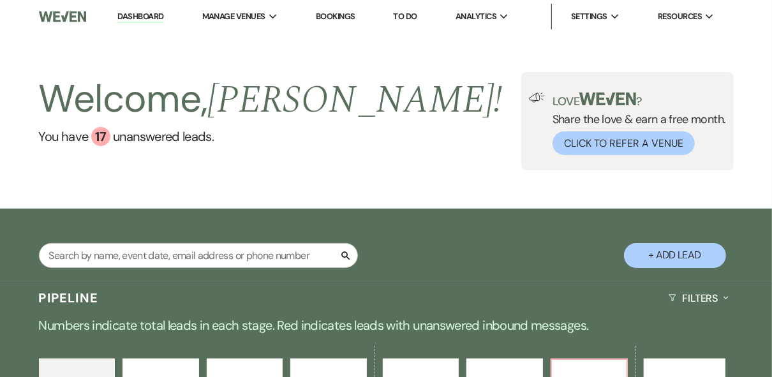
click at [449, 115] on div "Welcome, [PERSON_NAME] ! You have 17 unanswered lead s . Love ? Share the love …" at bounding box center [386, 121] width 772 height 98
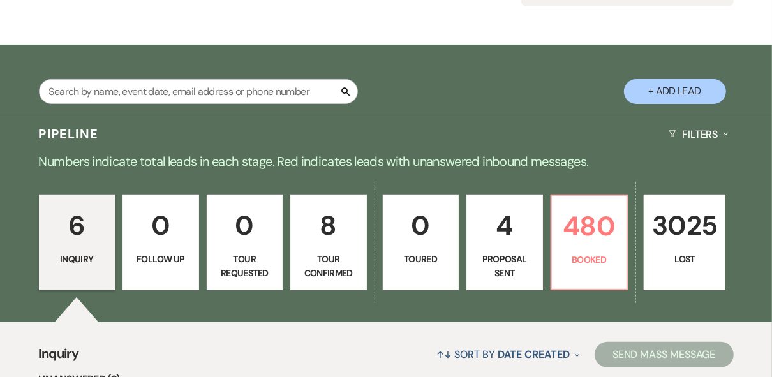
scroll to position [204, 0]
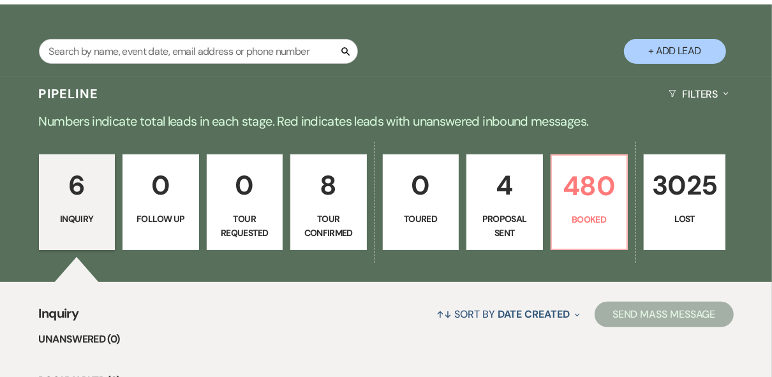
click at [535, 74] on div "Search + Add Lead" at bounding box center [386, 40] width 772 height 73
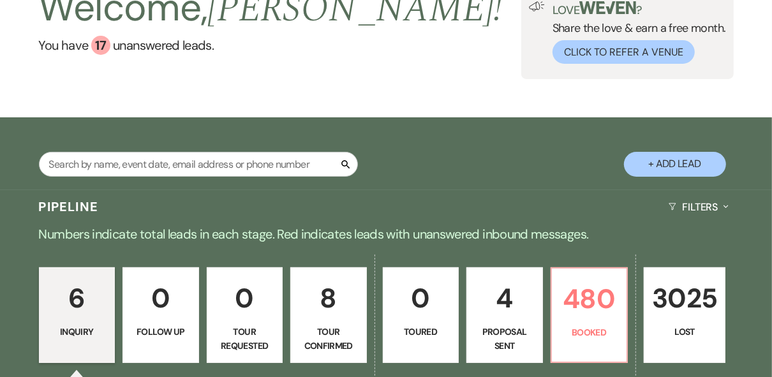
scroll to position [153, 0]
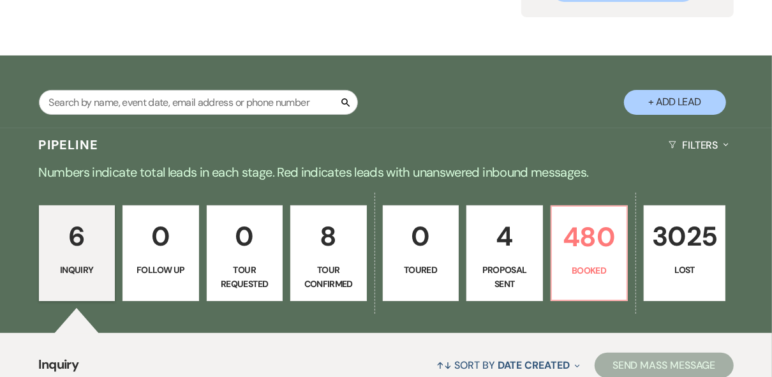
click at [531, 265] on p "Proposal Sent" at bounding box center [505, 277] width 60 height 29
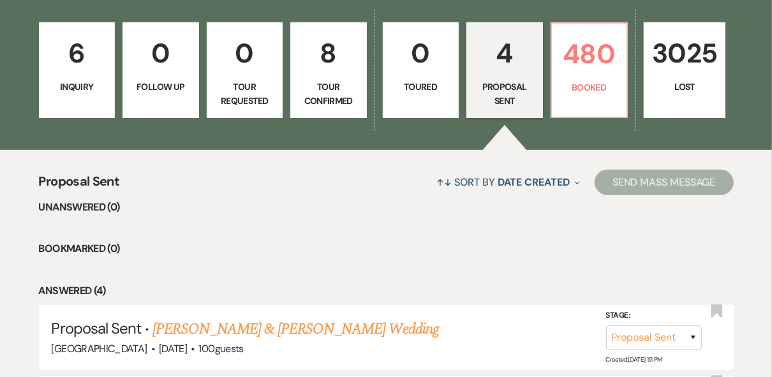
scroll to position [336, 0]
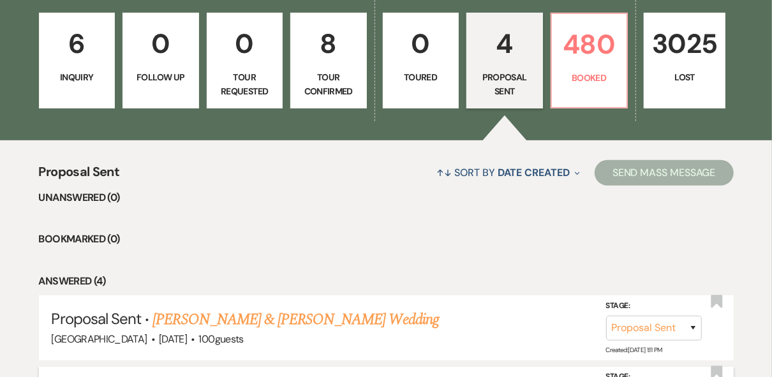
scroll to position [234, 0]
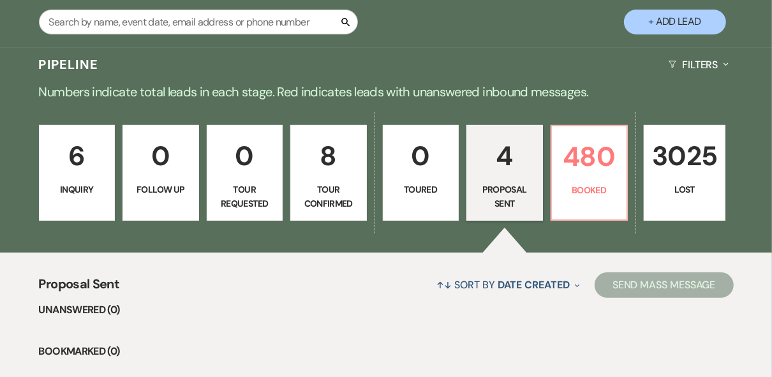
click at [334, 179] on link "8 Tour Confirmed" at bounding box center [328, 173] width 77 height 96
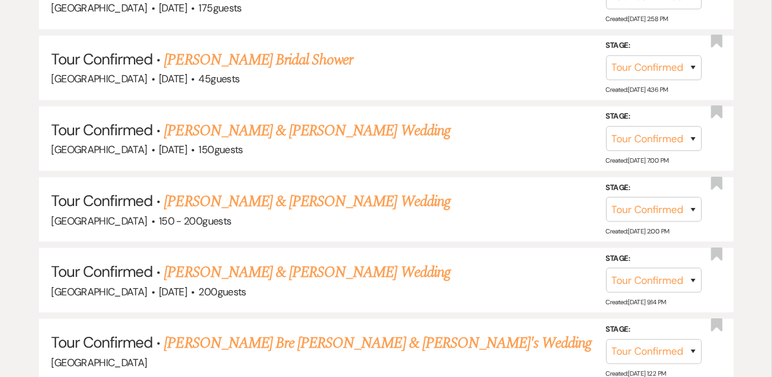
scroll to position [846, 0]
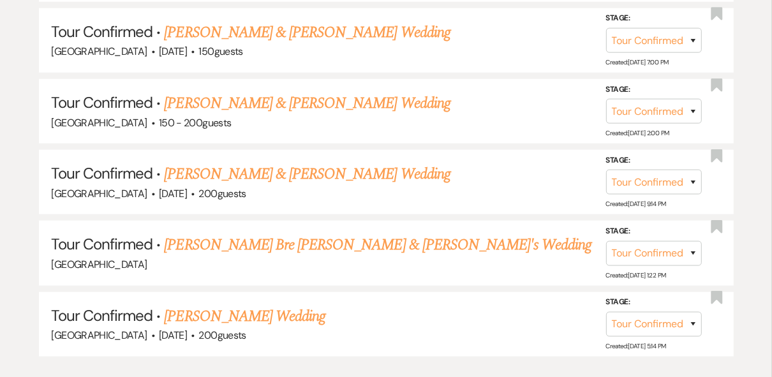
drag, startPoint x: 322, startPoint y: 167, endPoint x: 342, endPoint y: 174, distance: 21.2
click at [322, 167] on link "[PERSON_NAME] & [PERSON_NAME] Wedding" at bounding box center [307, 174] width 286 height 23
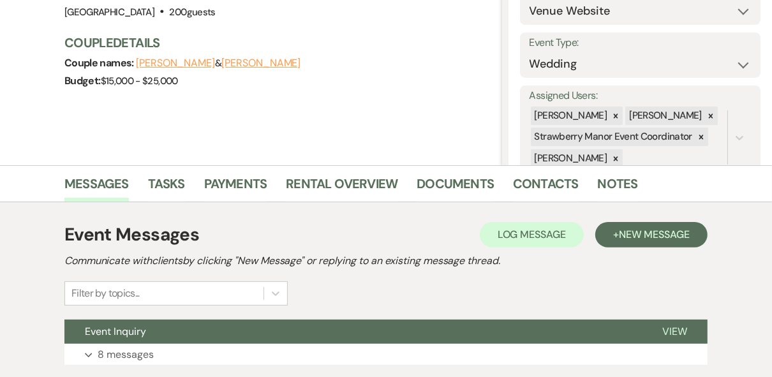
scroll to position [244, 0]
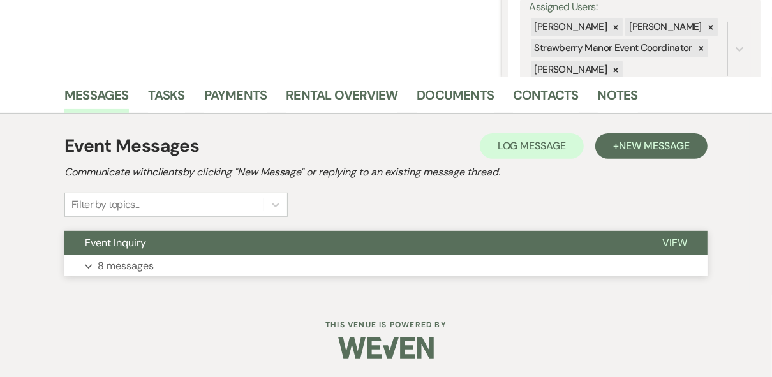
click at [652, 242] on button "View" at bounding box center [675, 243] width 66 height 24
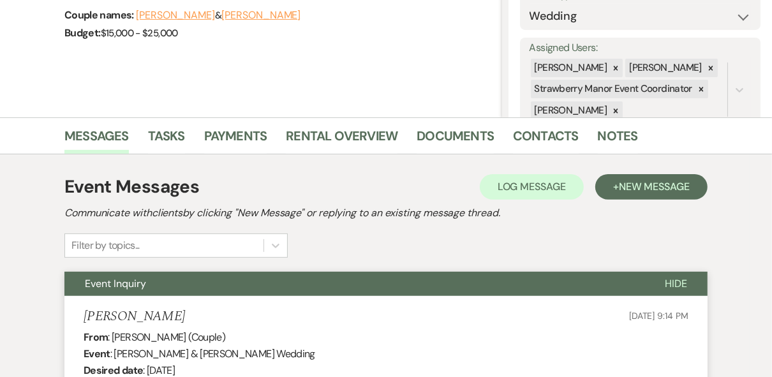
scroll to position [0, 0]
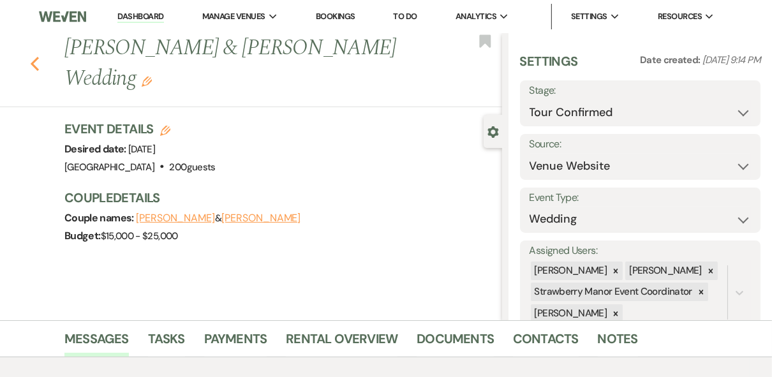
click at [37, 64] on use "button" at bounding box center [35, 64] width 8 height 14
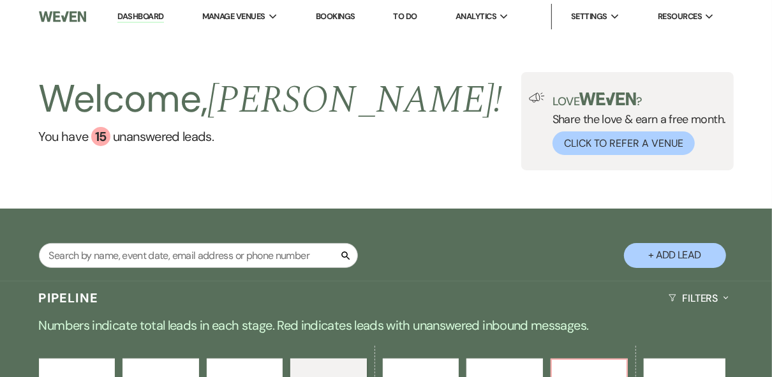
drag, startPoint x: 147, startPoint y: 13, endPoint x: 168, endPoint y: 19, distance: 22.4
click at [147, 13] on link "Dashboard" at bounding box center [140, 17] width 46 height 12
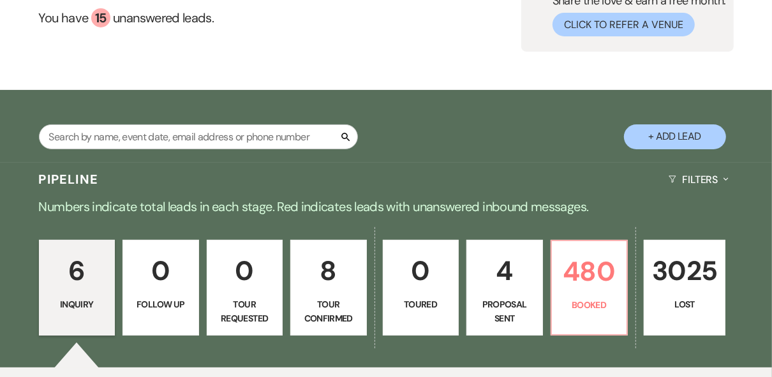
scroll to position [255, 0]
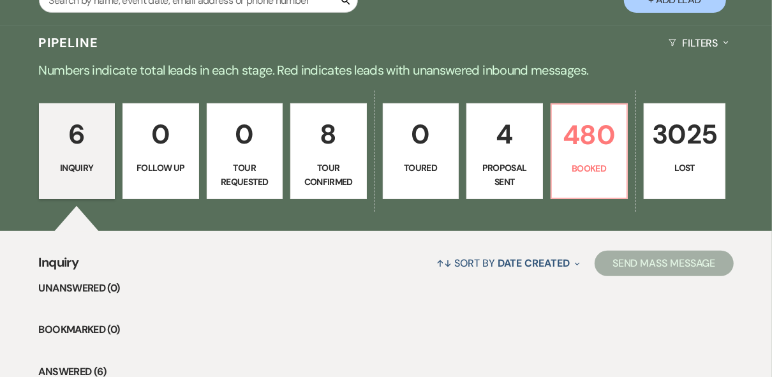
click at [341, 168] on p "Tour Confirmed" at bounding box center [329, 175] width 60 height 29
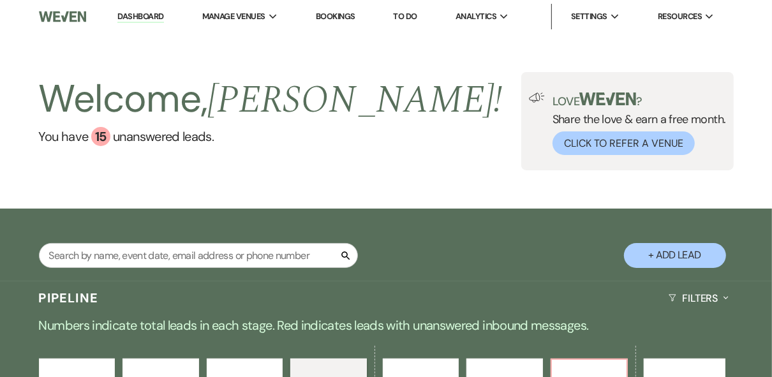
drag, startPoint x: 240, startPoint y: 217, endPoint x: 271, endPoint y: 216, distance: 31.3
click at [241, 217] on div "Search + Add Lead" at bounding box center [386, 246] width 772 height 63
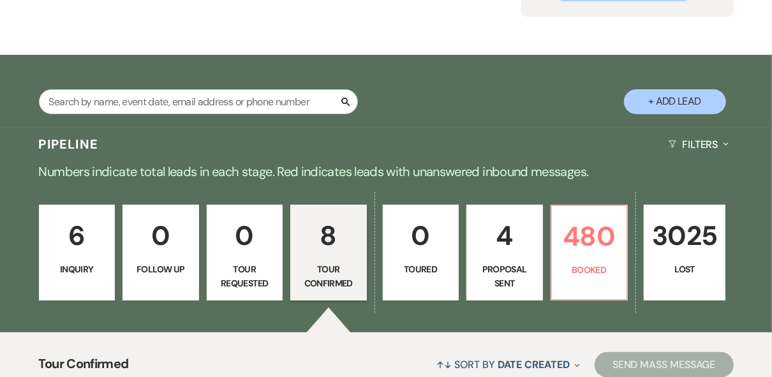
scroll to position [204, 0]
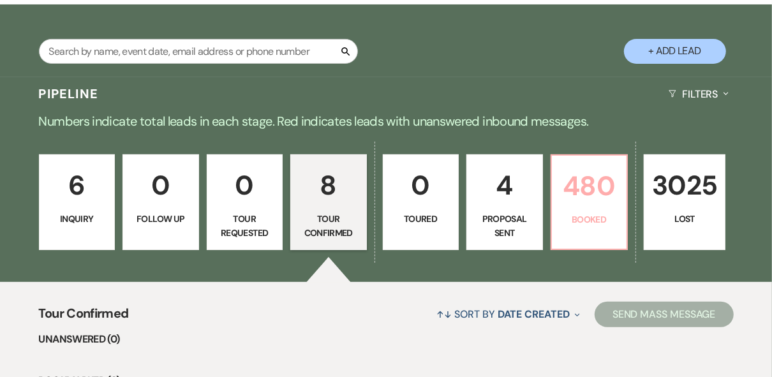
click at [575, 198] on p "480" at bounding box center [590, 186] width 60 height 43
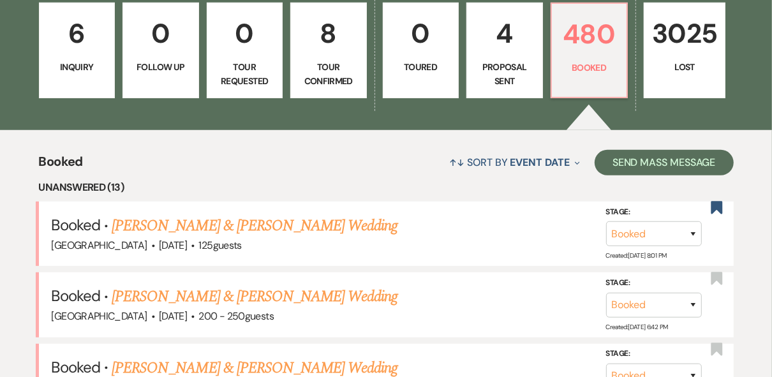
scroll to position [266, 0]
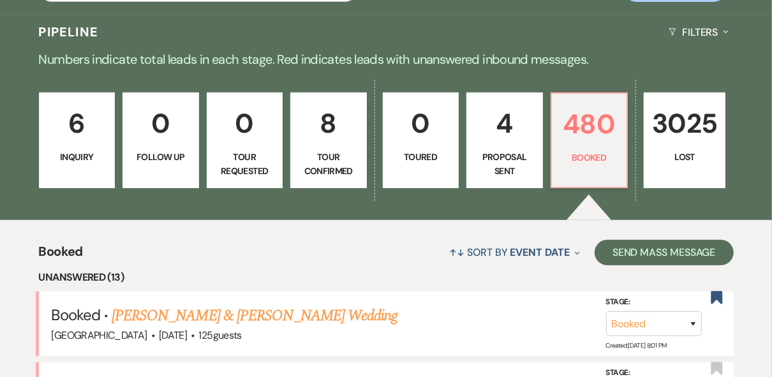
click at [499, 164] on p "Proposal Sent" at bounding box center [505, 164] width 60 height 29
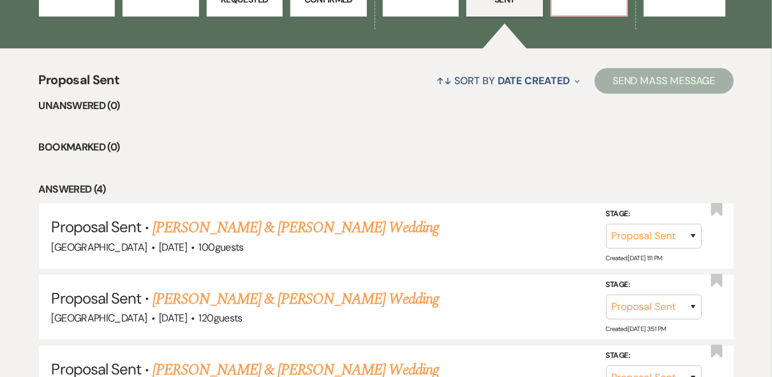
scroll to position [234, 0]
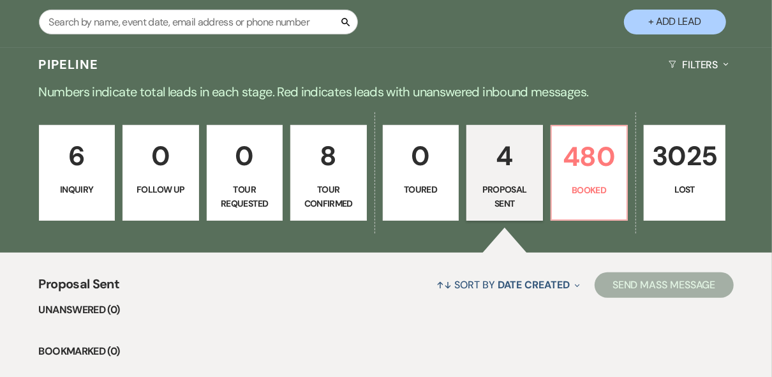
click at [330, 188] on p "Tour Confirmed" at bounding box center [329, 197] width 60 height 29
